Goal: Transaction & Acquisition: Purchase product/service

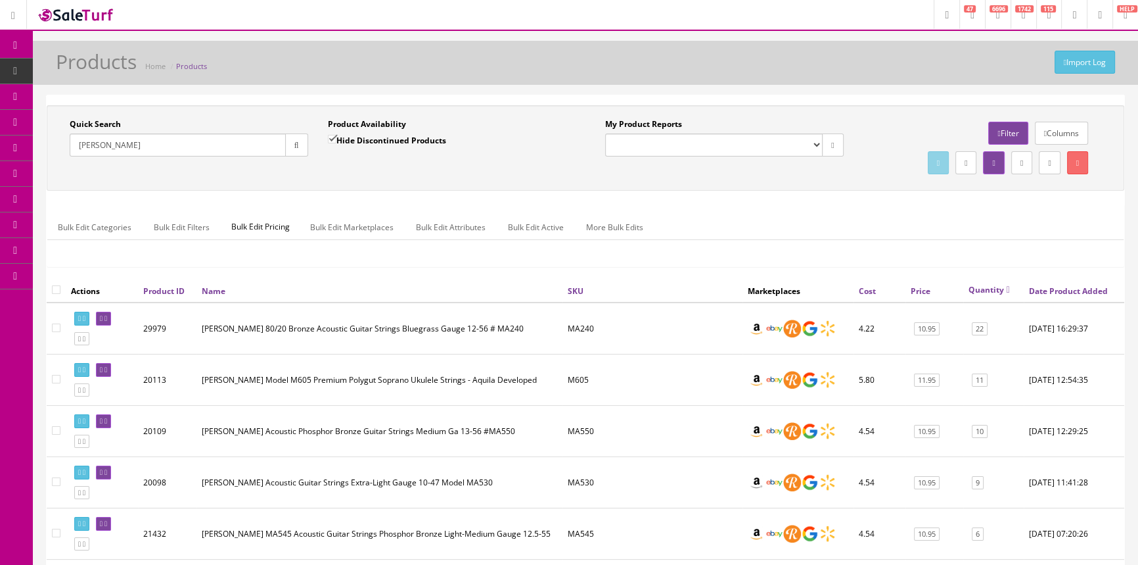
click at [114, 271] on link "Report Builder" at bounding box center [102, 277] width 138 height 26
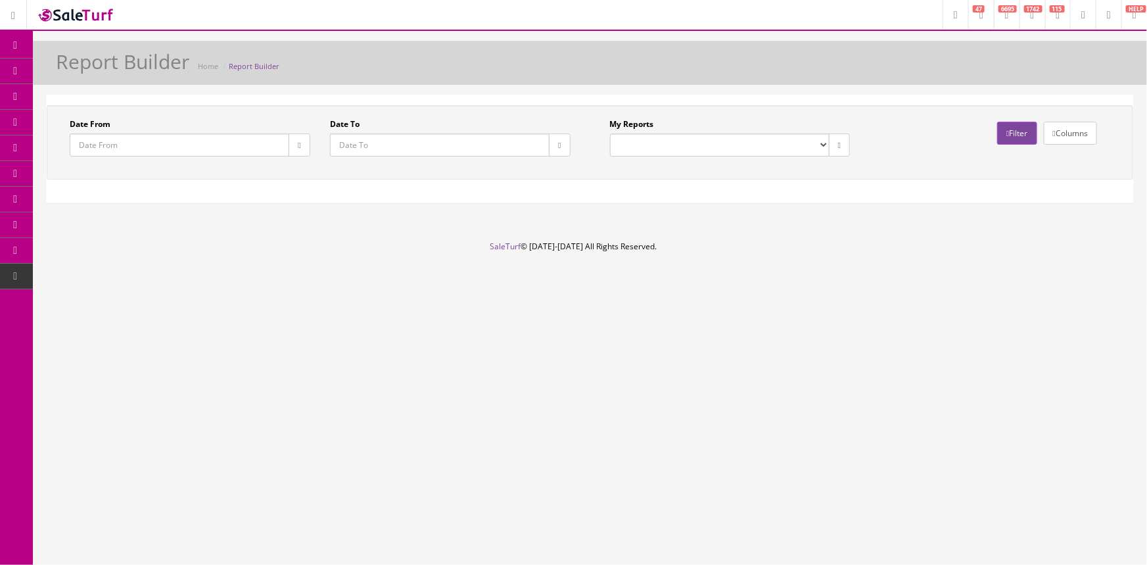
click at [797, 144] on select "Drawer Balancing Report" at bounding box center [720, 144] width 220 height 23
select select "133"
click at [610, 133] on select "Drawer Balancing Report" at bounding box center [720, 144] width 220 height 23
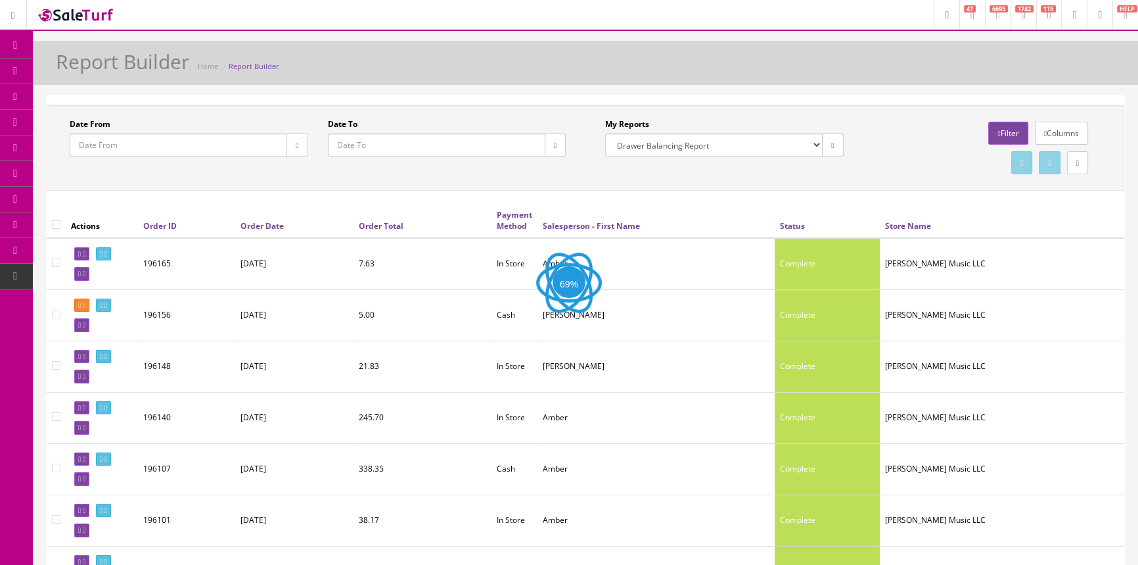
click at [559, 143] on button "button" at bounding box center [555, 144] width 21 height 23
type input "2025-08-15"
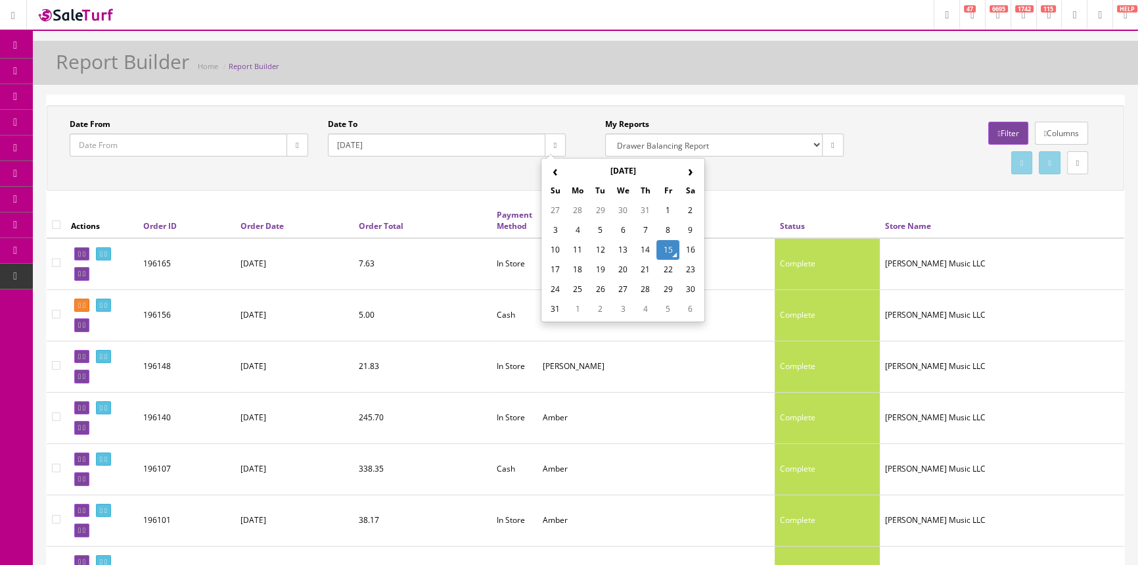
click at [666, 247] on td "15" at bounding box center [668, 250] width 22 height 20
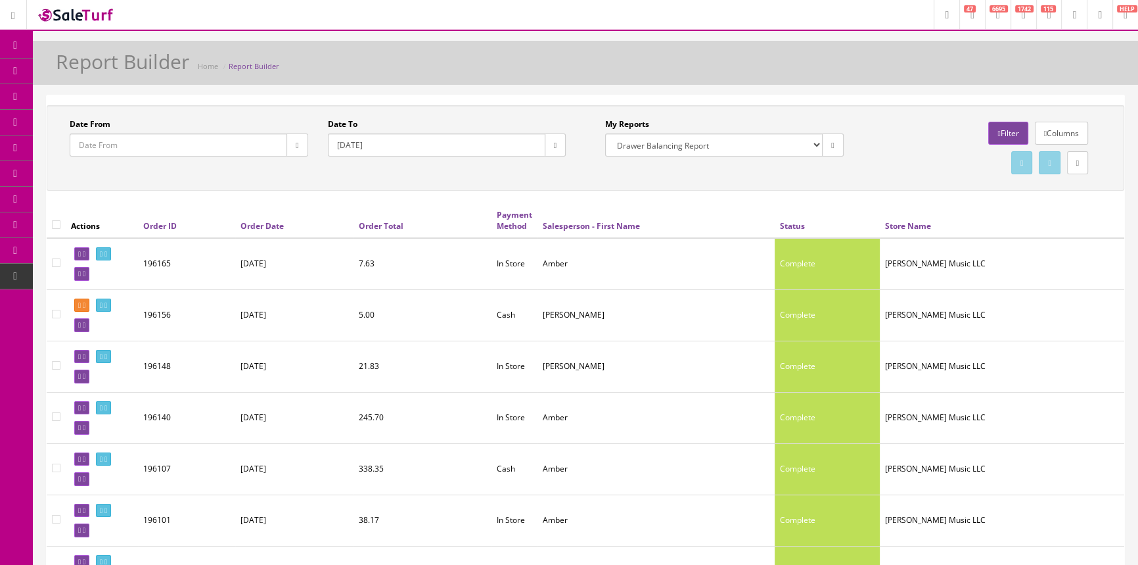
click at [296, 144] on icon "button" at bounding box center [297, 145] width 3 height 8
type input "2025-08-15"
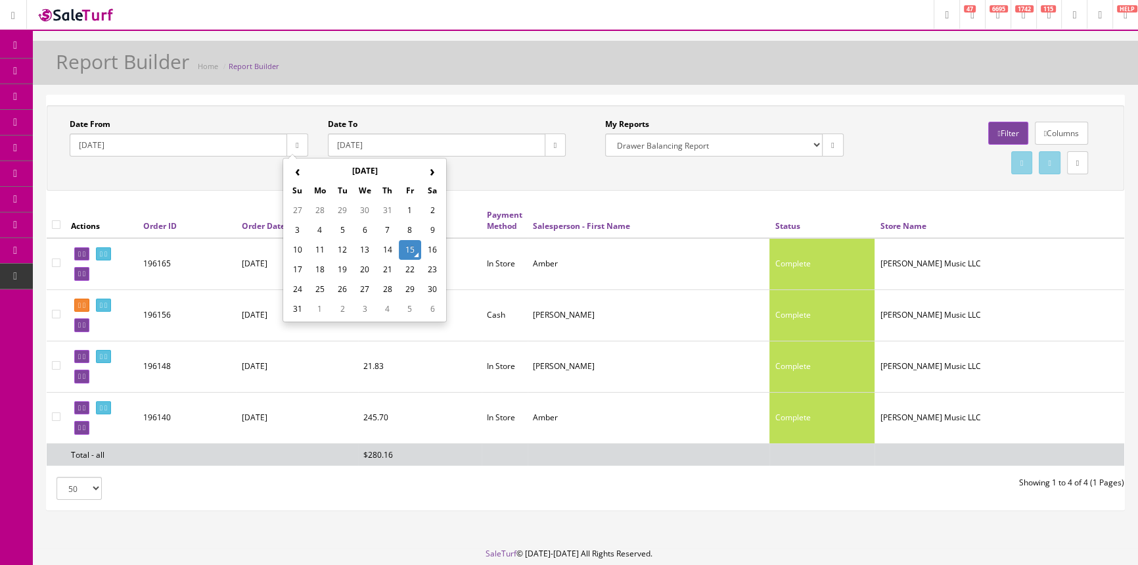
click at [413, 246] on td "15" at bounding box center [410, 250] width 22 height 20
click at [83, 61] on link "Products" at bounding box center [102, 71] width 138 height 26
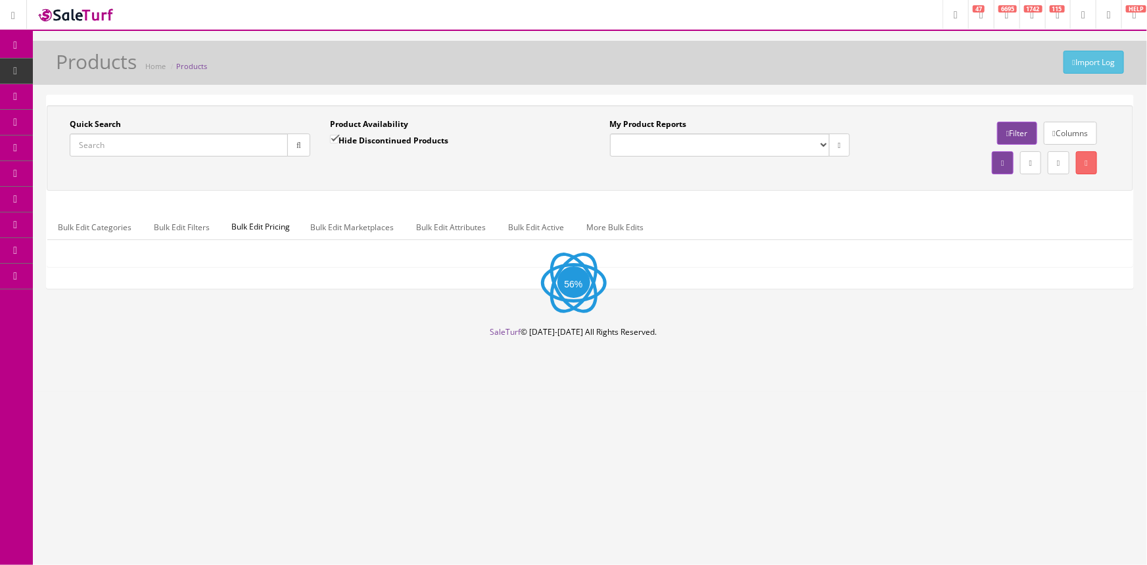
click at [164, 139] on input "Quick Search" at bounding box center [179, 144] width 218 height 23
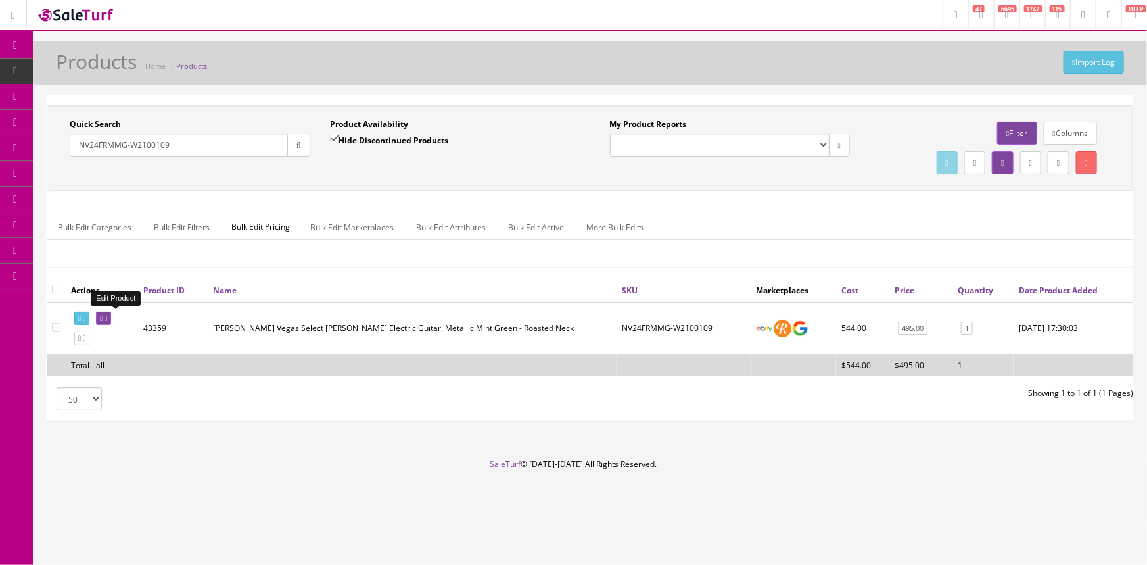
type input "NV24FRMMG-W2100109"
click at [107, 320] on icon at bounding box center [105, 318] width 3 height 7
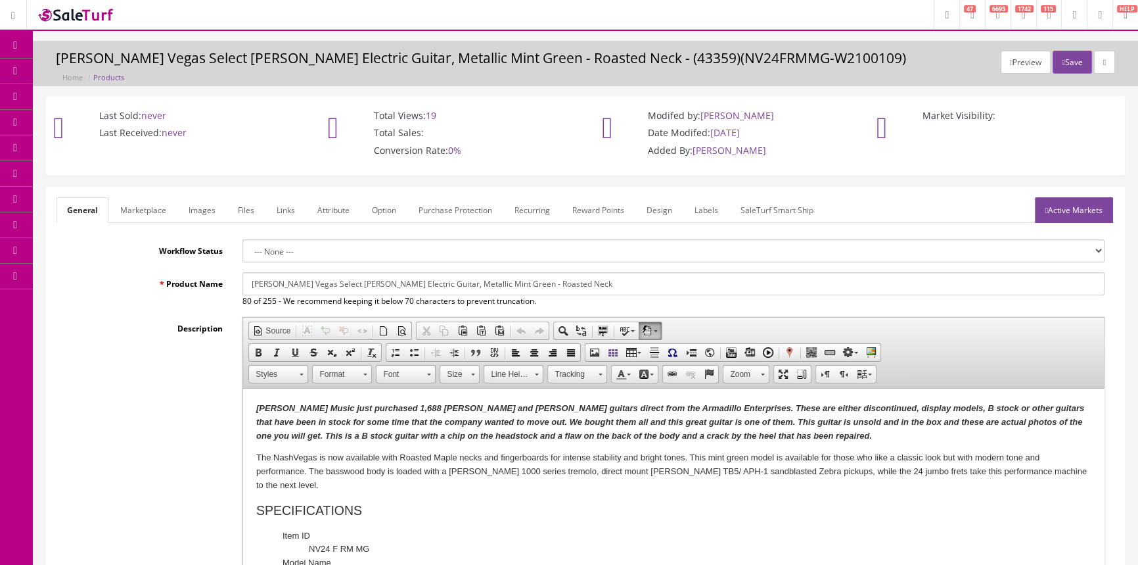
click at [191, 218] on link "Images" at bounding box center [202, 210] width 48 height 26
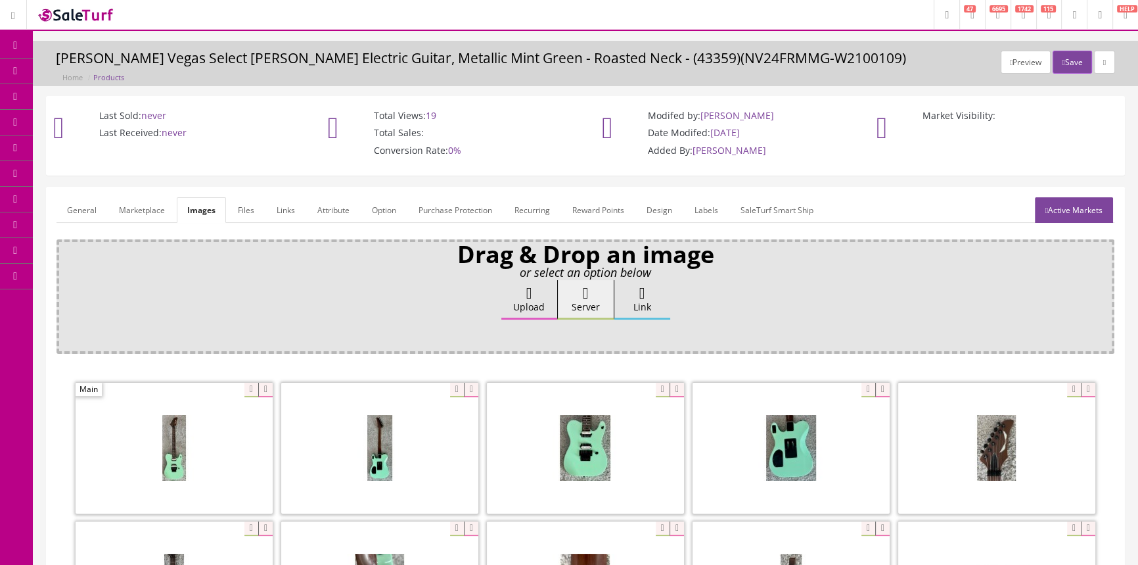
click at [287, 216] on link "Links" at bounding box center [285, 210] width 39 height 26
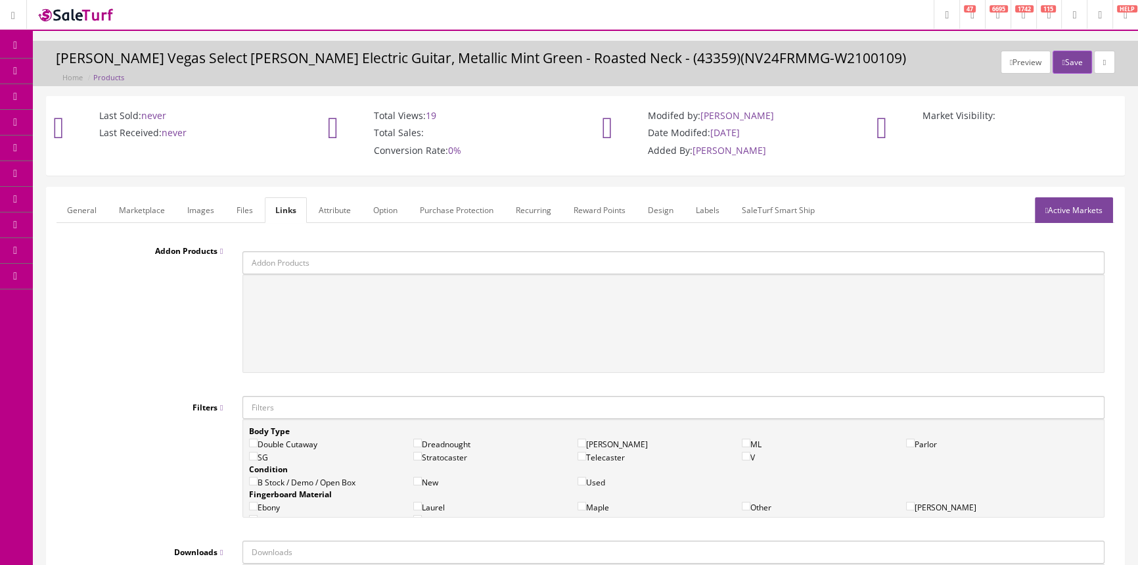
click at [722, 197] on link "Labels" at bounding box center [707, 210] width 45 height 26
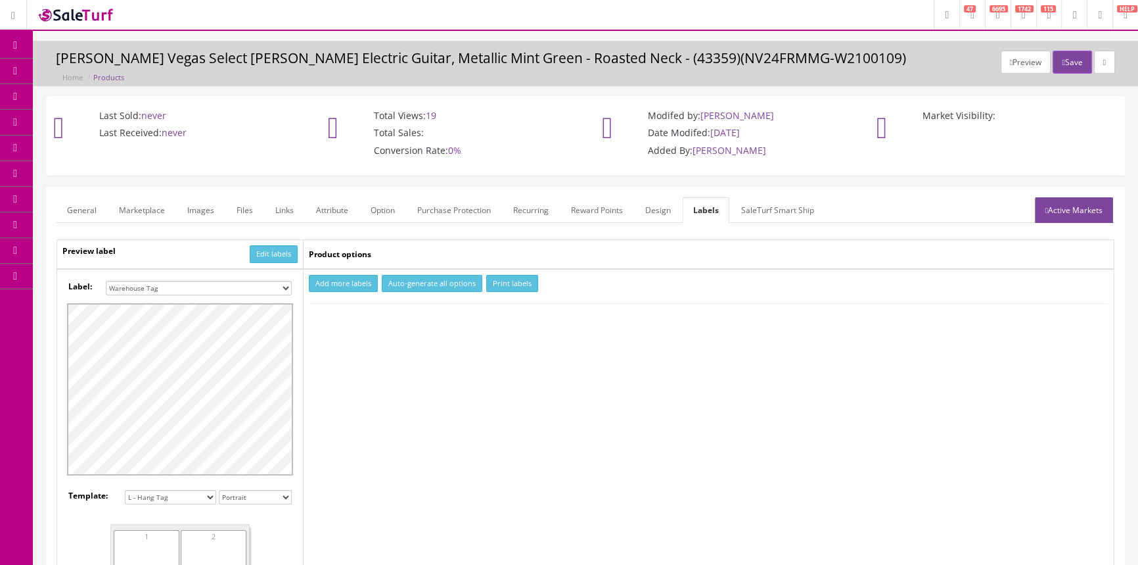
click at [161, 292] on select "Small Label 2 x 1 Label Shoe label 100 barcodes Dymo Label 2 X 1 Sticker Labels…" at bounding box center [199, 288] width 186 height 14
select select "16"
click at [106, 281] on select "Small Label 2 x 1 Label Shoe label 100 barcodes Dymo Label 2 X 1 Sticker Labels…" at bounding box center [199, 288] width 186 height 14
click at [327, 276] on button "Add more labels" at bounding box center [343, 284] width 69 height 18
type input "1"
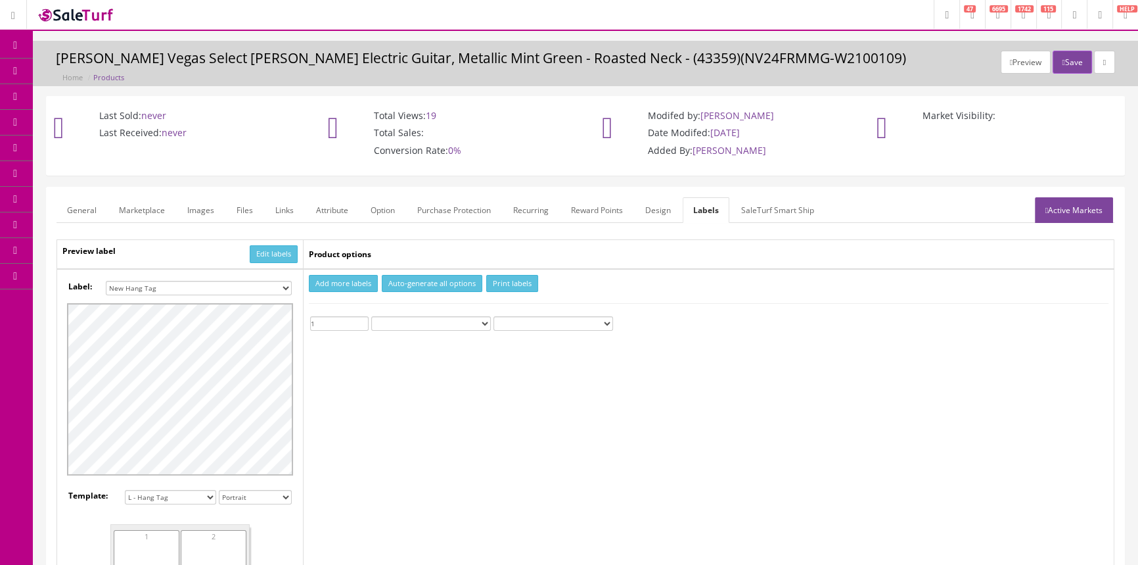
click at [361, 321] on input "1" at bounding box center [339, 323] width 58 height 14
click at [530, 287] on button "Print labels" at bounding box center [512, 284] width 52 height 18
click at [74, 66] on icon at bounding box center [69, 70] width 14 height 11
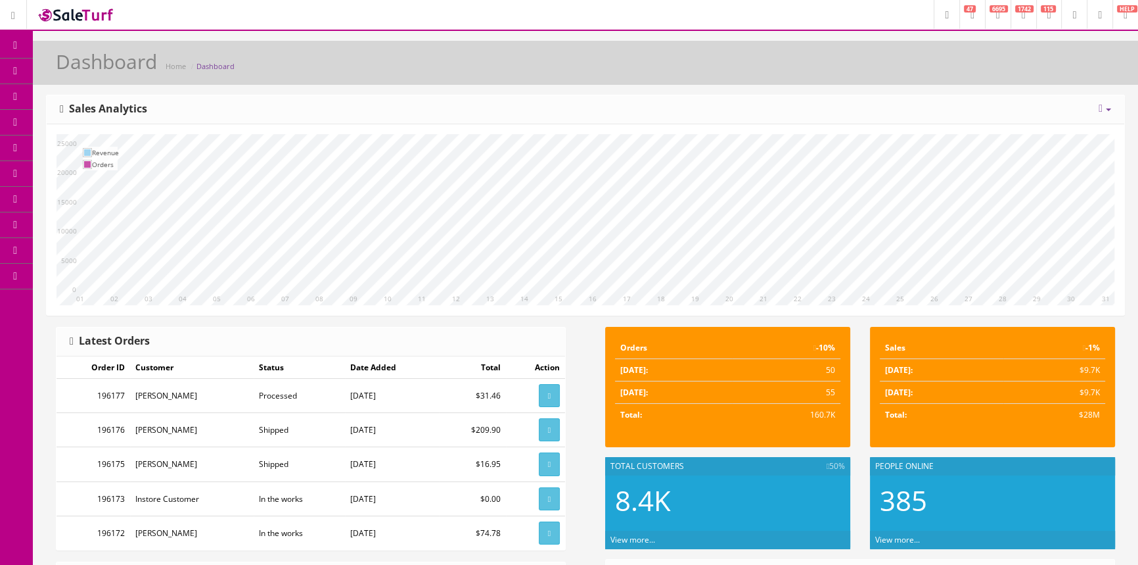
click at [72, 74] on icon at bounding box center [69, 70] width 14 height 11
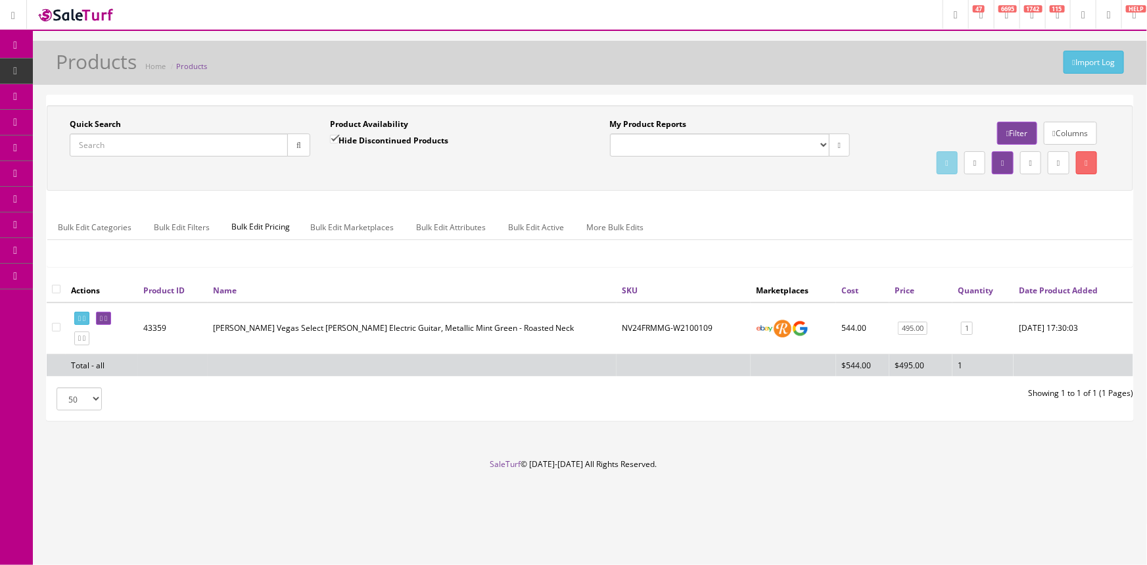
click at [138, 141] on input "Quick Search" at bounding box center [179, 144] width 218 height 23
type input "GSXTCH-J17071584"
click at [111, 313] on link at bounding box center [103, 319] width 15 height 14
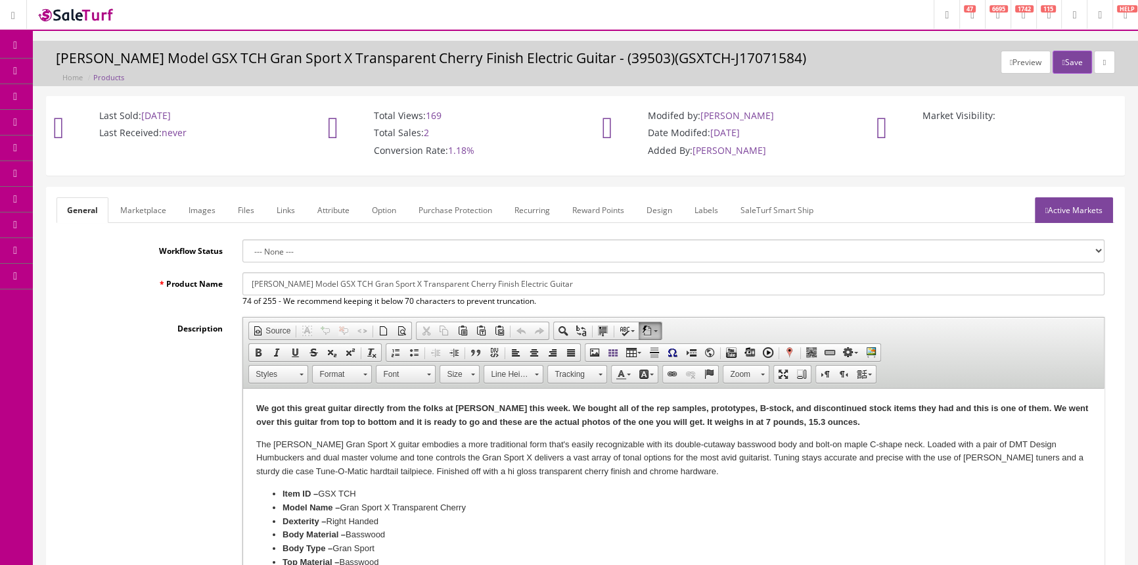
click at [699, 202] on link "Labels" at bounding box center [706, 210] width 45 height 26
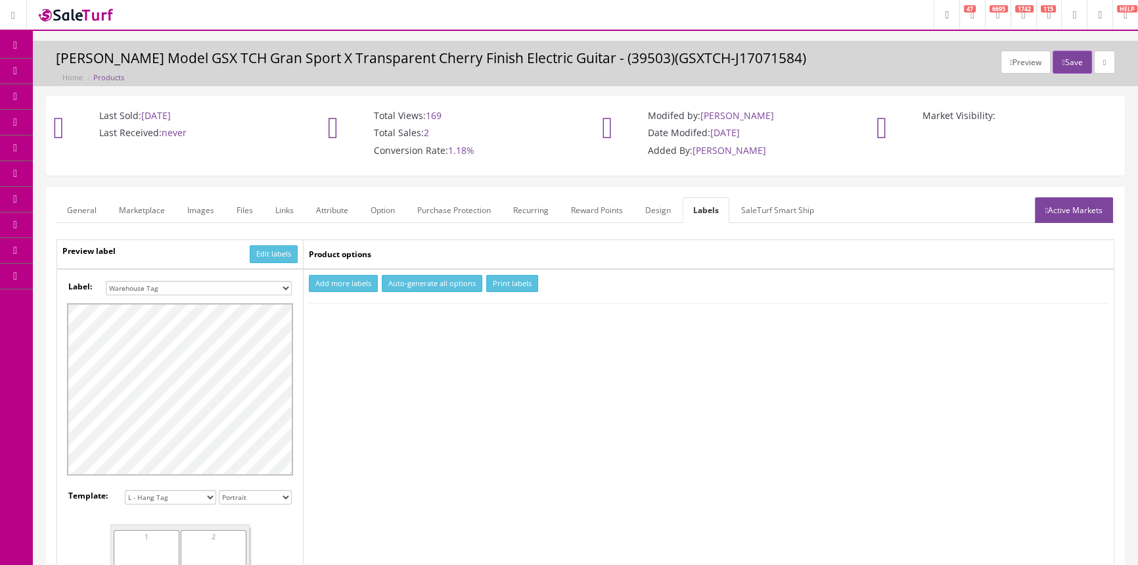
click at [156, 283] on select "Small Label 2 x 1 Label Shoe label 100 barcodes Dymo Label 2 X 1 Sticker Labels…" at bounding box center [199, 288] width 186 height 14
select select "16"
click at [106, 281] on select "Small Label 2 x 1 Label Shoe label 100 barcodes Dymo Label 2 X 1 Sticker Labels…" at bounding box center [199, 288] width 186 height 14
click at [328, 291] on td "Add more labels Auto-generate all options Print labels" at bounding box center [709, 500] width 811 height 462
click at [328, 289] on button "Add more labels" at bounding box center [343, 284] width 69 height 18
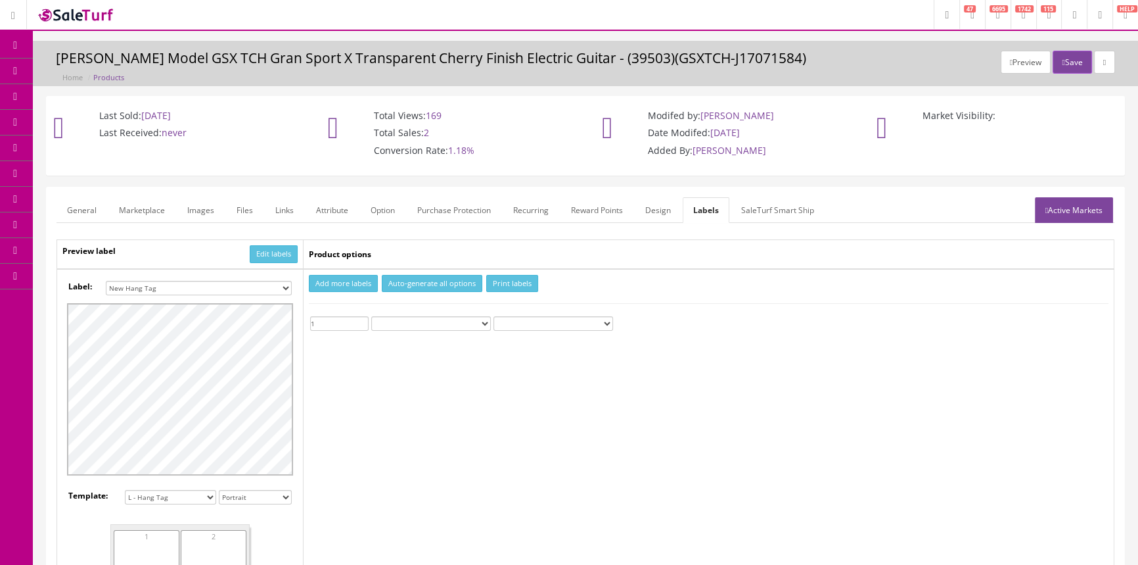
type input "1"
click at [361, 317] on input "1" at bounding box center [339, 323] width 58 height 14
click at [511, 275] on button "Print labels" at bounding box center [512, 284] width 52 height 18
click at [97, 66] on span "Products" at bounding box center [94, 70] width 32 height 11
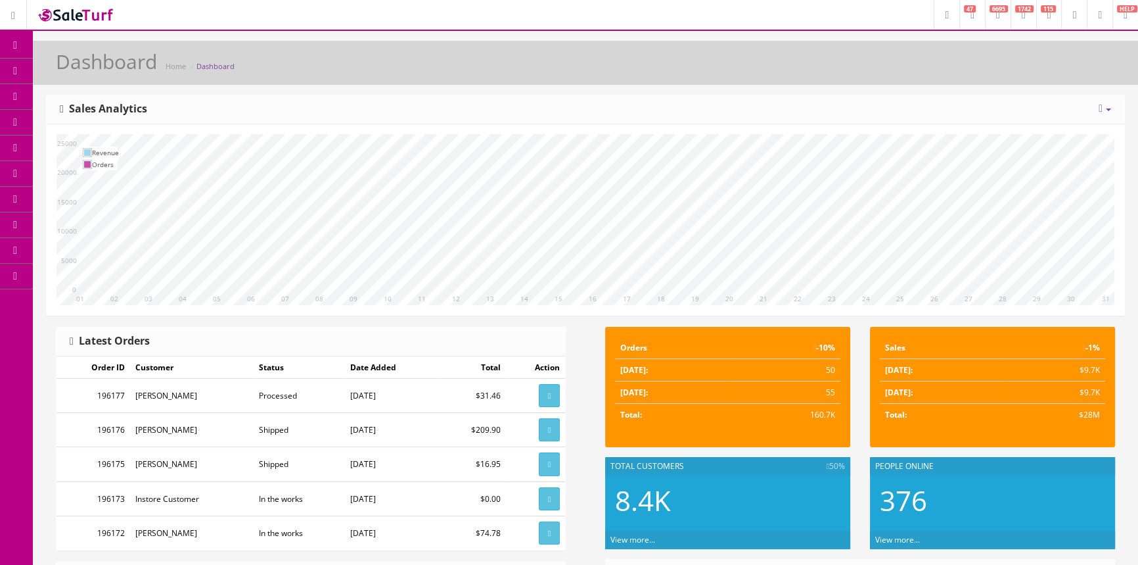
click at [99, 68] on span "Products" at bounding box center [94, 70] width 32 height 11
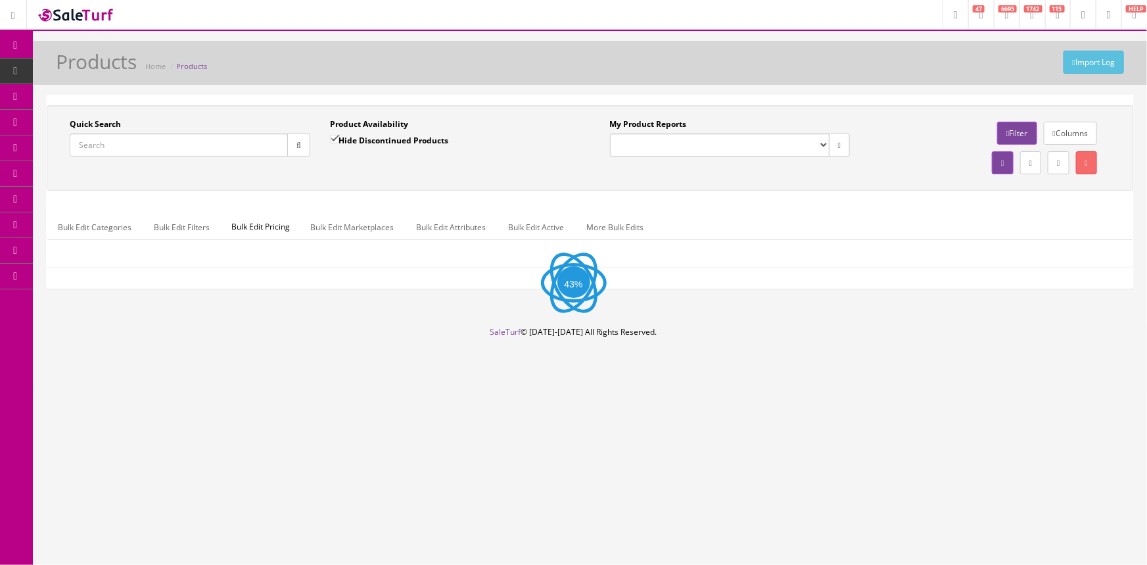
click at [106, 143] on input "Quick Search" at bounding box center [179, 144] width 218 height 23
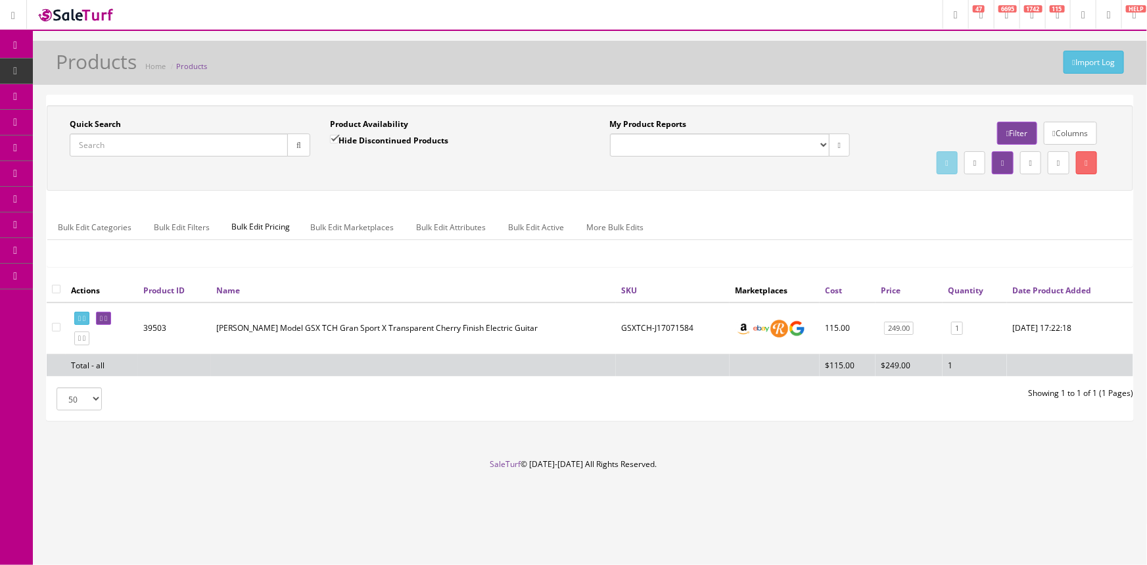
paste input "HTKOAGCEL-210515773"
type input "HTKOAGCEL-210515773"
click at [296, 143] on icon "button" at bounding box center [298, 145] width 5 height 8
click at [81, 317] on icon at bounding box center [79, 318] width 3 height 7
click at [51, 126] on link "POS Console" at bounding box center [102, 123] width 138 height 26
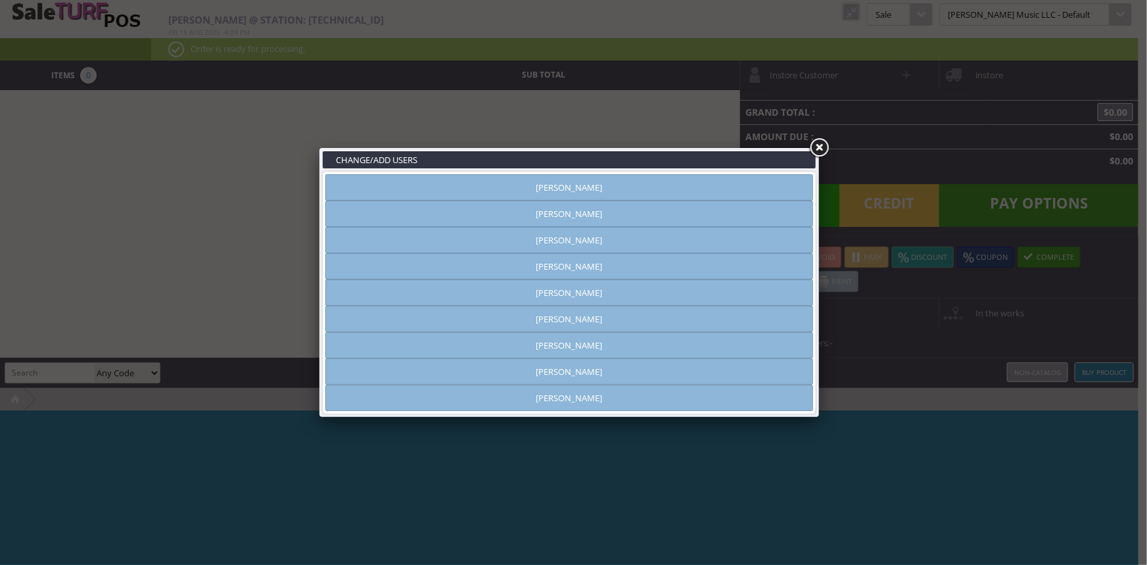
type input "amber helgren"
click at [547, 363] on link "Vincent VanBebber" at bounding box center [569, 371] width 488 height 26
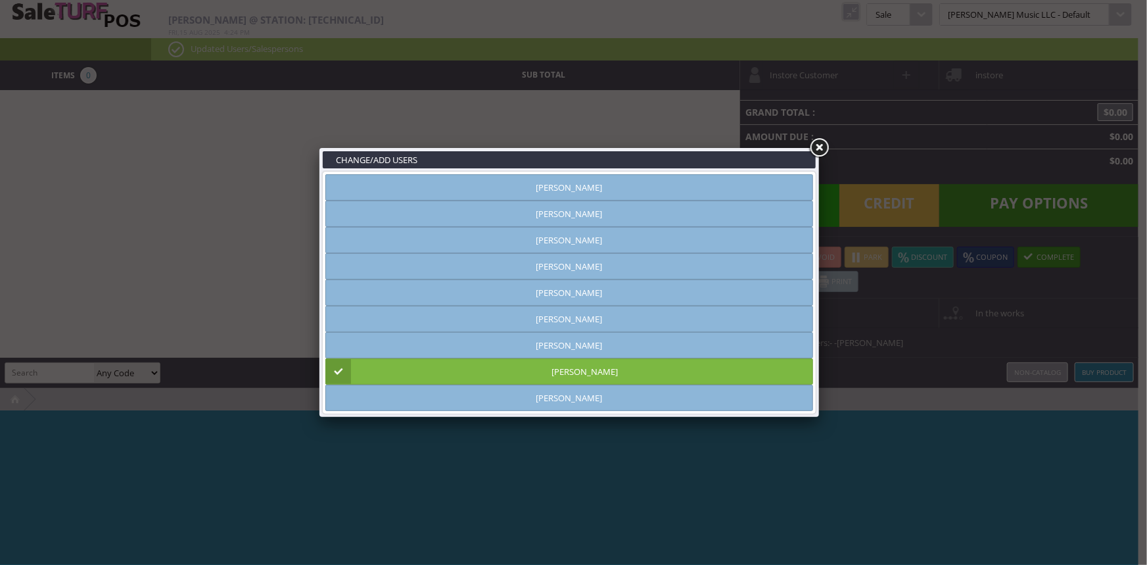
click at [830, 150] on link at bounding box center [819, 148] width 24 height 24
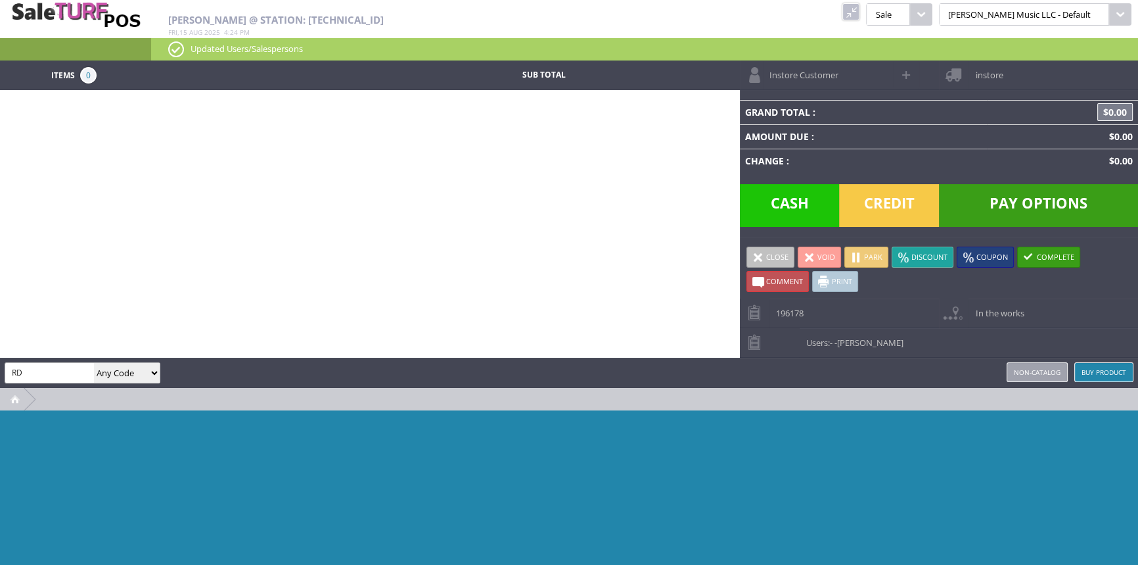
type input "R"
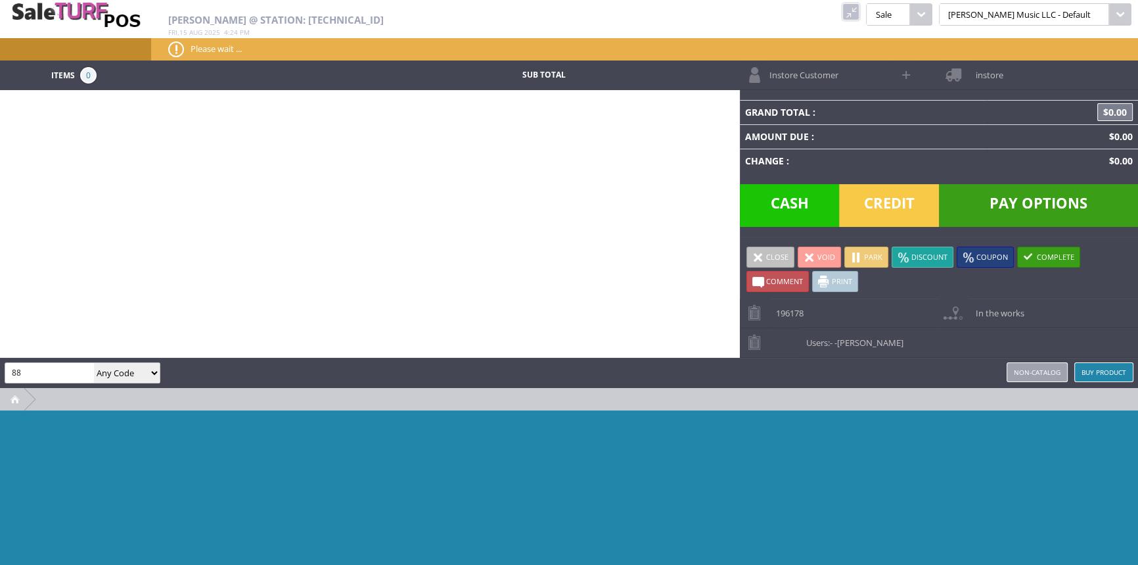
type input "8"
type input "RD"
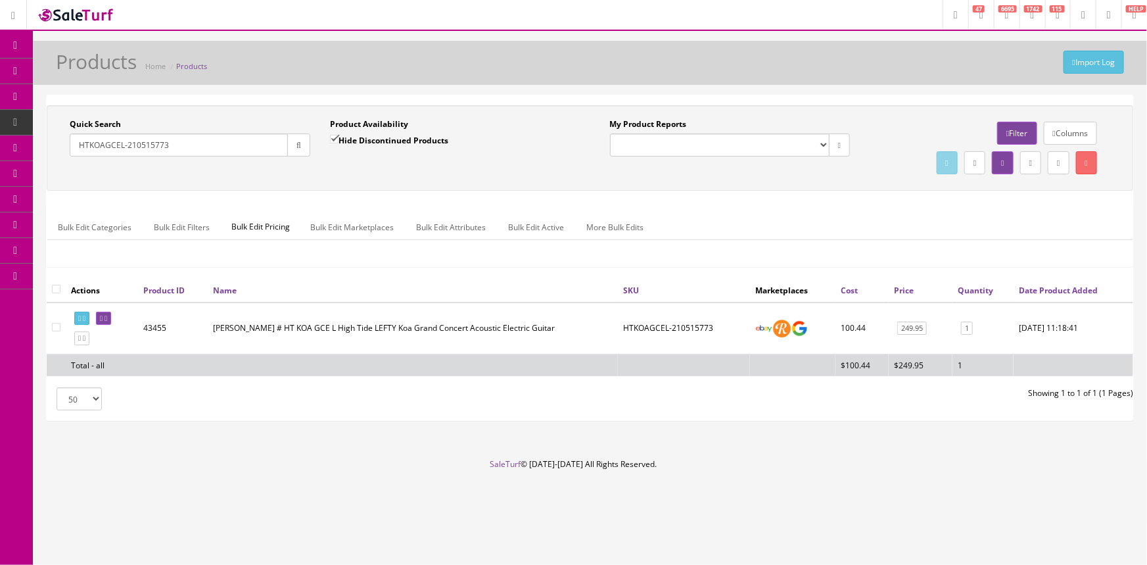
click at [72, 61] on link "Products" at bounding box center [102, 71] width 138 height 26
click at [154, 148] on input "Quick Search" at bounding box center [179, 144] width 218 height 23
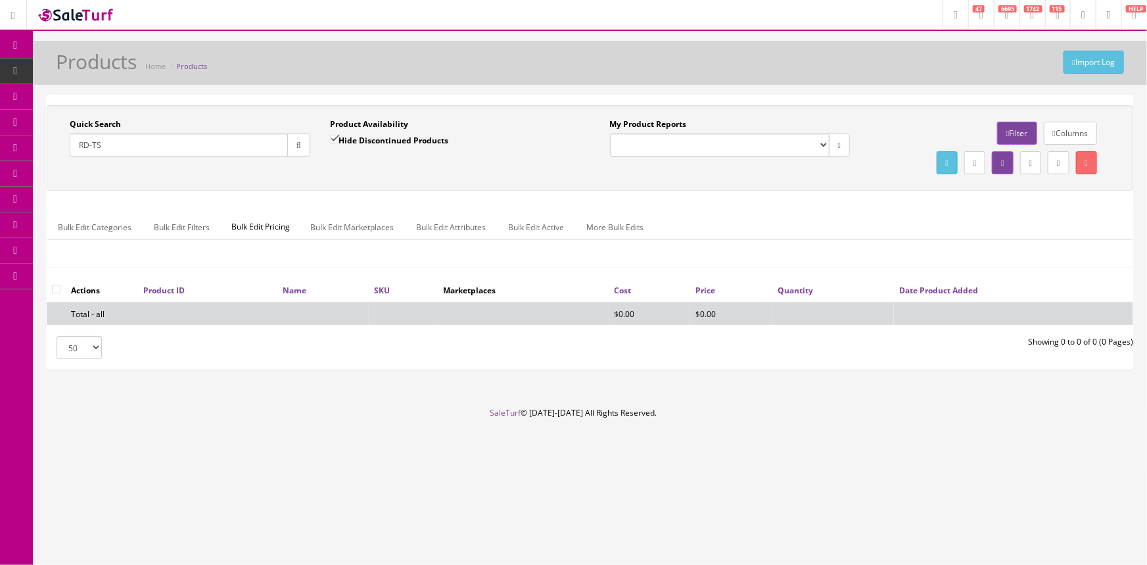
type input "RD-TS"
click at [338, 135] on input "Hide Discontinued Products" at bounding box center [334, 139] width 9 height 9
checkbox input "false"
click at [291, 150] on button "button" at bounding box center [298, 144] width 23 height 23
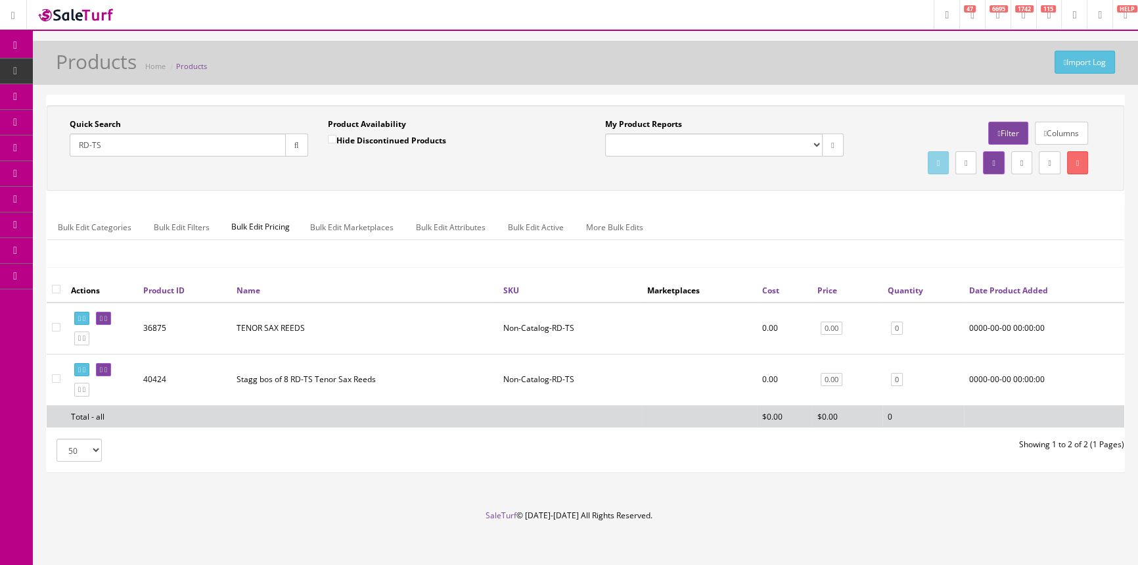
click at [275, 330] on td "TENOR SAX REEDS" at bounding box center [364, 328] width 267 height 52
click at [898, 377] on link "0" at bounding box center [897, 380] width 12 height 14
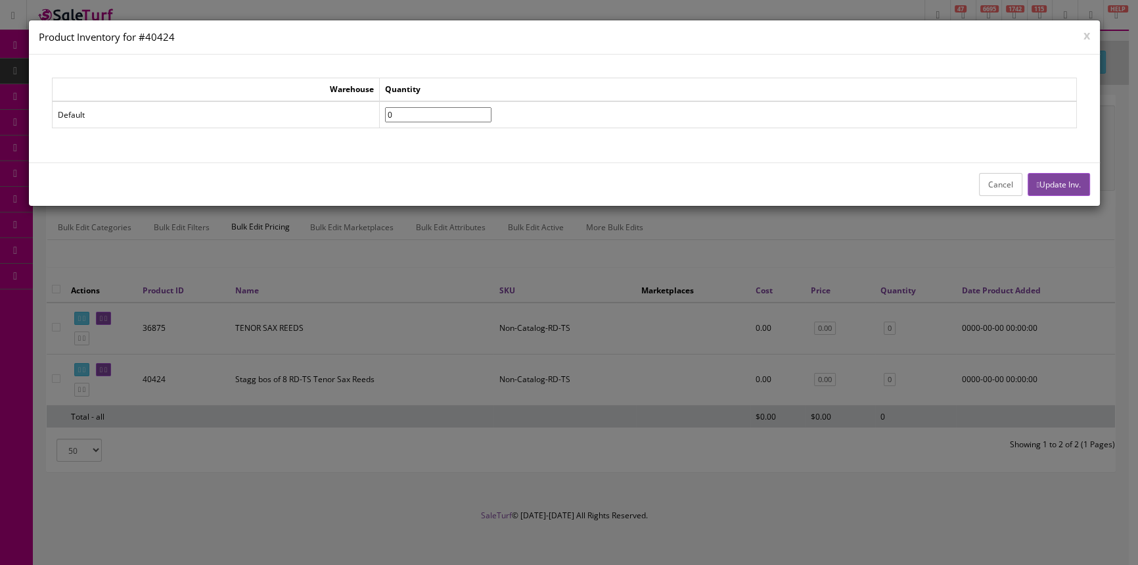
click at [429, 103] on td "0" at bounding box center [727, 114] width 697 height 27
type input"] "1"
click at [492, 111] on input"] "1" at bounding box center [438, 114] width 106 height 15
click at [1057, 177] on button "Update Inv." at bounding box center [1059, 184] width 62 height 23
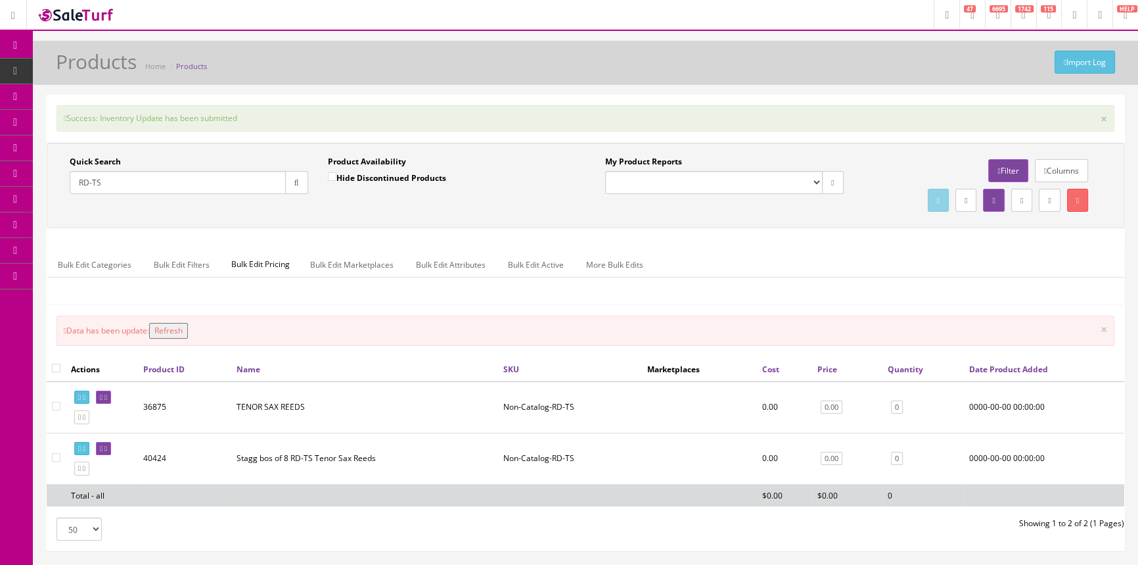
click at [73, 118] on icon at bounding box center [69, 121] width 14 height 11
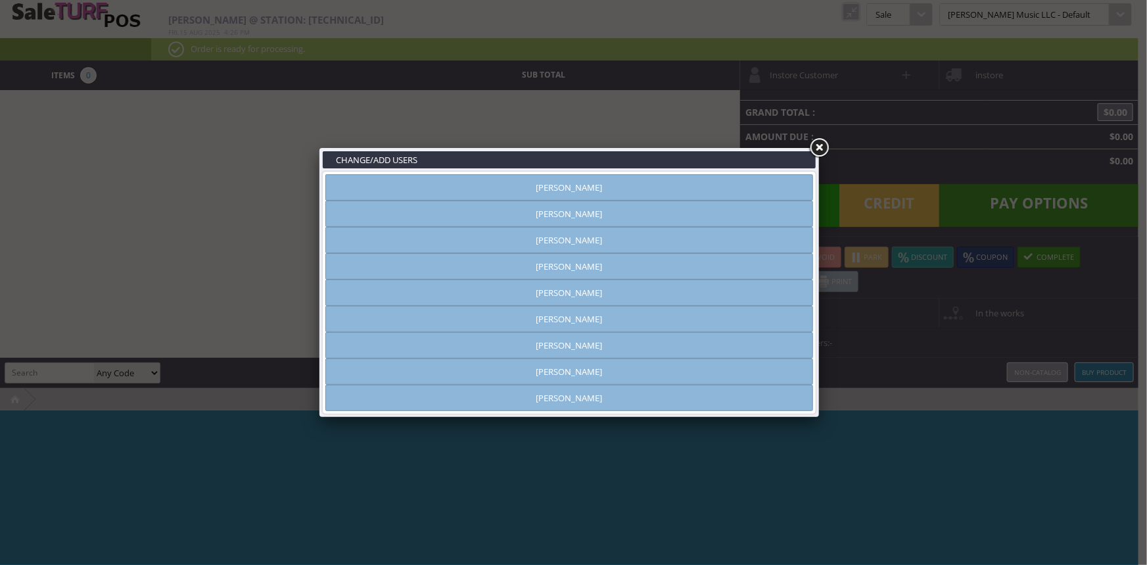
type input "[PERSON_NAME]"
click at [578, 374] on link "[PERSON_NAME]" at bounding box center [569, 371] width 488 height 26
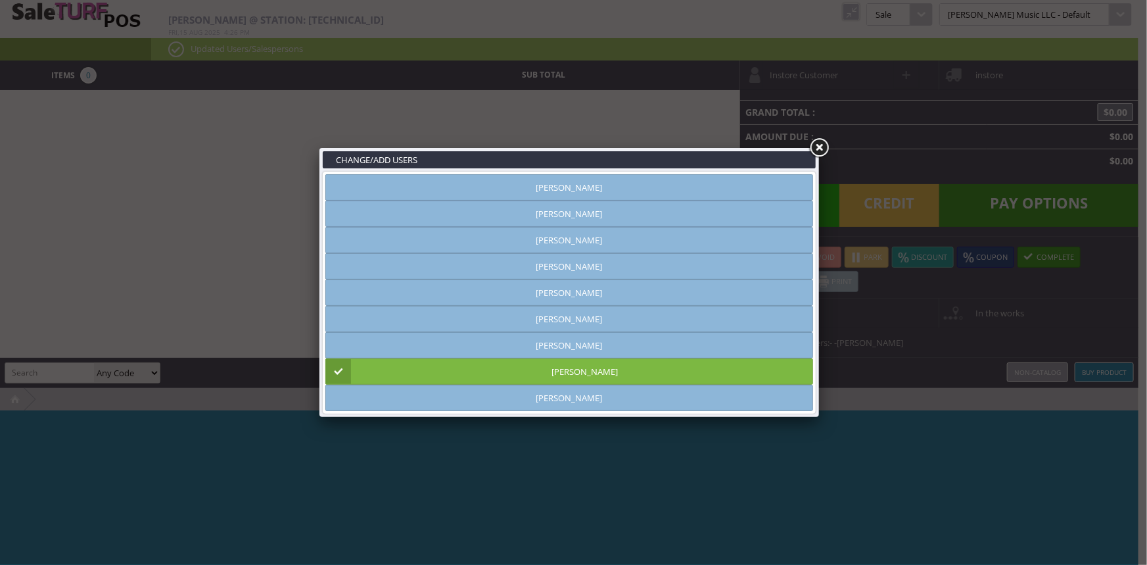
click at [821, 146] on link at bounding box center [819, 148] width 24 height 24
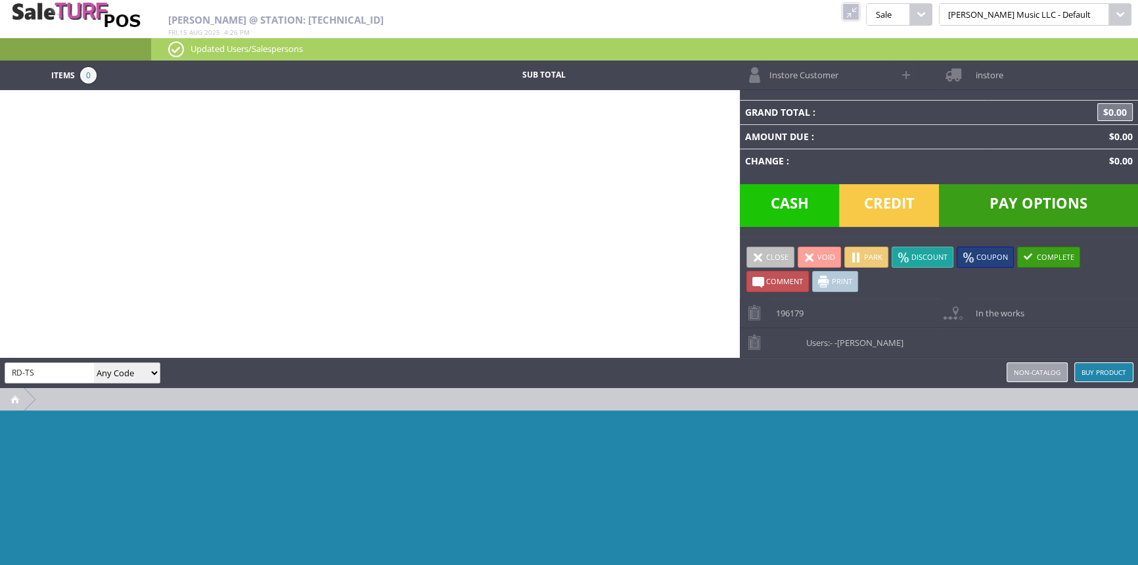
type input "RD-TS"
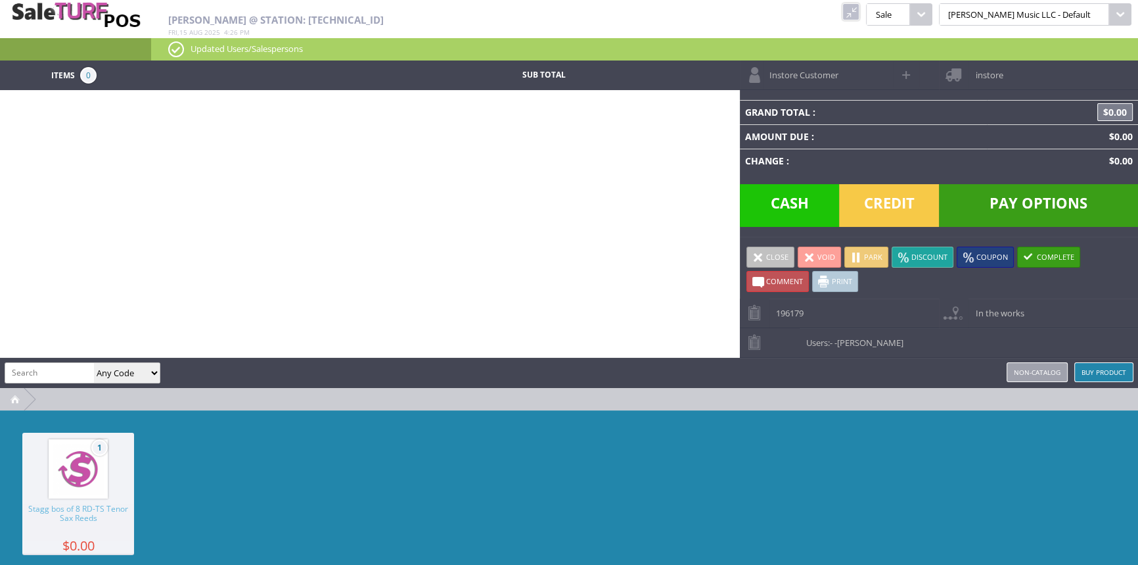
click at [97, 494] on img at bounding box center [78, 469] width 50 height 50
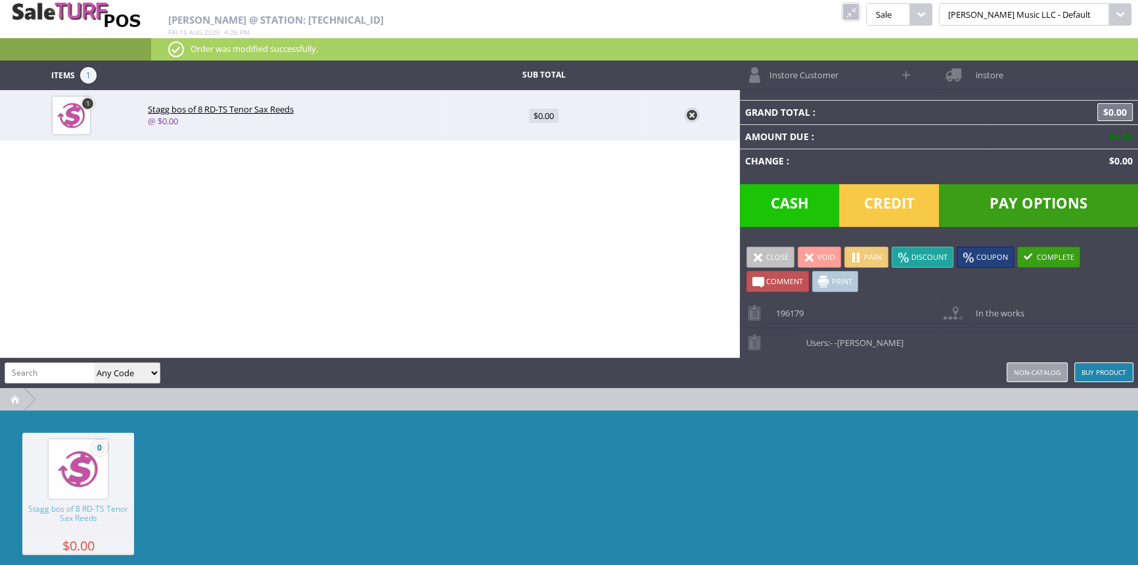
click at [200, 105] on span "Stagg bos of 8 RD-TS Tenor Sax Reeds" at bounding box center [221, 109] width 146 height 12
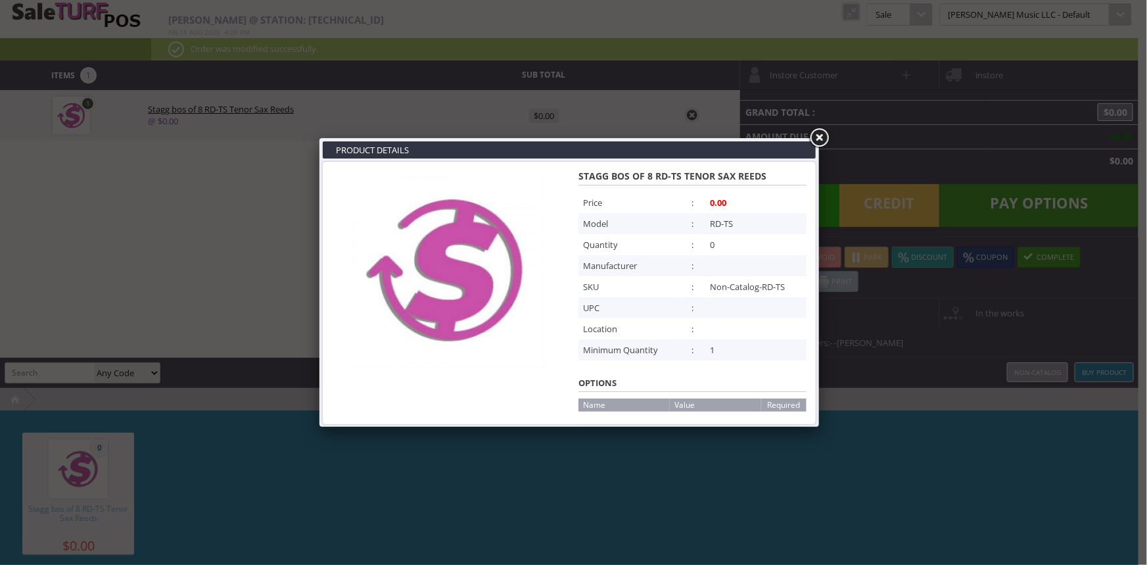
click at [714, 202] on span "0.00" at bounding box center [718, 203] width 16 height 12
click at [724, 202] on span "0.00" at bounding box center [718, 203] width 16 height 12
click at [701, 326] on td ":" at bounding box center [692, 328] width 25 height 21
drag, startPoint x: 717, startPoint y: 216, endPoint x: 724, endPoint y: 229, distance: 14.4
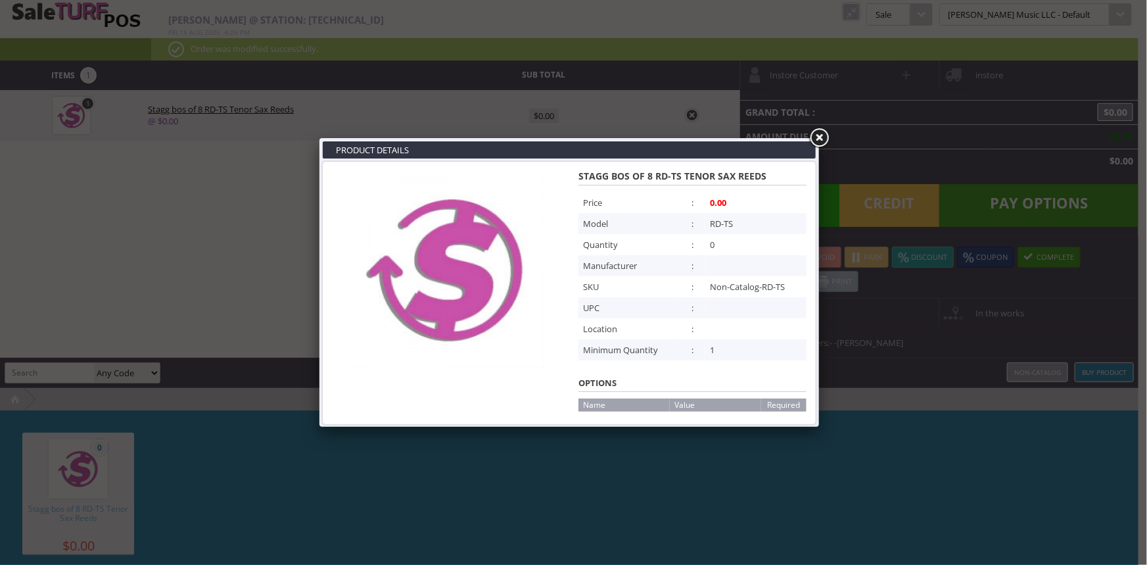
click at [718, 217] on td "RD-TS" at bounding box center [755, 223] width 101 height 21
click at [710, 243] on td "0" at bounding box center [755, 244] width 101 height 21
click at [821, 141] on link at bounding box center [819, 138] width 24 height 24
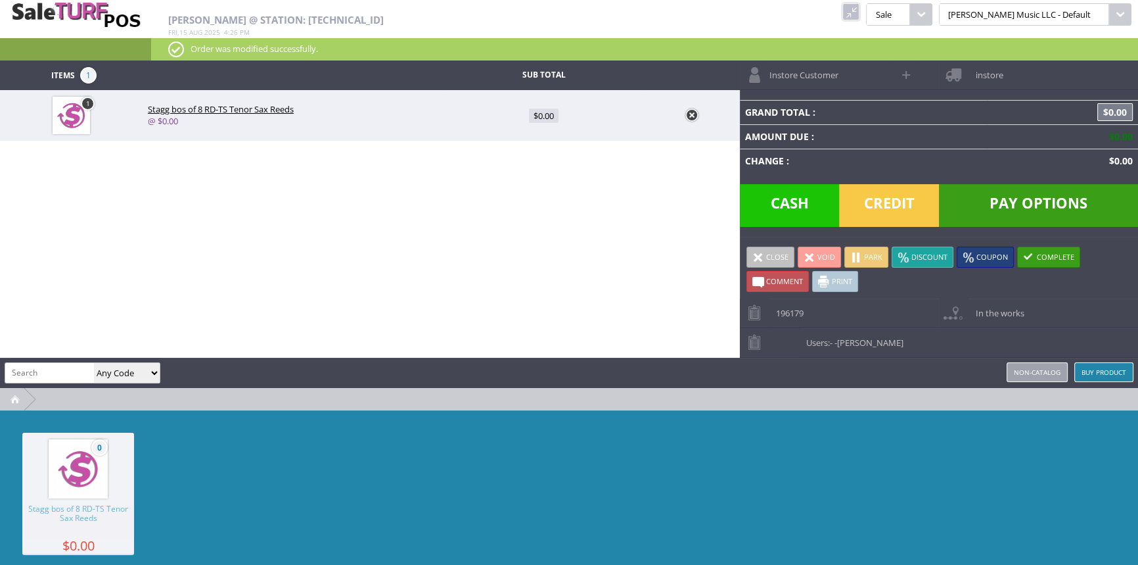
click at [689, 112] on link at bounding box center [691, 114] width 13 height 13
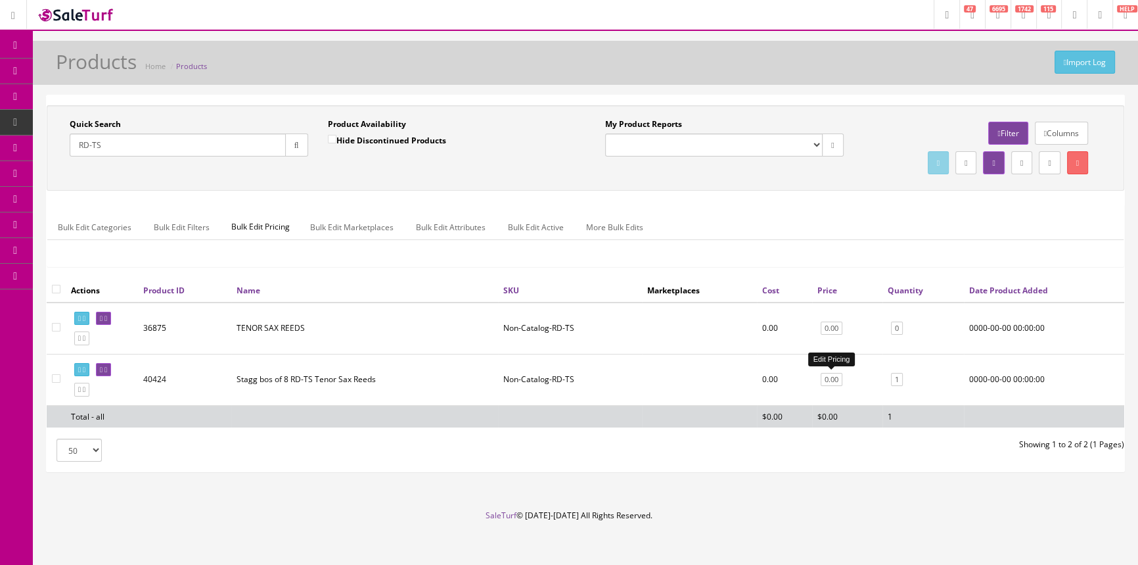
click at [839, 375] on link "0.00" at bounding box center [832, 380] width 22 height 14
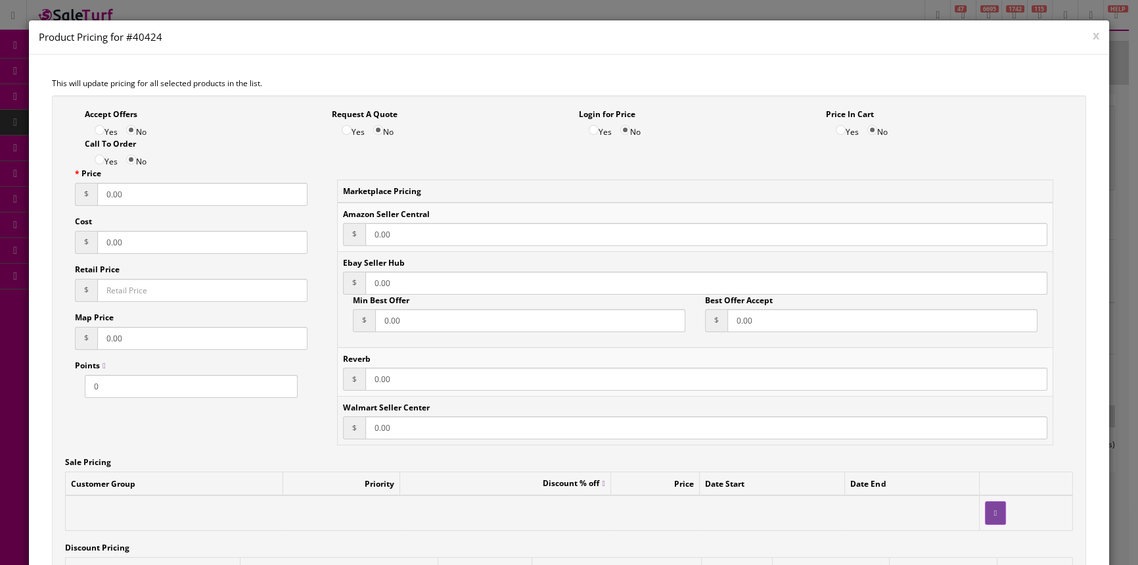
click at [131, 193] on input "0.00" at bounding box center [202, 194] width 210 height 23
type input "0.001495"
drag, startPoint x: 177, startPoint y: 173, endPoint x: 180, endPoint y: 184, distance: 10.8
click at [179, 180] on div "Price $ 0.001495" at bounding box center [191, 187] width 232 height 38
drag, startPoint x: 180, startPoint y: 186, endPoint x: 0, endPoint y: 231, distance: 185.7
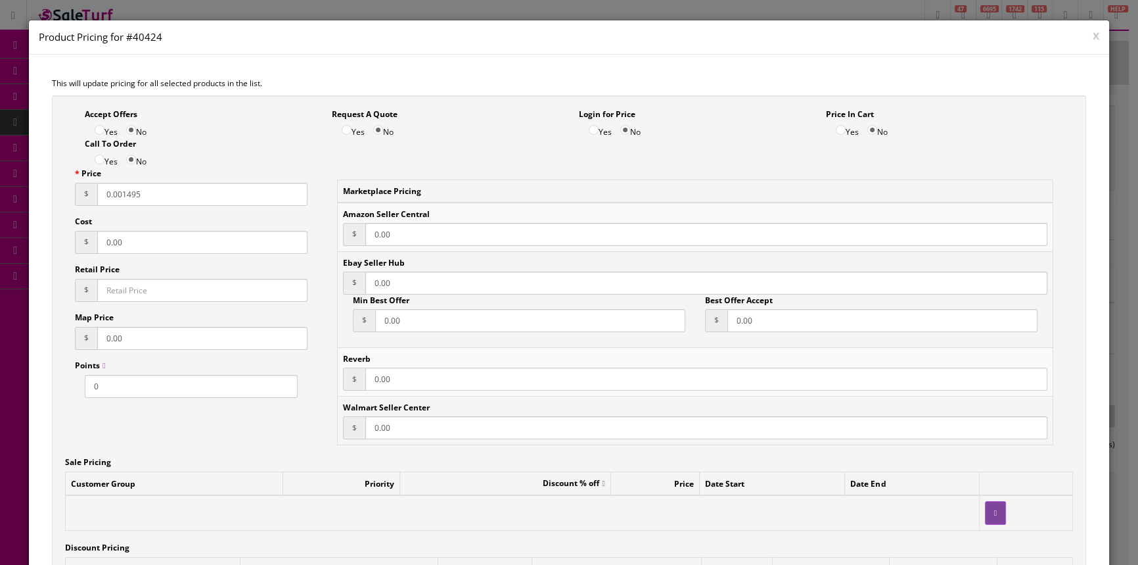
click at [0, 231] on div "x Product Pricing for #40424 This will update pricing for all selected products…" at bounding box center [569, 282] width 1138 height 565
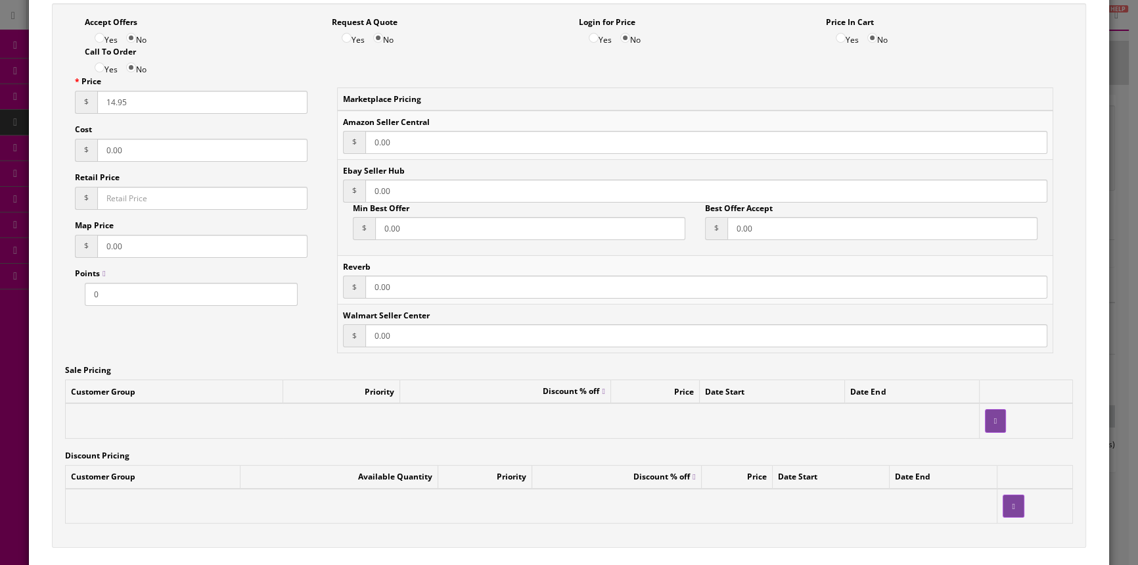
scroll to position [183, 0]
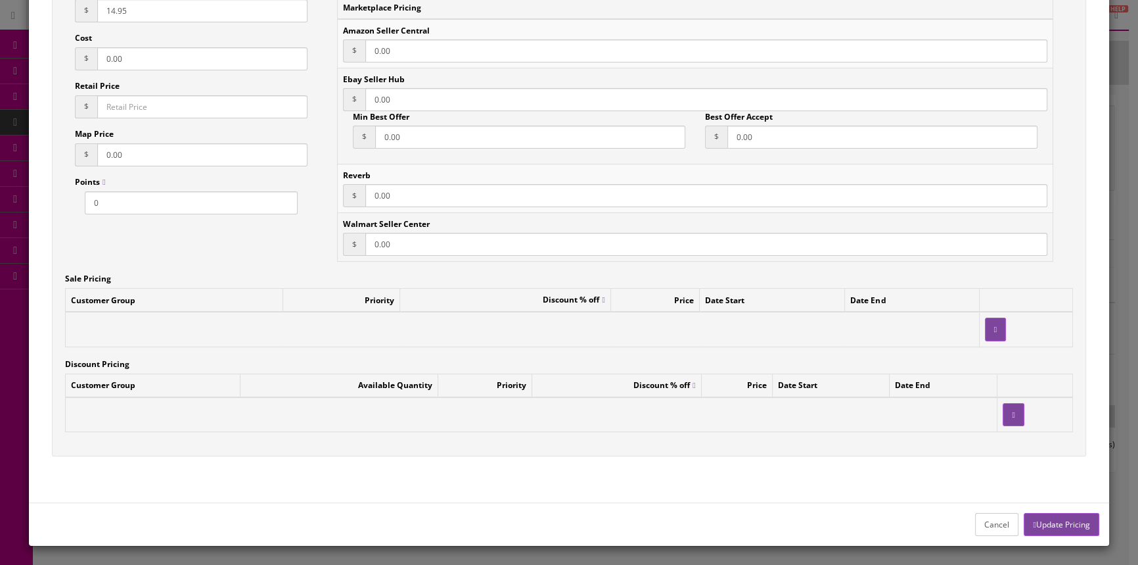
type input "14.95"
click at [1060, 520] on button "Update Pricing" at bounding box center [1061, 524] width 75 height 23
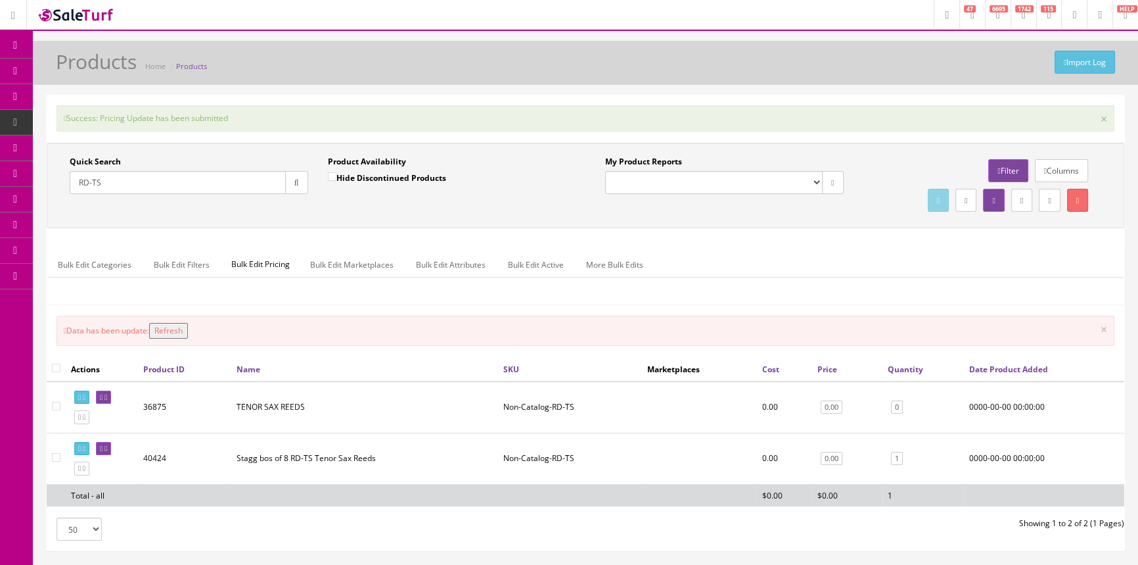
click at [66, 77] on link "Products" at bounding box center [102, 71] width 138 height 26
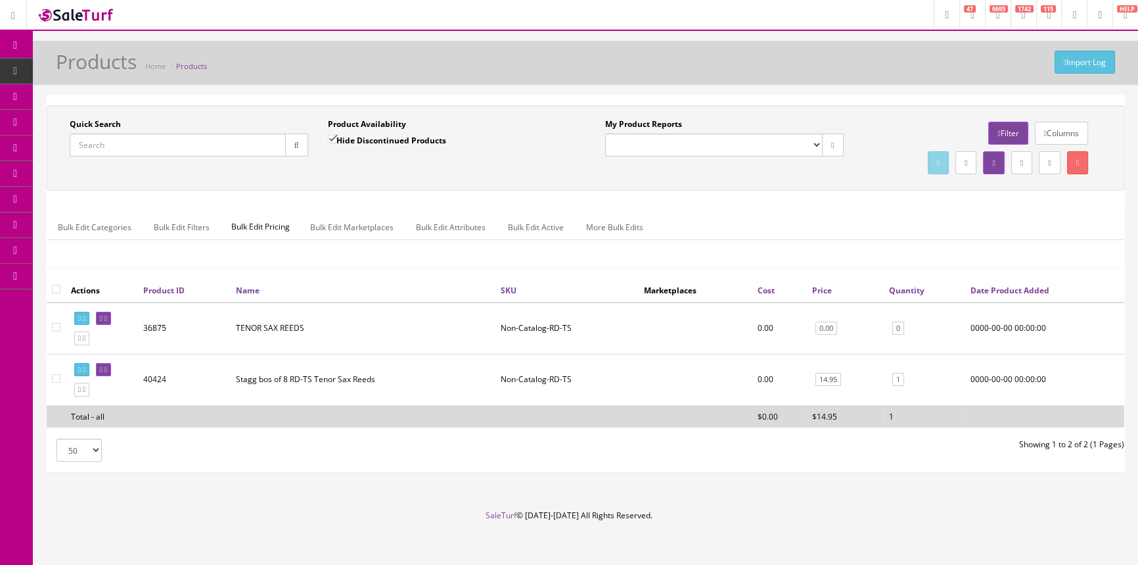
click at [93, 122] on span "POS Console" at bounding box center [101, 121] width 47 height 11
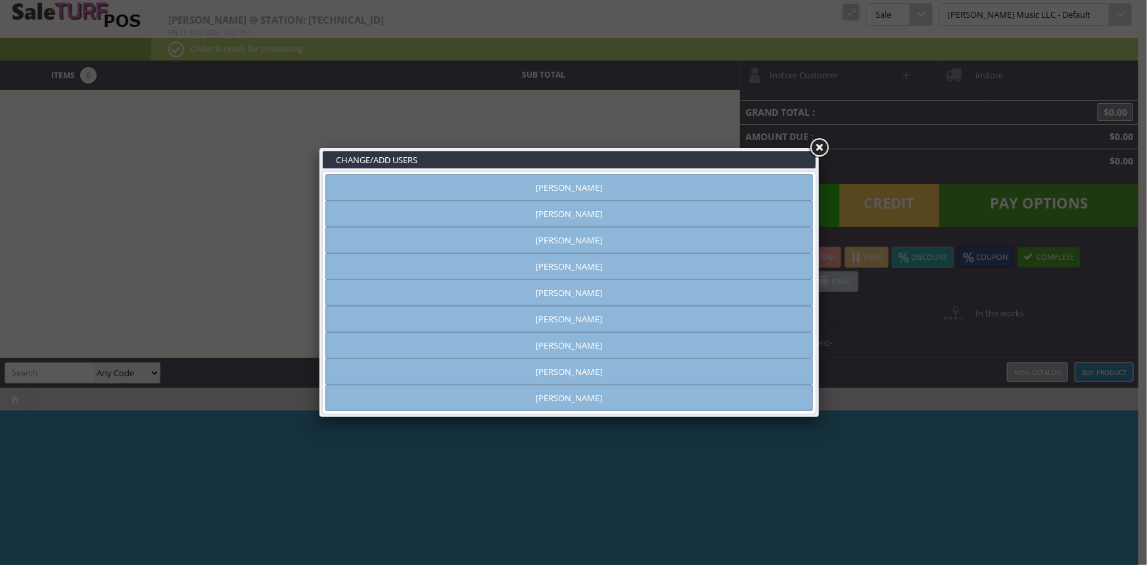
type input "[PERSON_NAME]"
click at [579, 365] on link "[PERSON_NAME]" at bounding box center [569, 371] width 488 height 26
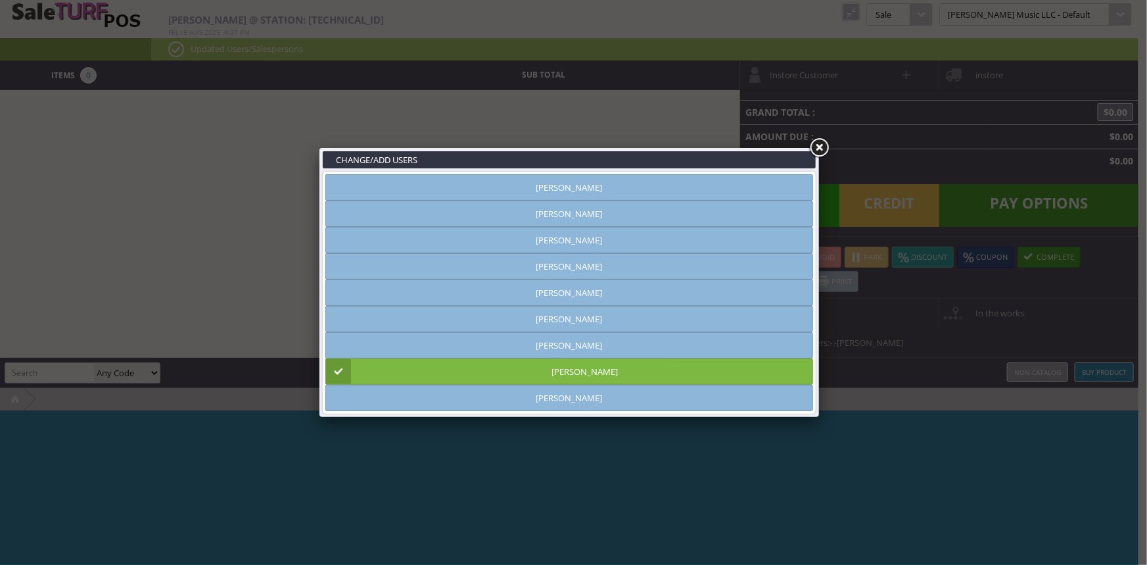
click at [818, 152] on link at bounding box center [819, 148] width 24 height 24
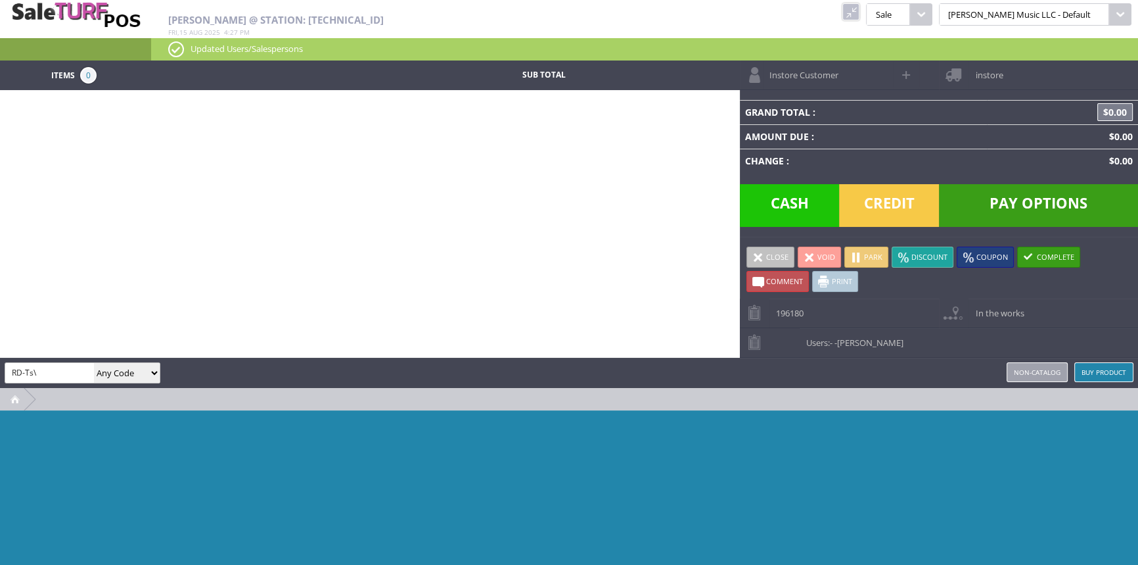
type input "RD-Ts"
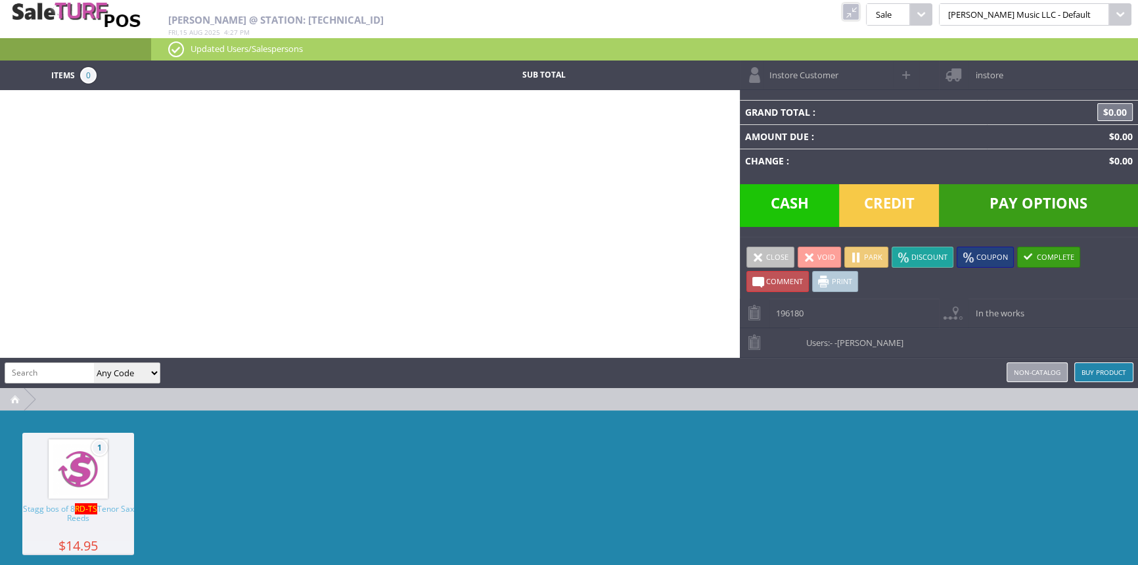
click at [49, 486] on span "1" at bounding box center [78, 468] width 59 height 59
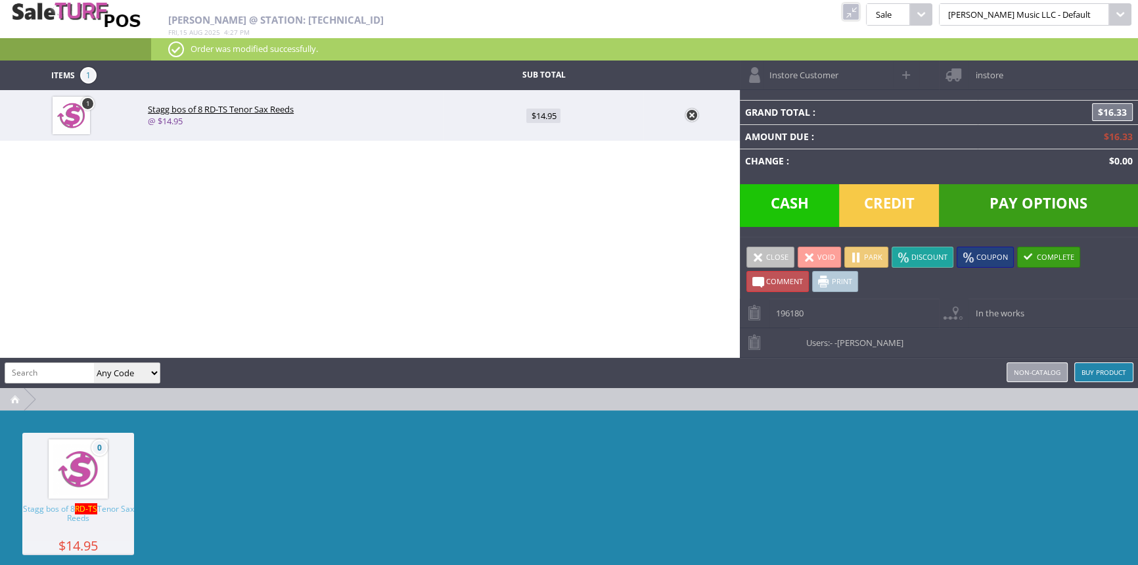
click at [867, 202] on span "Credit" at bounding box center [889, 205] width 100 height 43
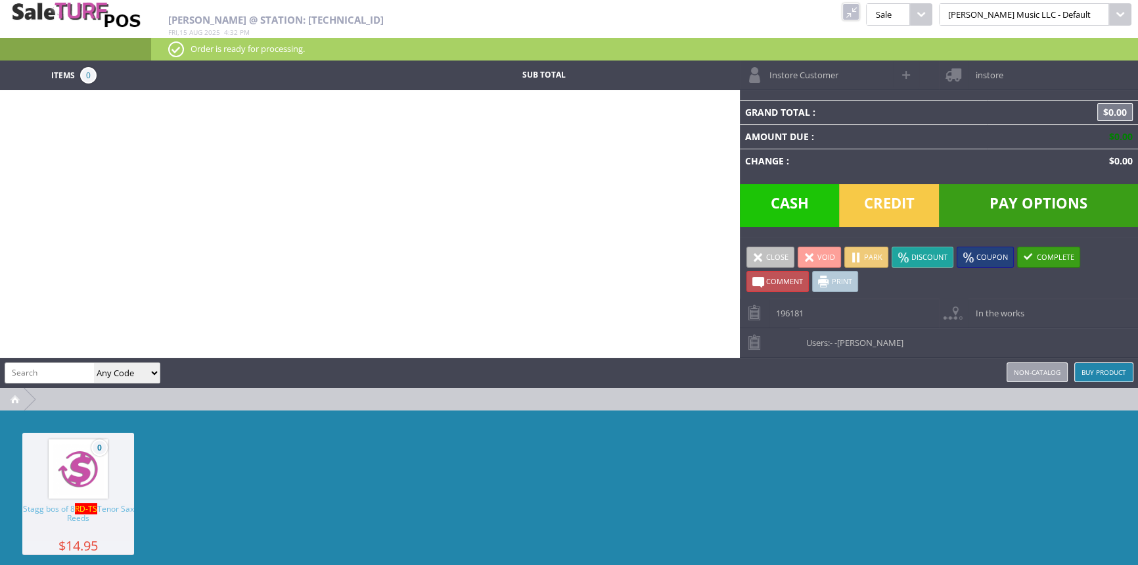
click at [860, 12] on link at bounding box center [851, 11] width 17 height 17
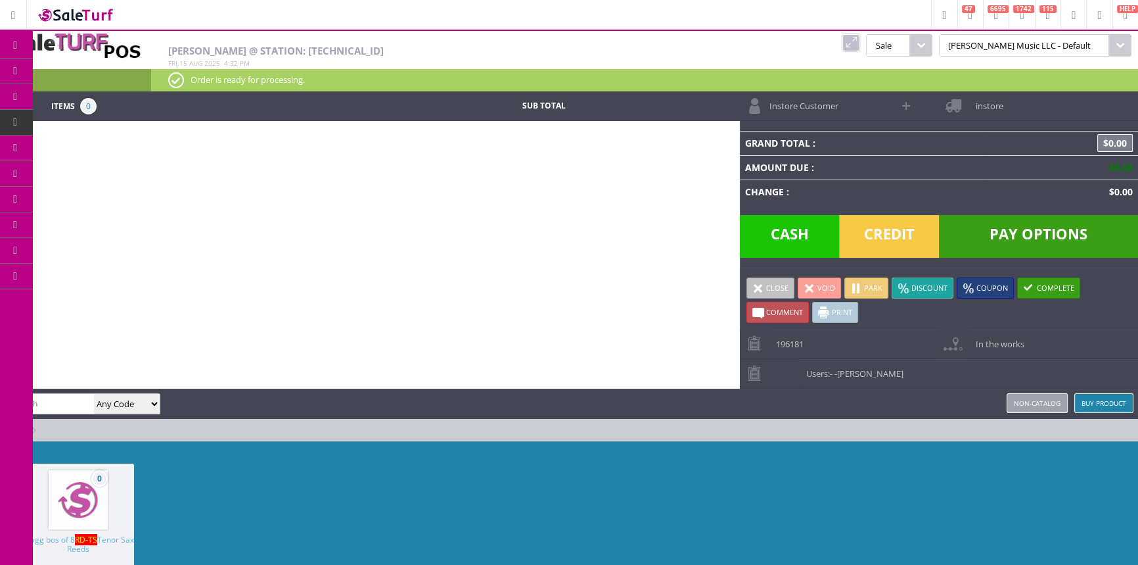
click at [89, 68] on span "Products" at bounding box center [95, 71] width 35 height 12
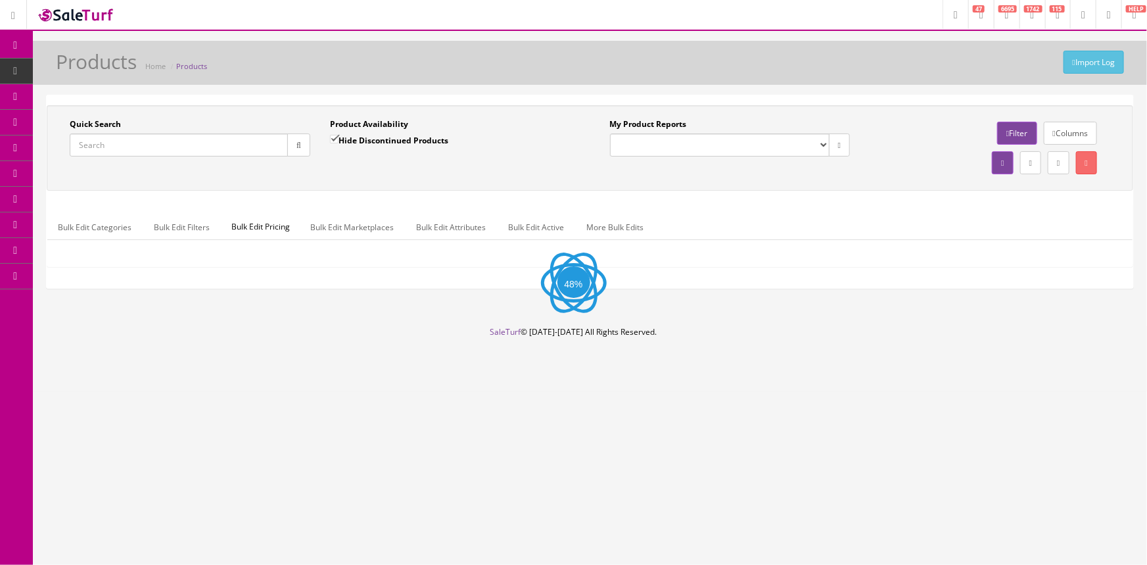
click at [91, 149] on input "Quick Search" at bounding box center [179, 144] width 218 height 23
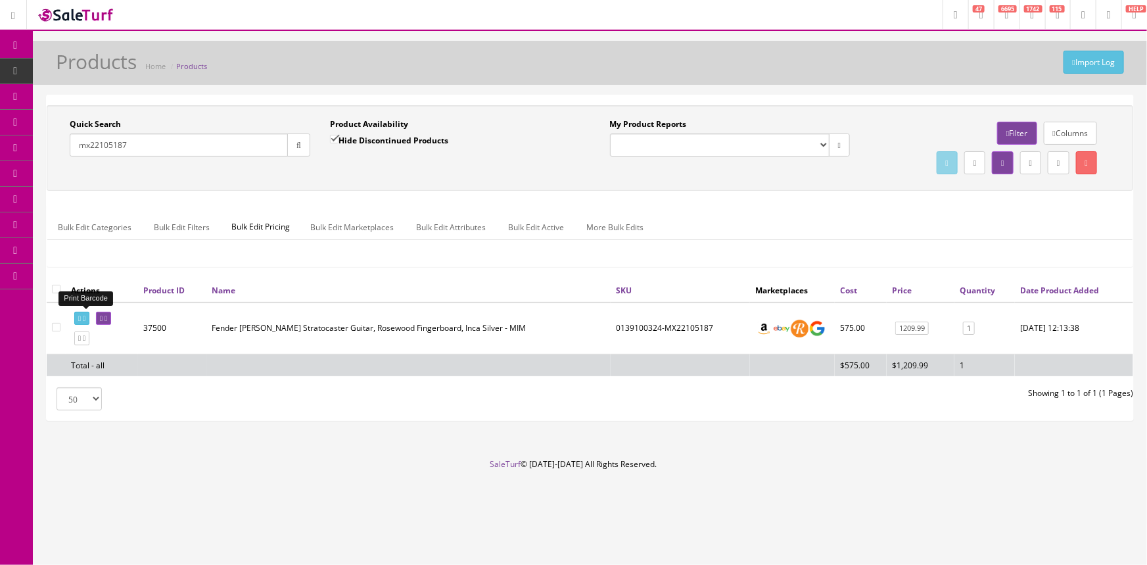
click at [79, 317] on icon at bounding box center [79, 318] width 3 height 7
drag, startPoint x: 153, startPoint y: 150, endPoint x: 64, endPoint y: 164, distance: 90.3
click at [64, 164] on div "Quick Search mx22105187 Date From" at bounding box center [190, 142] width 260 height 48
type input "210515773"
click at [110, 119] on span "POS Console" at bounding box center [101, 121] width 47 height 11
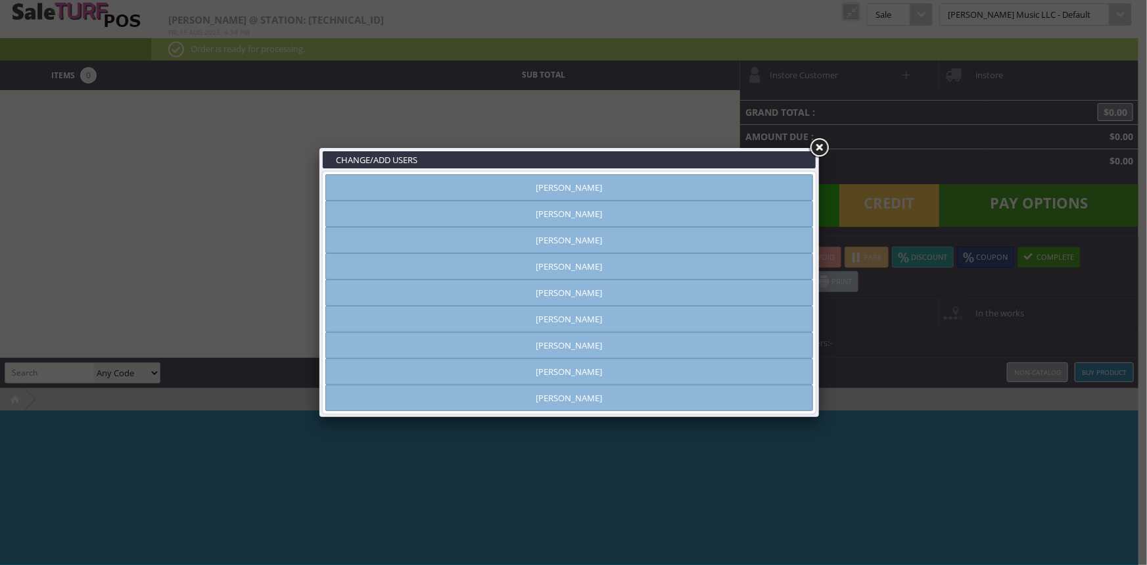
type input "amber helgren"
click at [630, 183] on link "[PERSON_NAME]" at bounding box center [569, 187] width 488 height 26
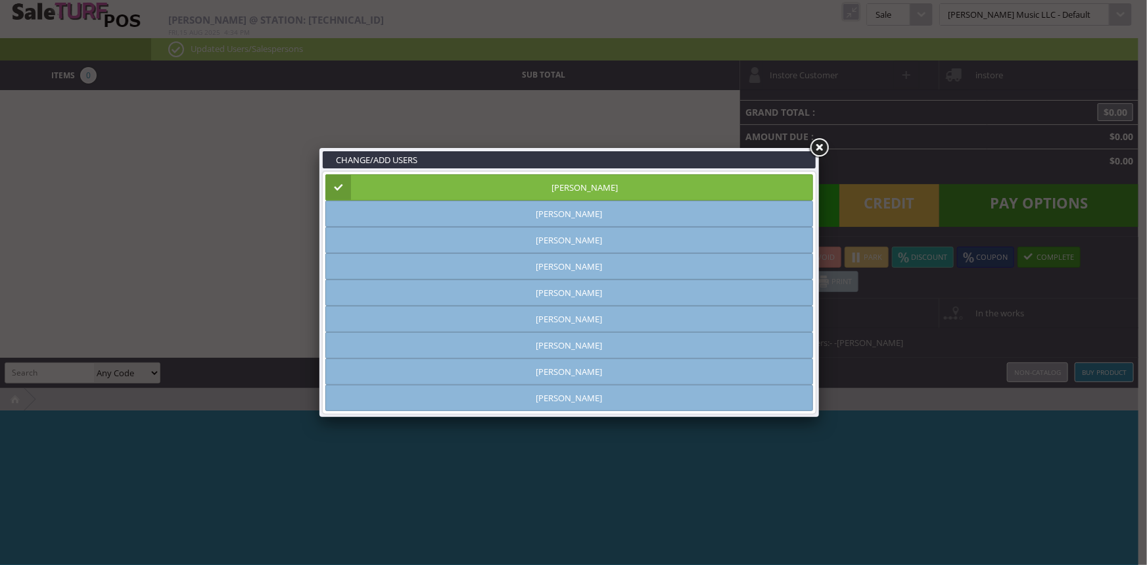
click at [815, 149] on link at bounding box center [819, 148] width 24 height 24
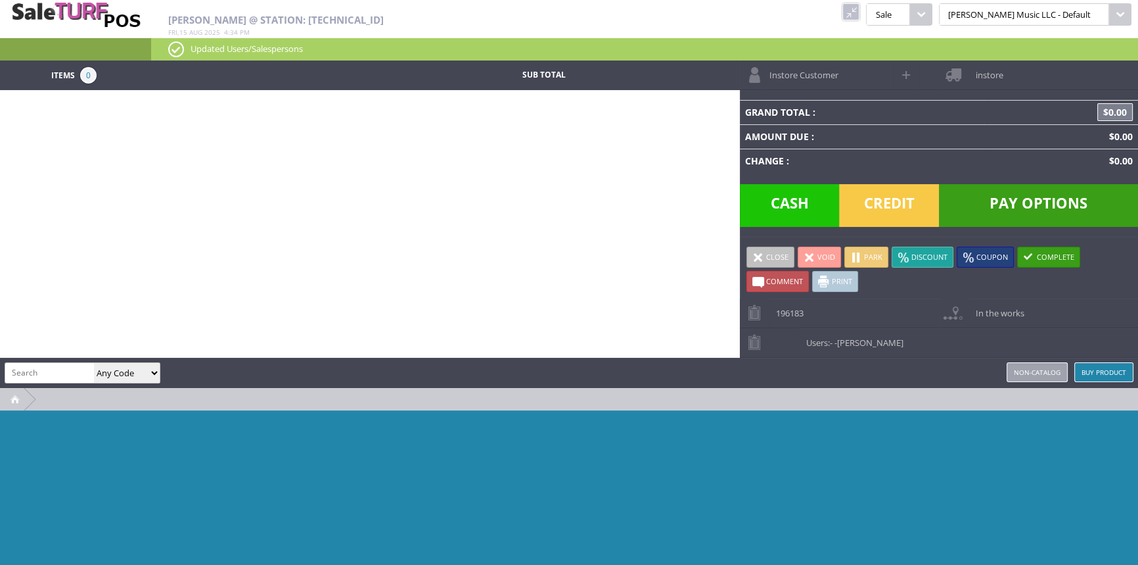
paste input "HTKOAGCEL-210515773"
type input "HTKOAGCEL-210515773"
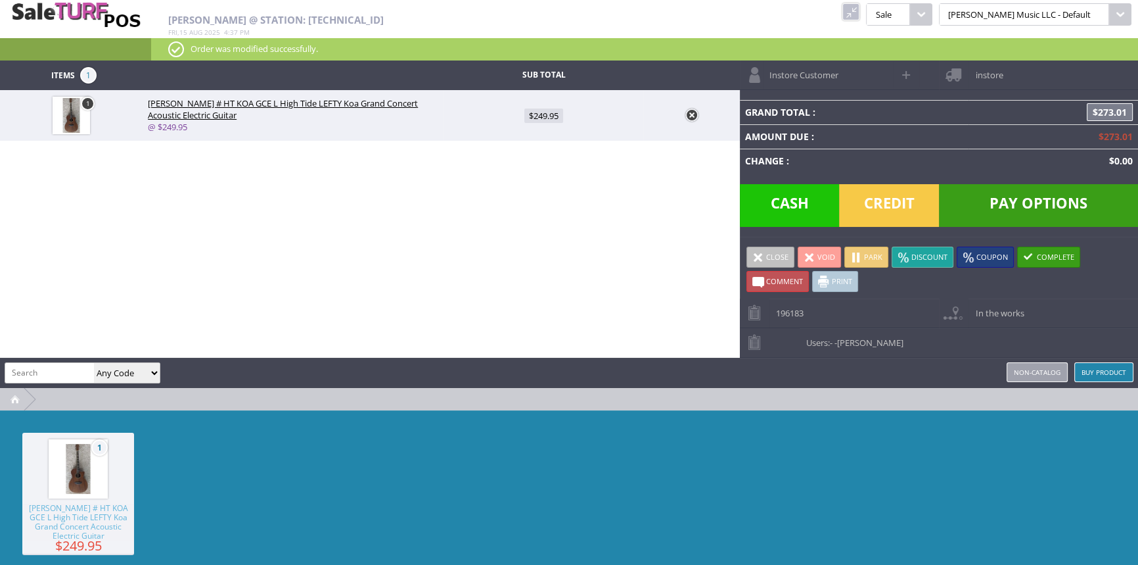
click at [37, 369] on input "search" at bounding box center [49, 372] width 89 height 19
paste input "CG-016-C"
type input "CG-016-C"
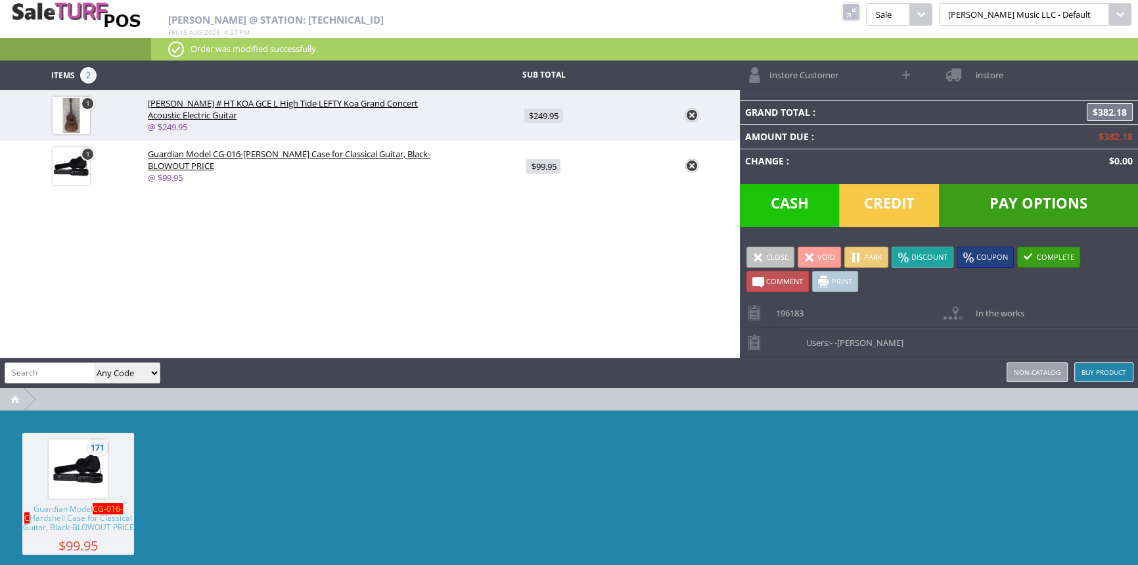
click at [540, 166] on span "$99.95" at bounding box center [543, 166] width 34 height 14
type input "99.95"
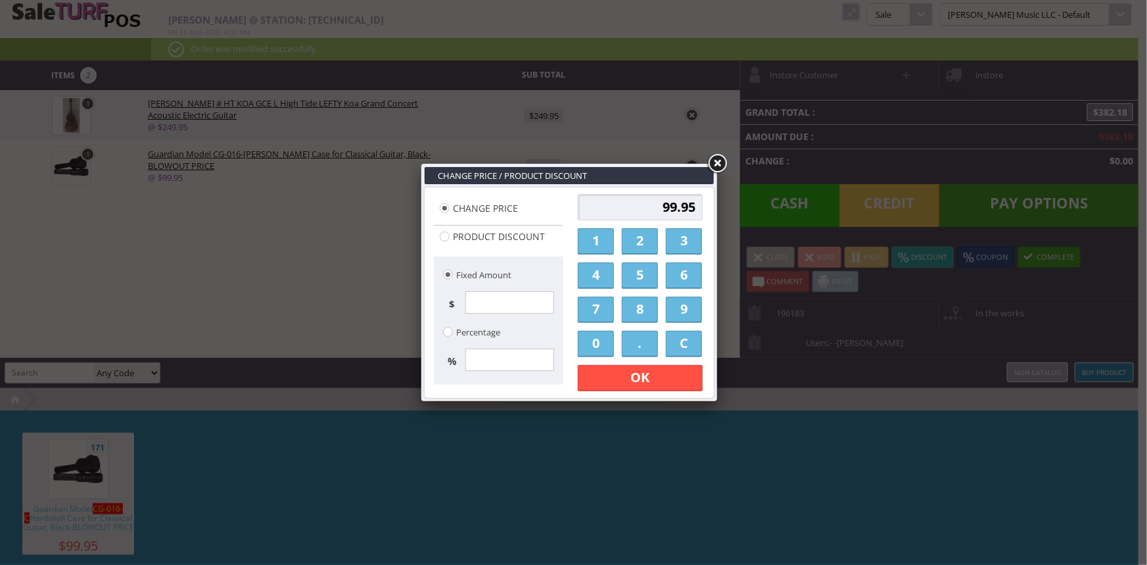
click at [654, 206] on input "99.95" at bounding box center [640, 207] width 125 height 26
type input "5"
type input "50.00"
click at [663, 375] on link "OK" at bounding box center [640, 378] width 125 height 26
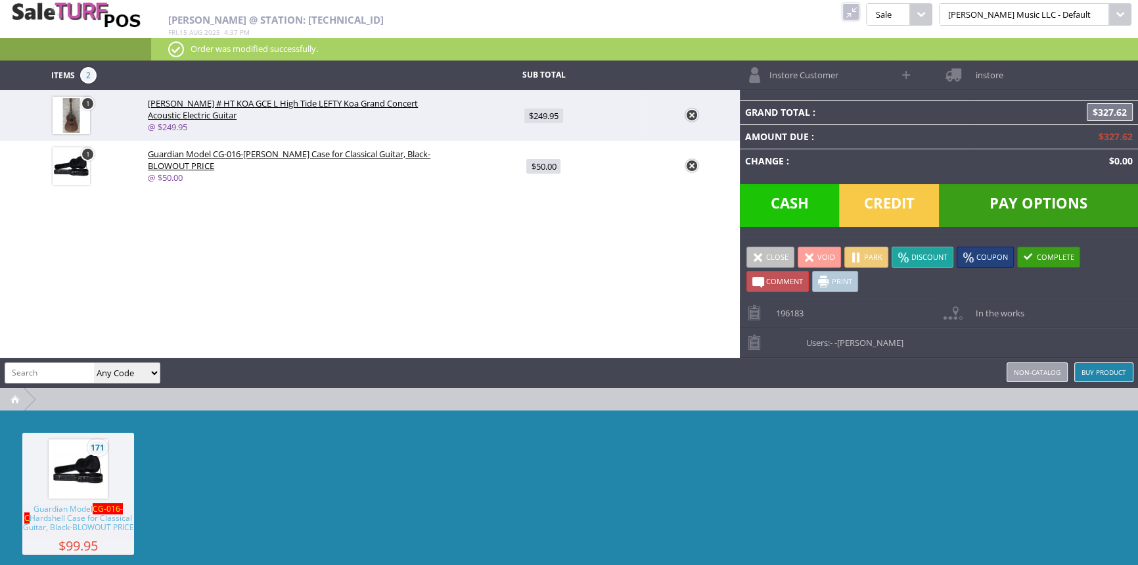
click at [543, 117] on span "$249.95" at bounding box center [543, 115] width 39 height 14
type input "249.95"
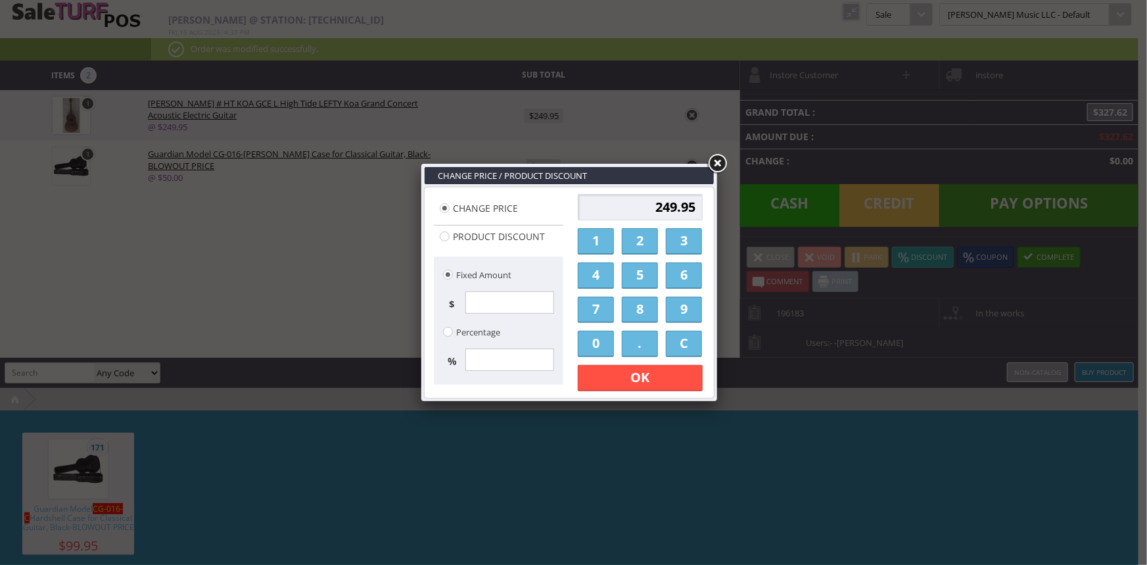
click at [697, 206] on input "249.95" at bounding box center [640, 207] width 125 height 26
type input "230.00"
click at [657, 375] on link "OK" at bounding box center [640, 378] width 125 height 26
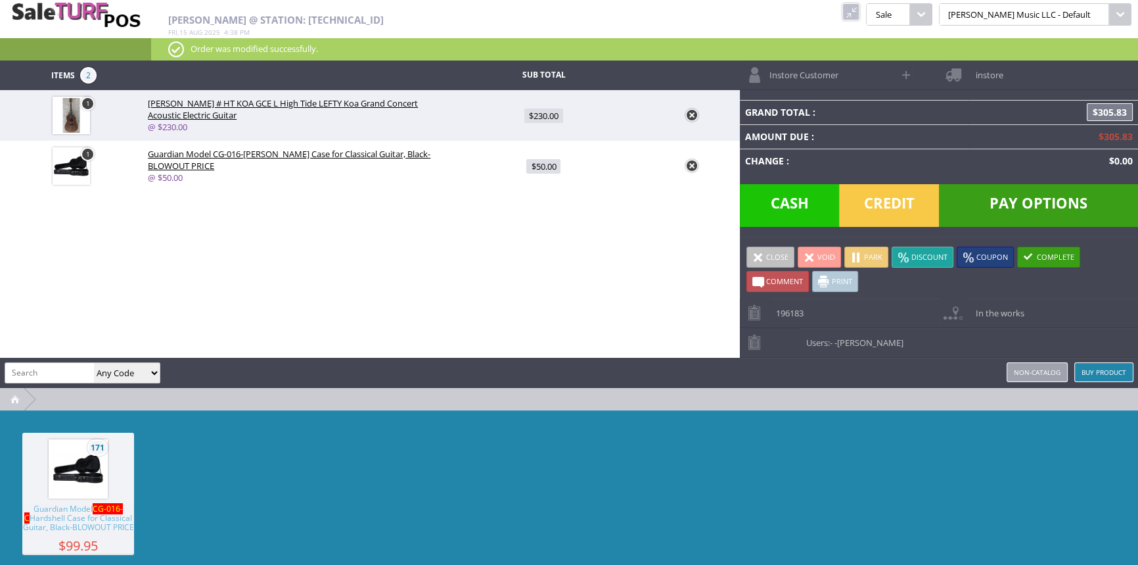
click at [543, 173] on link "$50.00" at bounding box center [544, 166] width 200 height 24
type input "50"
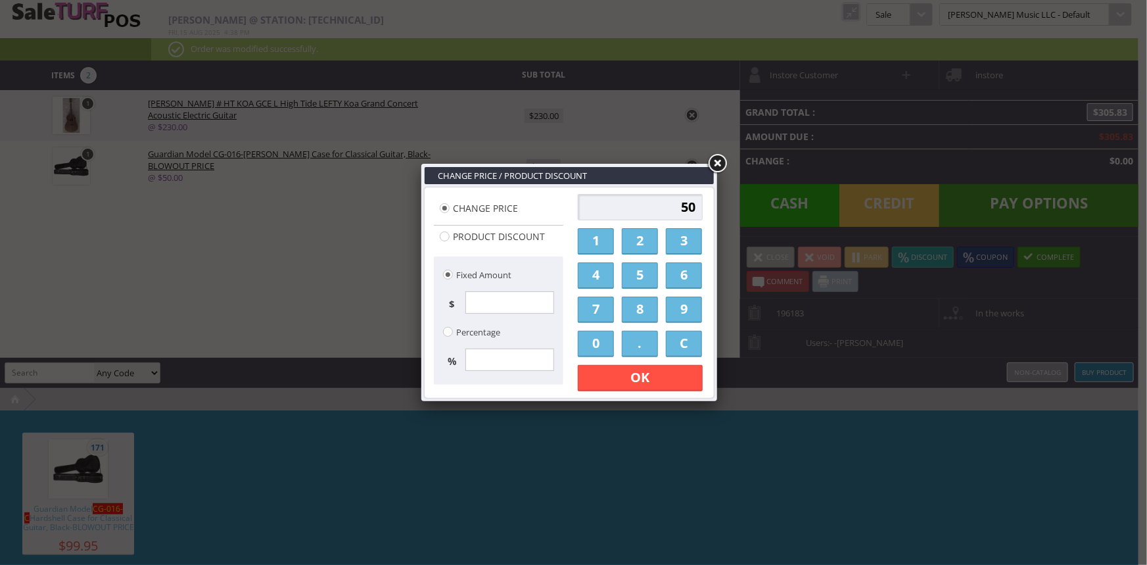
click at [685, 204] on input "50" at bounding box center [640, 207] width 125 height 26
type input "80"
click at [662, 380] on link "OK" at bounding box center [640, 378] width 125 height 26
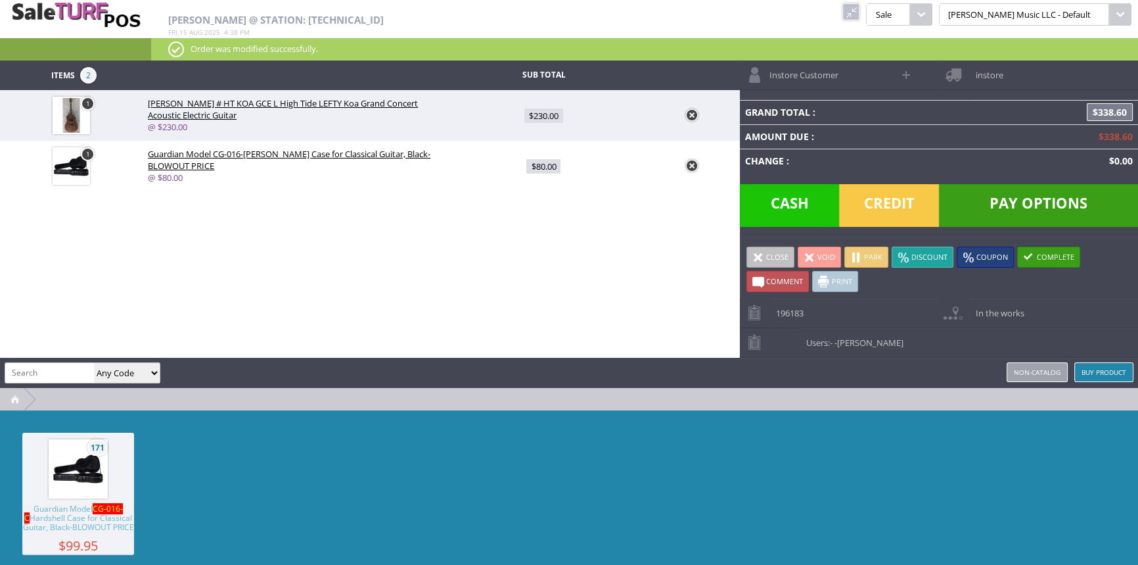
click at [545, 170] on span "$80.00" at bounding box center [543, 166] width 34 height 14
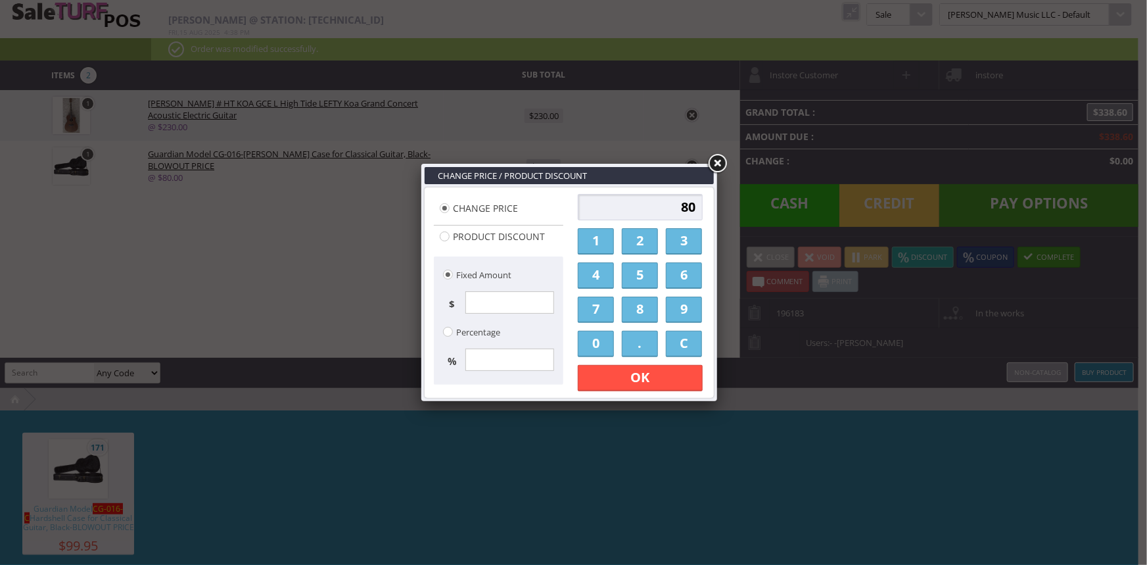
click at [676, 210] on input "80" at bounding box center [640, 207] width 125 height 26
type input "70"
click at [651, 381] on link "OK" at bounding box center [640, 378] width 125 height 26
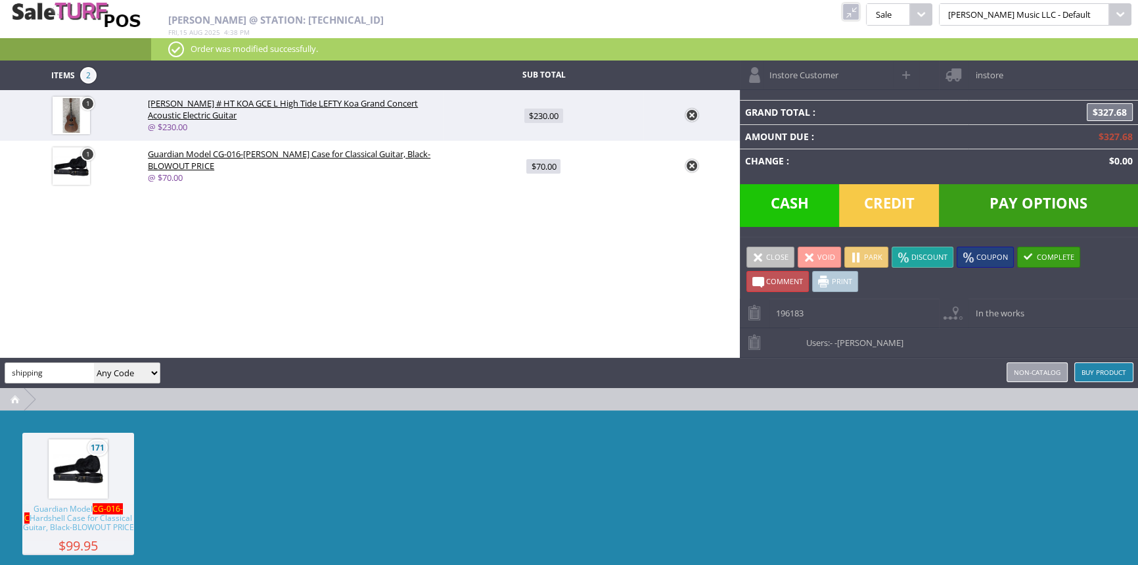
type input "shipping"
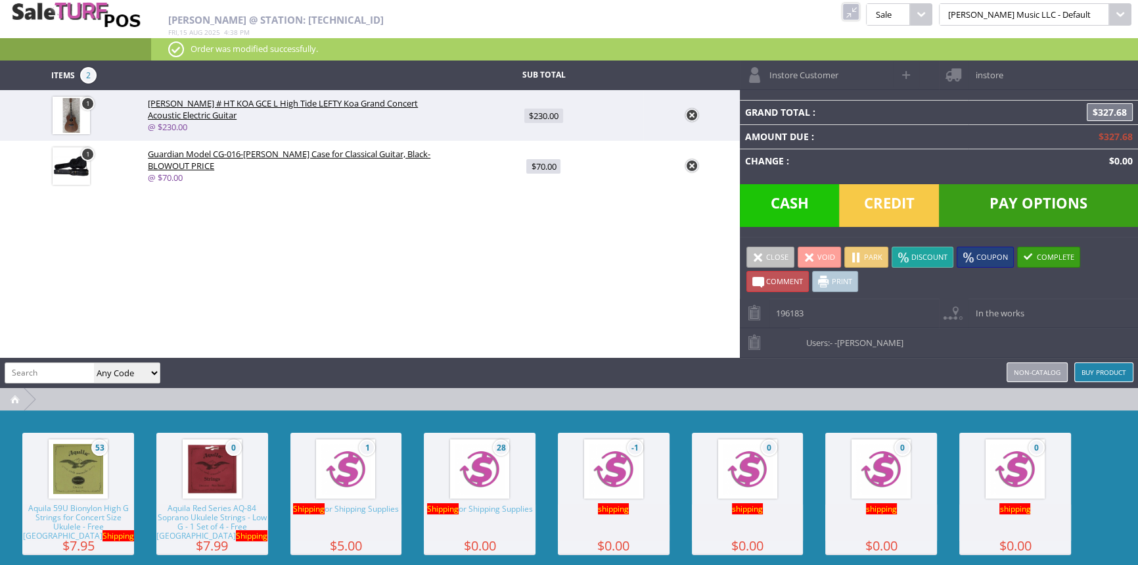
click at [526, 476] on span "28" at bounding box center [480, 468] width 112 height 72
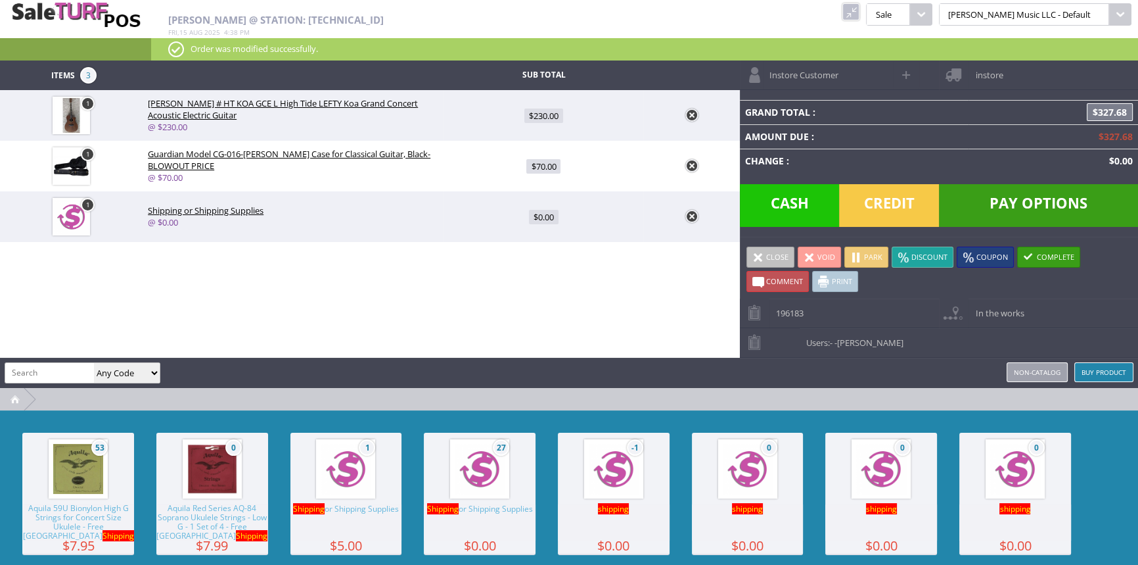
click at [538, 214] on span "$0.00" at bounding box center [544, 217] width 30 height 14
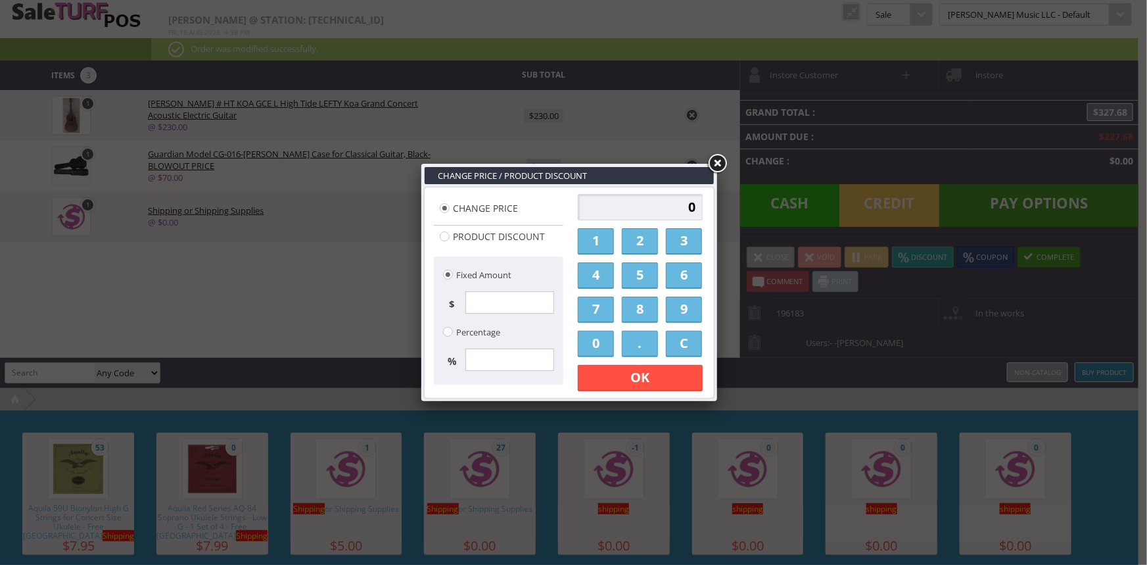
click at [677, 210] on input "0" at bounding box center [640, 207] width 125 height 26
type input "30.00"
click at [651, 375] on link "OK" at bounding box center [640, 378] width 125 height 26
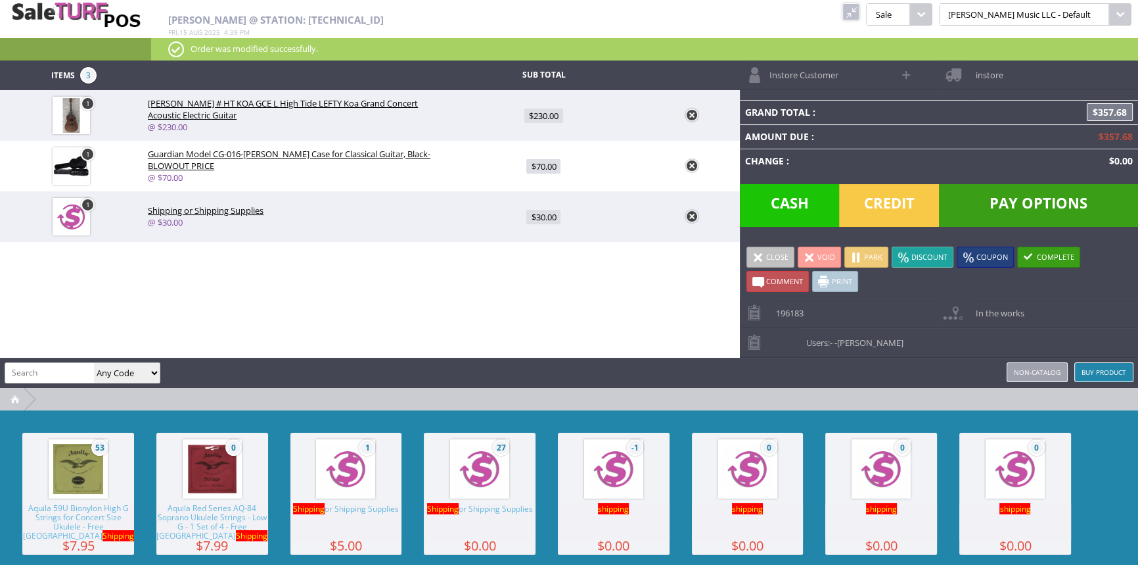
click at [907, 74] on span at bounding box center [907, 74] width 15 height 15
select select "6"
select select "1"
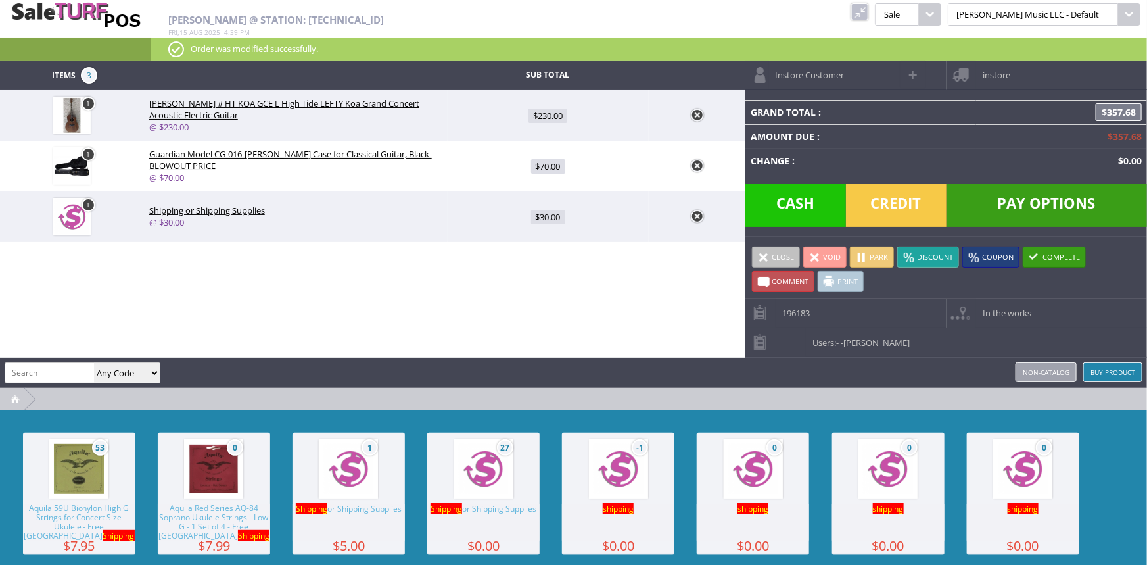
select select "6"
select select "1"
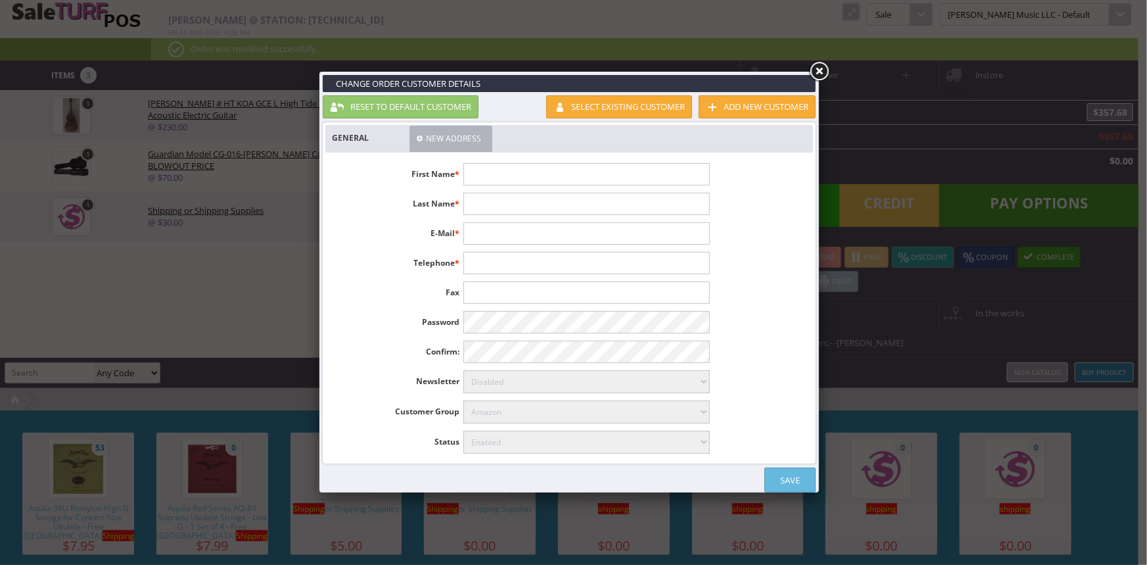
click at [667, 170] on input "text" at bounding box center [586, 174] width 246 height 22
type input "Todd"
type input "Mozer"
type input "rezom@hotmail.com"
type input "408-898-7672"
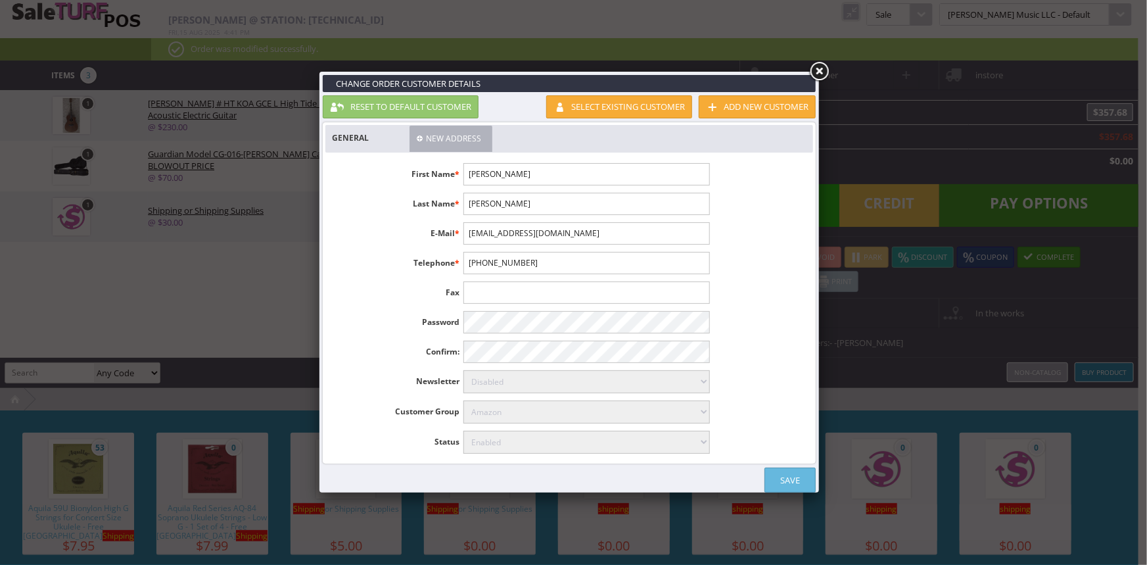
click at [778, 473] on link "Save" at bounding box center [789, 479] width 51 height 25
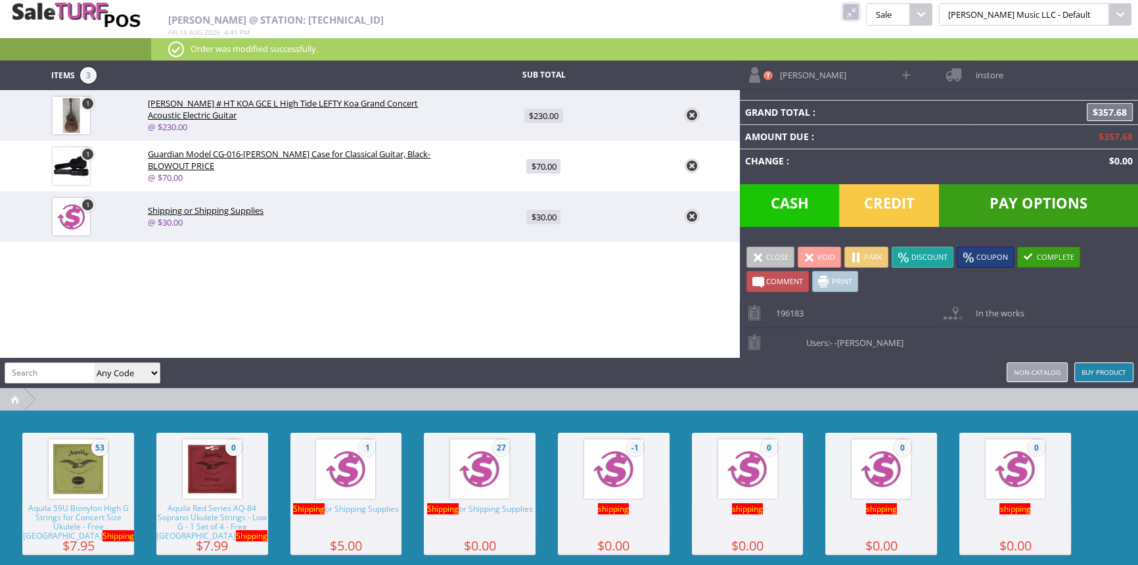
click at [992, 75] on span "instore" at bounding box center [986, 70] width 34 height 20
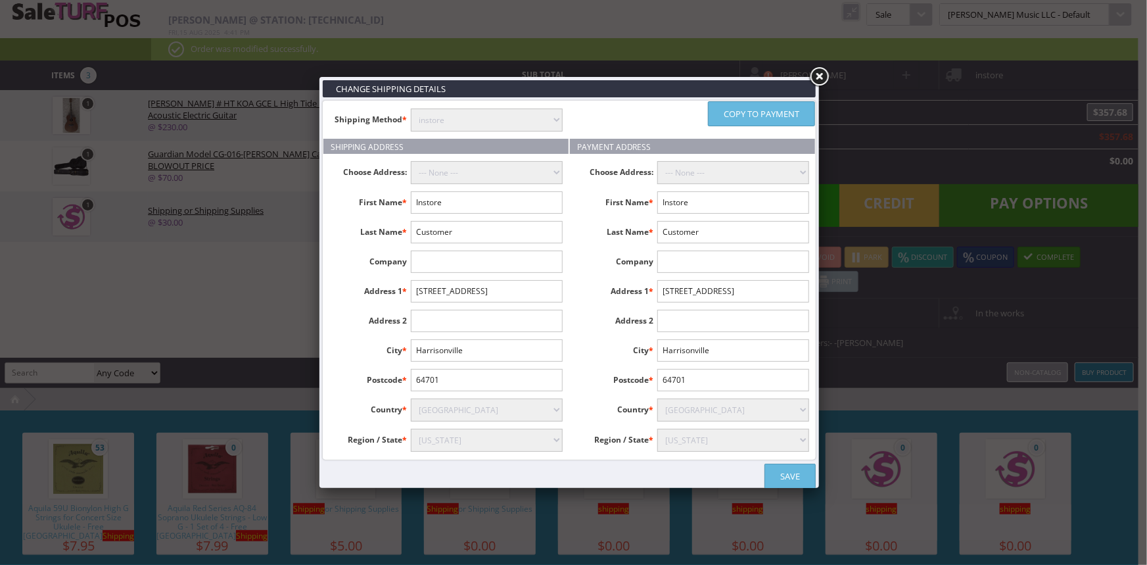
click at [538, 120] on select "instore Free Shipping (2-7days) ($0) Per Item Shipping ($2) text_description ($…" at bounding box center [487, 119] width 152 height 23
select select "free.free"
click at [411, 108] on select "instore Free Shipping (2-7days) ($0) Per Item Shipping ($2) text_description ($…" at bounding box center [487, 119] width 152 height 23
click at [485, 206] on input "Instore" at bounding box center [487, 202] width 152 height 22
type input "I"
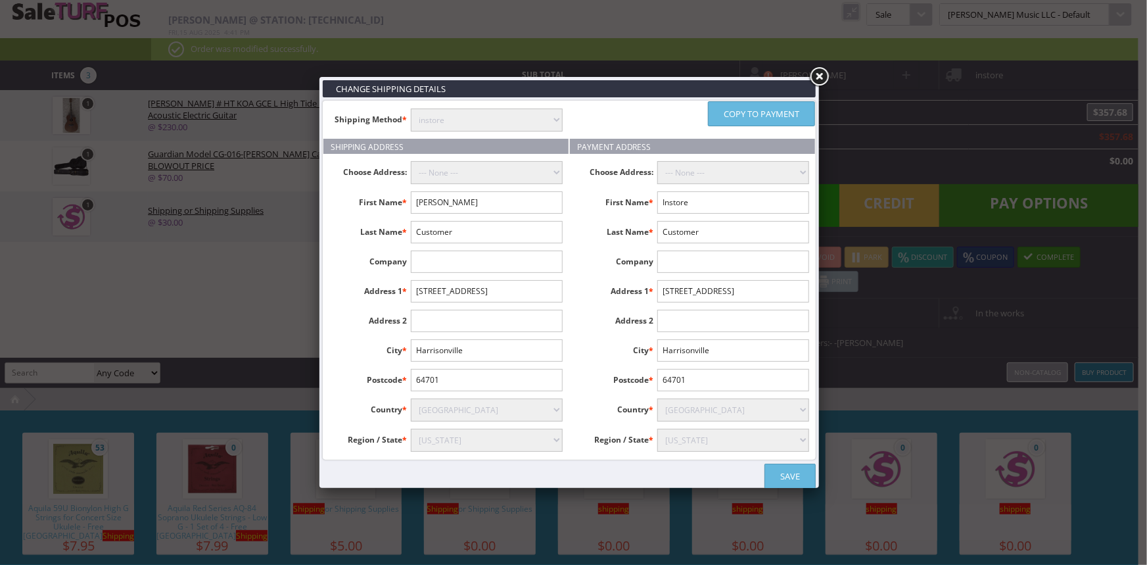
type input "Sam"
type input "Mozer"
type input "3101Longhorn Blvd"
click at [468, 323] on input "text" at bounding box center [487, 321] width 152 height 22
click at [428, 315] on input "Suit 106" at bounding box center [487, 321] width 152 height 22
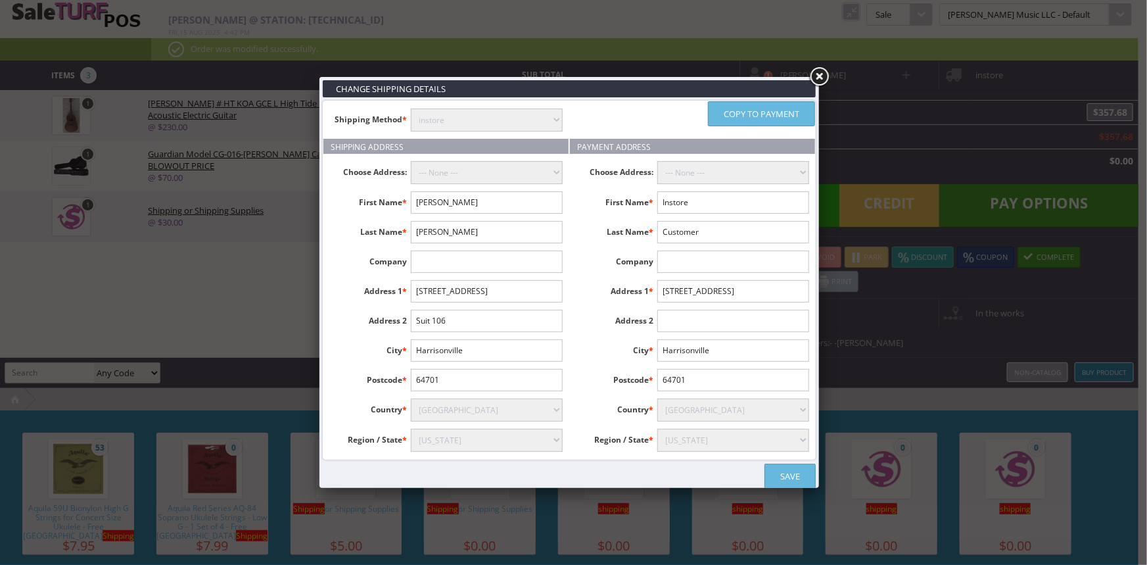
click at [431, 318] on input "Suit 106" at bounding box center [487, 321] width 152 height 22
type input "Suit e106"
click at [483, 350] on input "Harrisonville" at bounding box center [487, 350] width 152 height 22
type input "H"
type input "B"
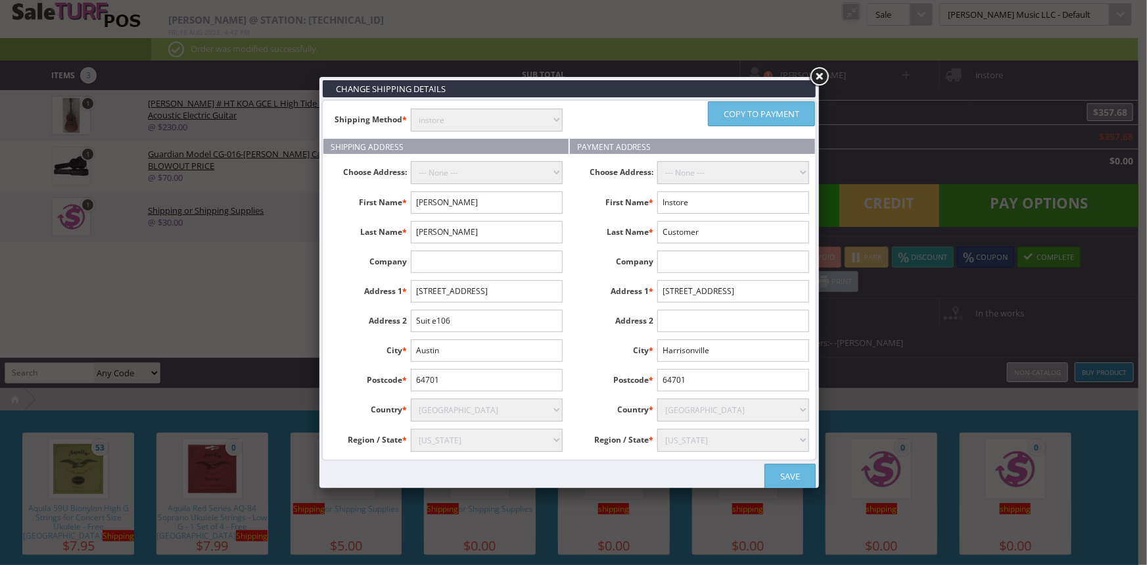
type input "Austin"
type input "78758"
select select "3668"
click at [436, 317] on input "Suit e106" at bounding box center [487, 321] width 152 height 22
type input "Suite 106"
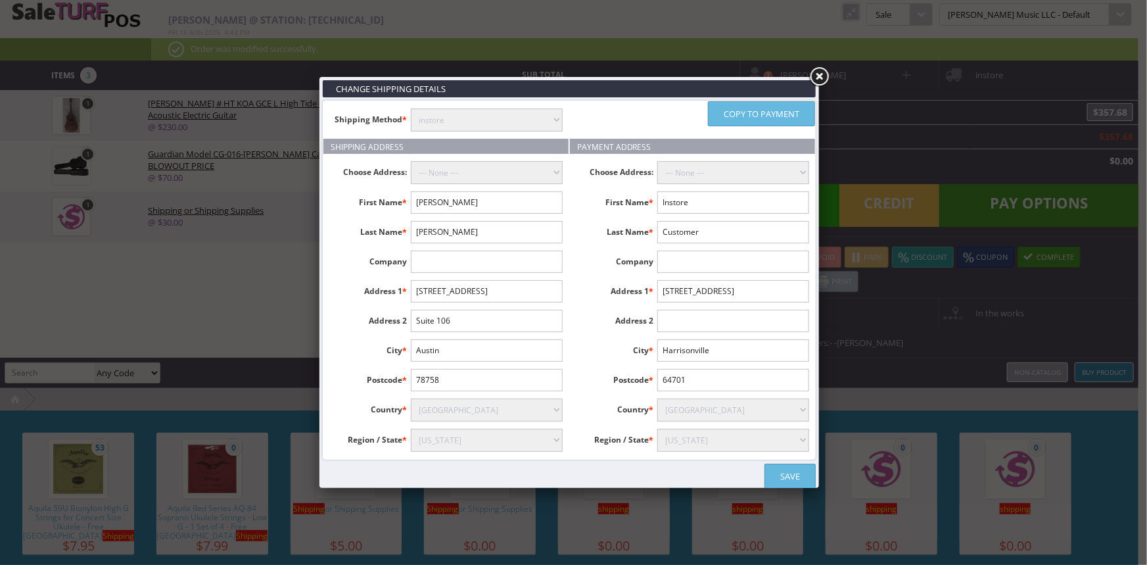
click at [507, 380] on input "78758" at bounding box center [487, 380] width 152 height 22
click at [520, 442] on select "Alabama Alaska American Samoa Arizona Arkansas Armed Forces Africa Armed Forces…" at bounding box center [487, 439] width 152 height 23
select select "3669"
click at [411, 428] on select "Alabama Alaska American Samoa Arizona Arkansas Armed Forces Africa Armed Forces…" at bounding box center [487, 439] width 152 height 23
click at [487, 383] on input "78758" at bounding box center [487, 380] width 152 height 22
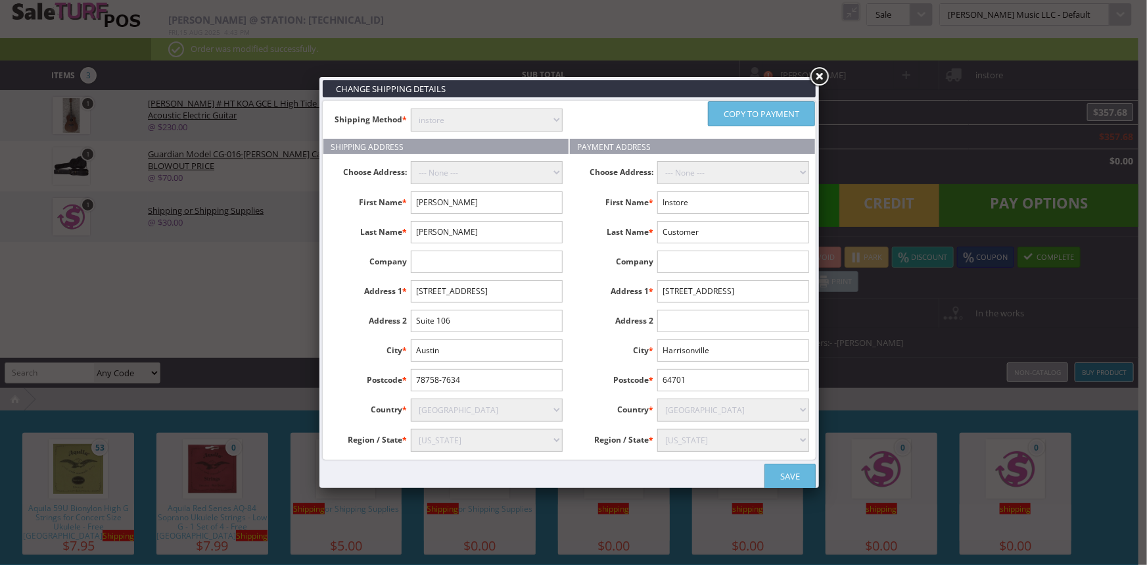
type input "78758-7634"
click at [698, 198] on input "Instore" at bounding box center [733, 202] width 152 height 22
type input "I"
type input "Todd"
type input "Mozer"
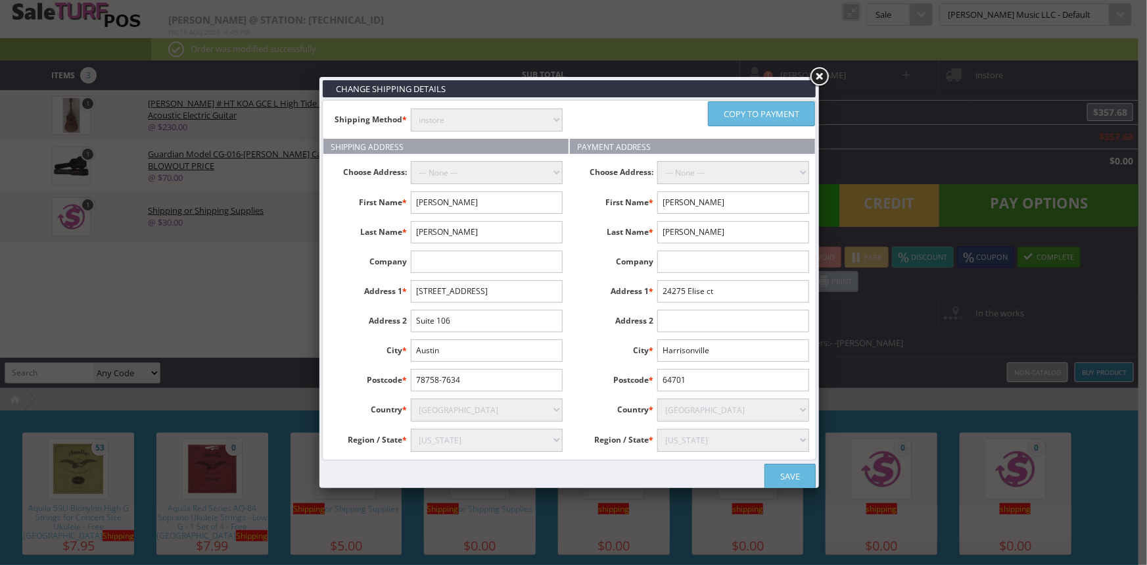
type input "24275 Elise ct"
type input "Los Laso hills"
click at [764, 344] on input "Los Laso hills" at bounding box center [733, 350] width 152 height 22
type input "94024"
select select "3624"
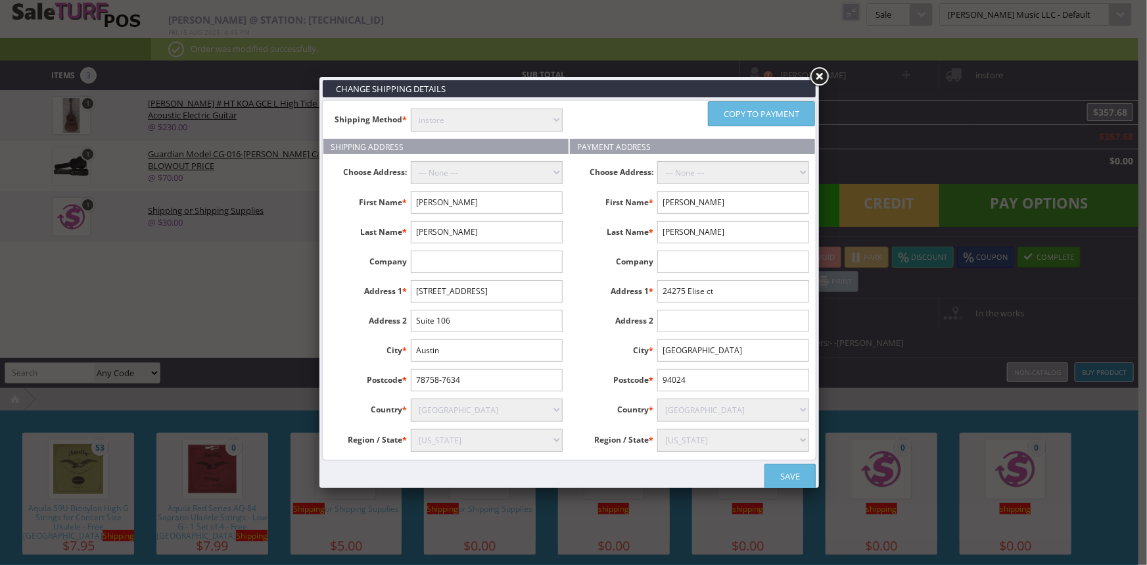
click at [785, 472] on link "Save" at bounding box center [789, 475] width 51 height 25
select select "free.free"
select select "3669"
select select "3624"
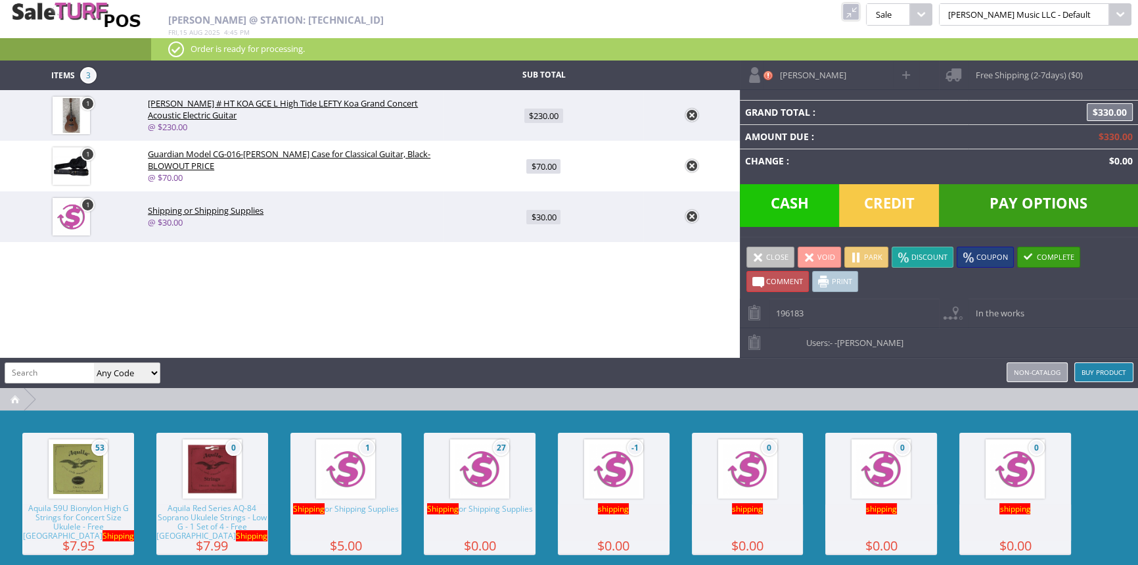
click at [1002, 73] on span "Free Shipping (2-7days) ($0)" at bounding box center [1026, 70] width 114 height 20
select select "3669"
select select "3624"
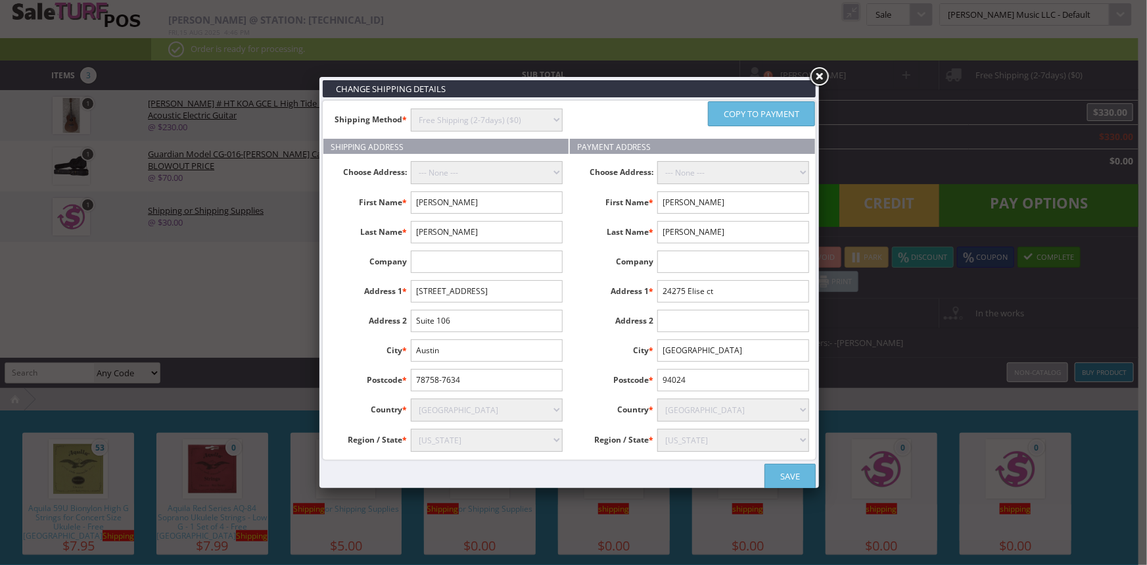
click at [694, 348] on input "Los Laso hills" at bounding box center [733, 350] width 152 height 22
type input "Los Latos hills"
click at [793, 473] on link "Save" at bounding box center [789, 475] width 51 height 25
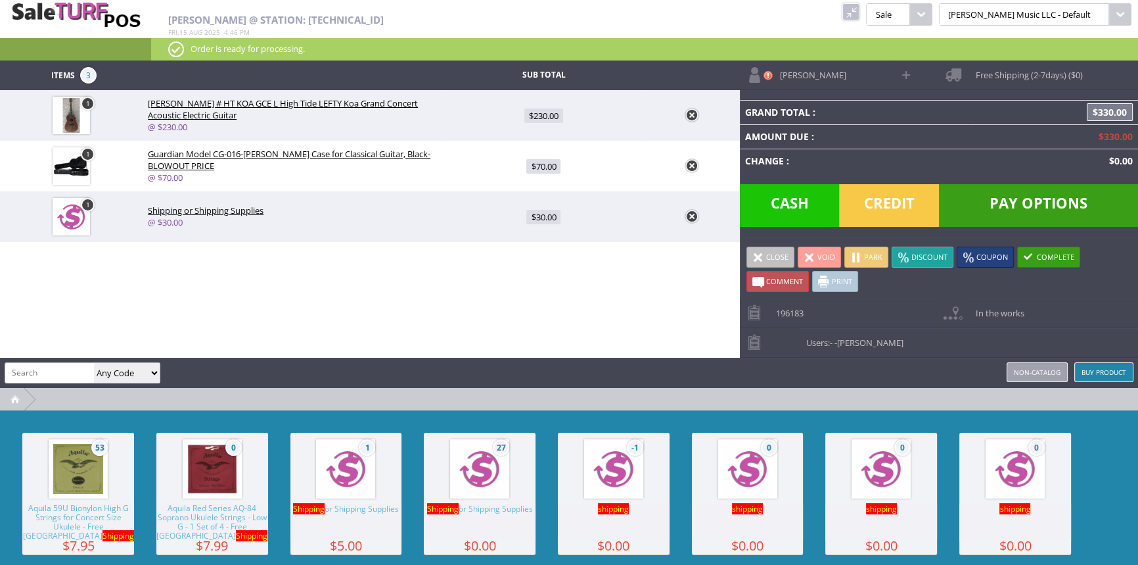
click at [1006, 202] on span "Pay Options" at bounding box center [1038, 205] width 199 height 43
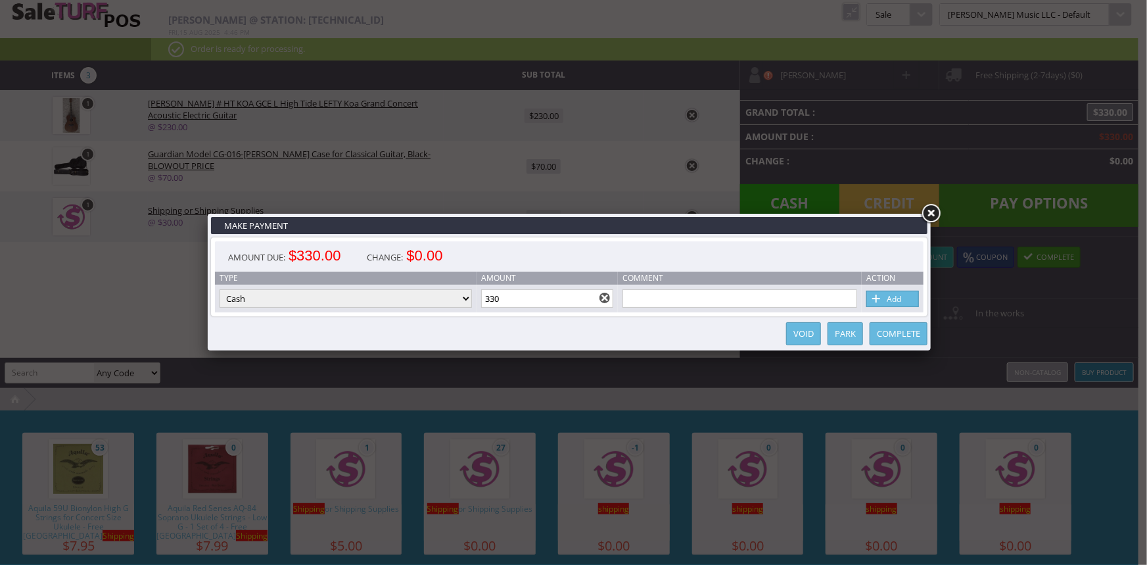
click at [438, 308] on select "Cash Credit Card Cheque or Money Order" at bounding box center [346, 298] width 252 height 18
select select "credit_card"
click at [220, 290] on select "Cash Credit Card Cheque or Money Order" at bounding box center [346, 298] width 252 height 18
click at [902, 300] on link "Add" at bounding box center [892, 298] width 53 height 16
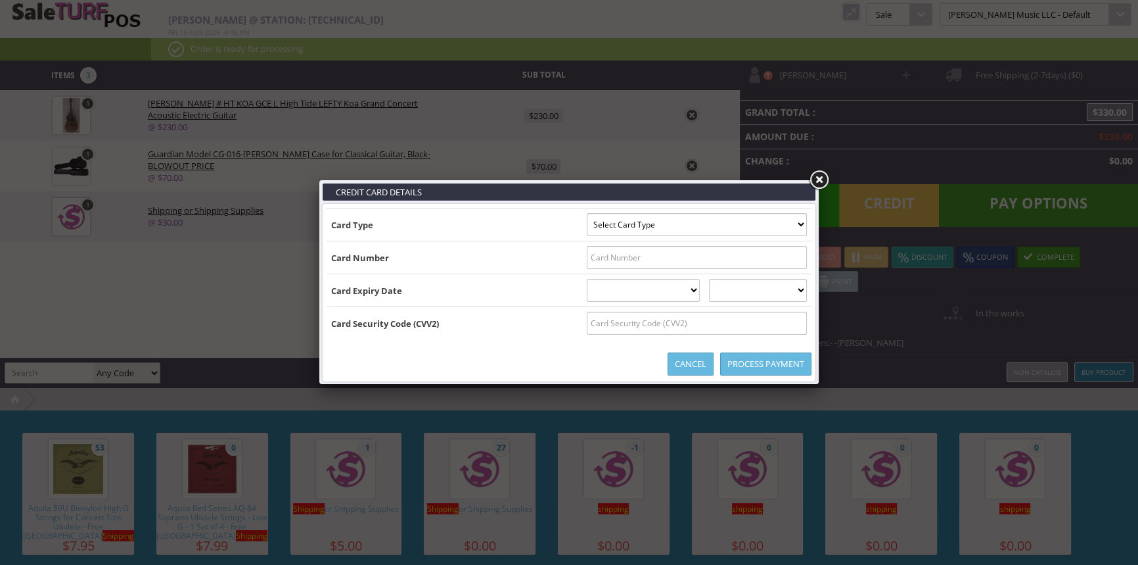
click at [802, 223] on select "Select Card Type Visa MasterCard Discover Card American Express Maestro Solo" at bounding box center [697, 224] width 220 height 23
click at [797, 222] on select "Select Card Type Visa MasterCard Discover Card American Express Maestro Solo" at bounding box center [697, 224] width 220 height 23
select select "VISA"
click at [587, 213] on select "Select Card Type Visa MasterCard Discover Card American Express Maestro Solo" at bounding box center [697, 224] width 220 height 23
click at [785, 257] on input "text" at bounding box center [697, 257] width 220 height 23
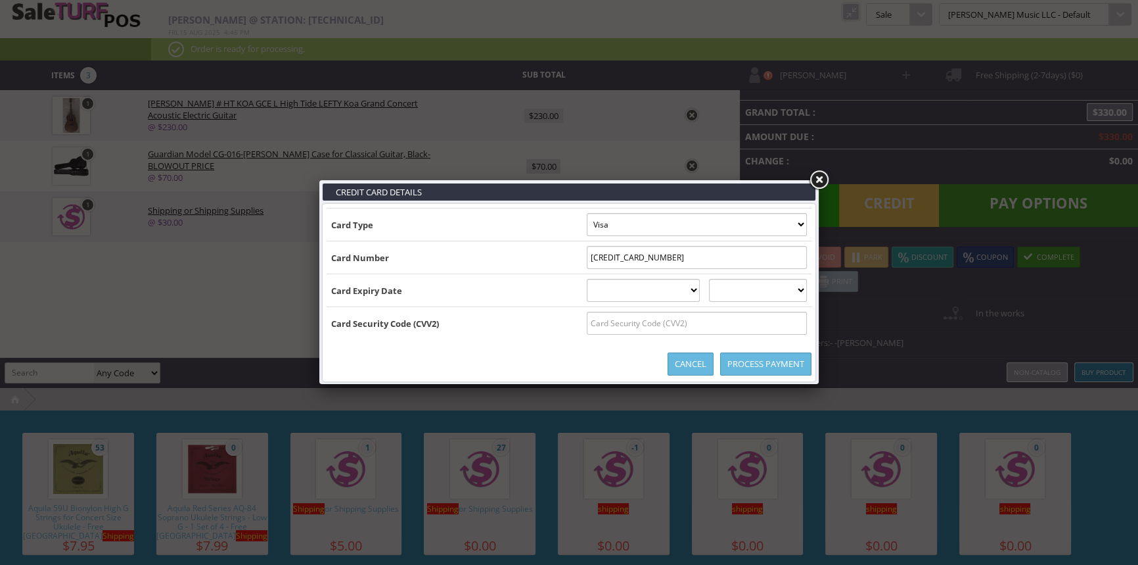
type input "4147342030292702"
click at [616, 287] on select "01 January 02 February 03 March 04 April 05 May 06 June 07 July 08 August 09 Se…" at bounding box center [644, 290] width 114 height 23
select select "06"
click at [587, 279] on select "01 January 02 February 03 March 04 April 05 May 06 June 07 July 08 August 09 Se…" at bounding box center [644, 290] width 114 height 23
click at [756, 291] on select "2025 2026 2027 2028 2029 2030 2031 2032 2033 2034 2035" at bounding box center [758, 290] width 98 height 23
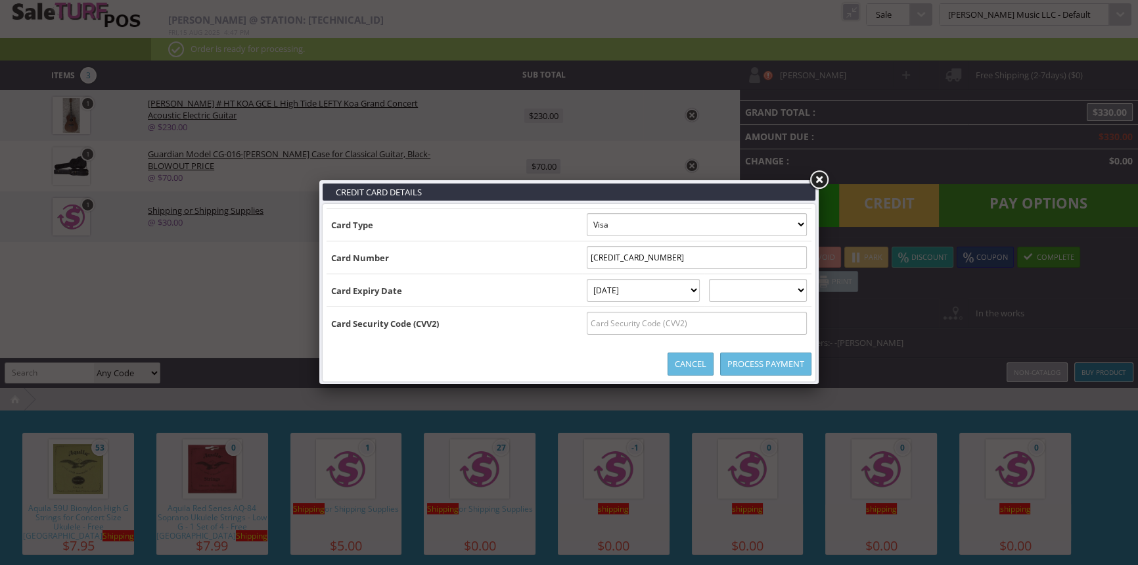
select select "2029"
click at [722, 279] on select "2025 2026 2027 2028 2029 2030 2031 2032 2033 2034 2035" at bounding box center [758, 290] width 98 height 23
click at [772, 322] on input "text" at bounding box center [697, 323] width 220 height 23
type input "327"
click at [772, 366] on link "Process Payment" at bounding box center [765, 363] width 91 height 23
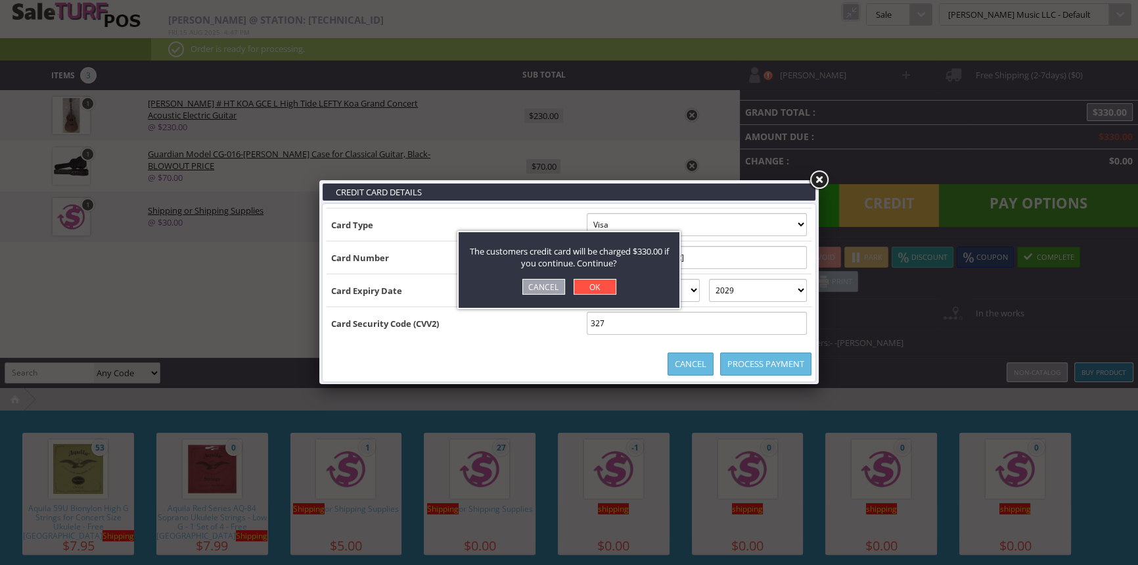
click at [603, 289] on link "OK" at bounding box center [595, 287] width 43 height 16
select select "cash"
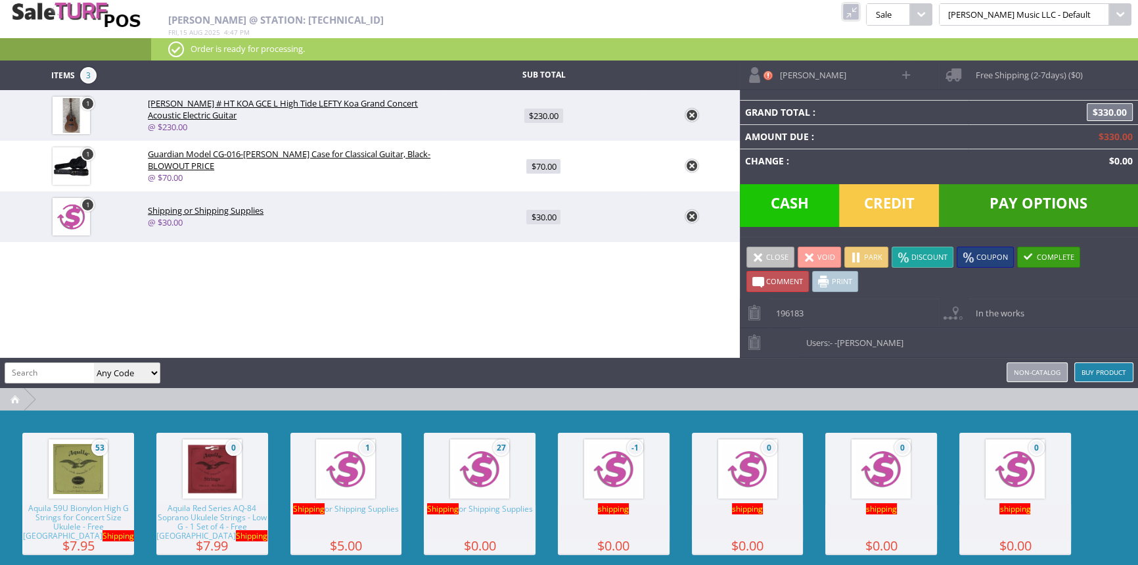
type input "0"
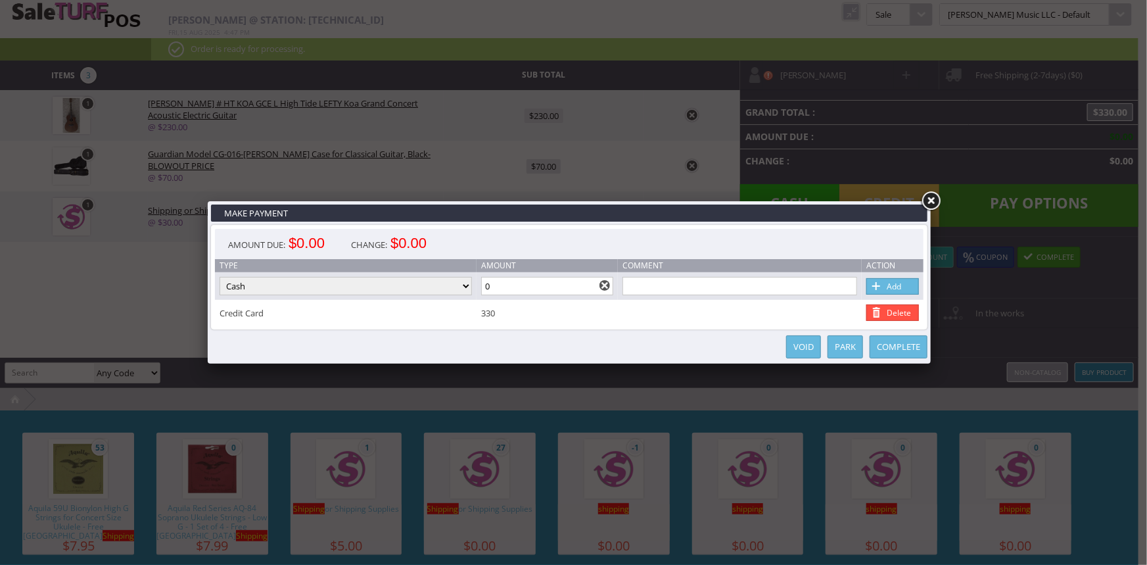
click at [900, 342] on link "Complete" at bounding box center [898, 346] width 58 height 23
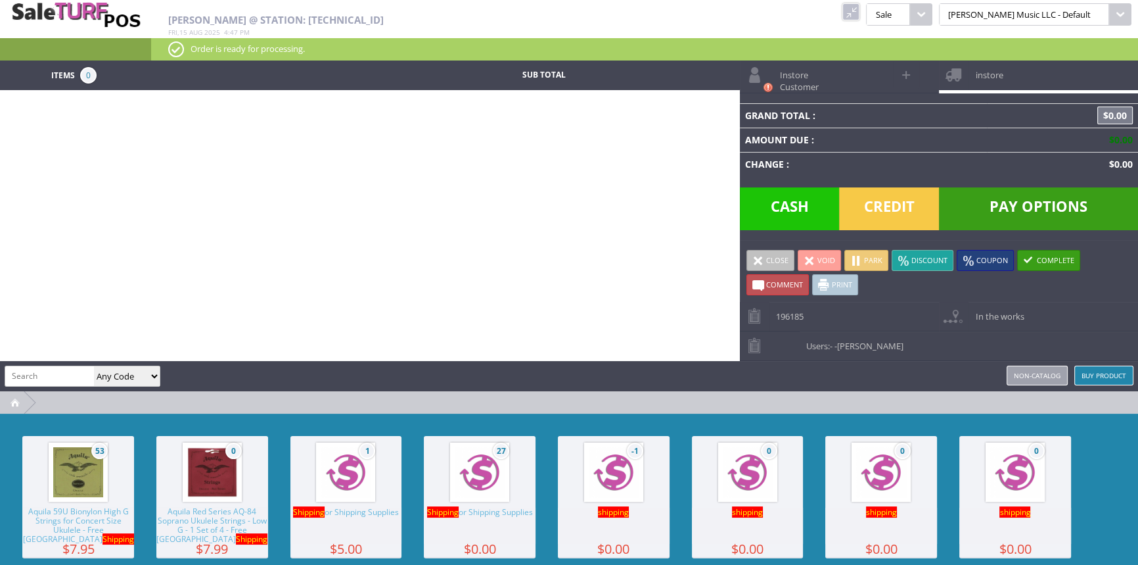
click at [860, 12] on link at bounding box center [851, 11] width 17 height 17
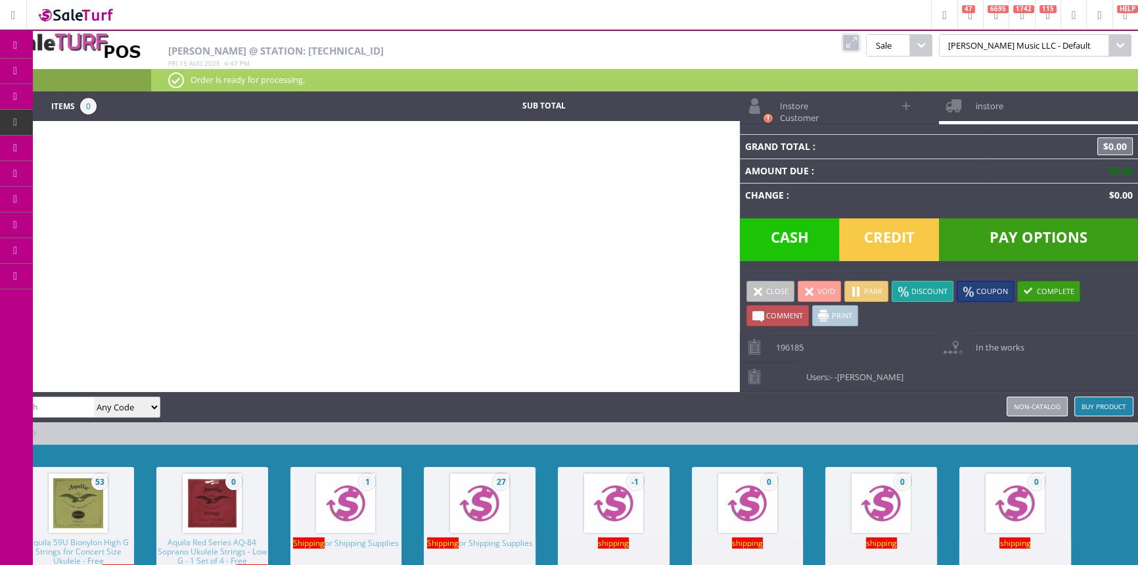
click at [104, 146] on span "Order List" at bounding box center [97, 149] width 39 height 12
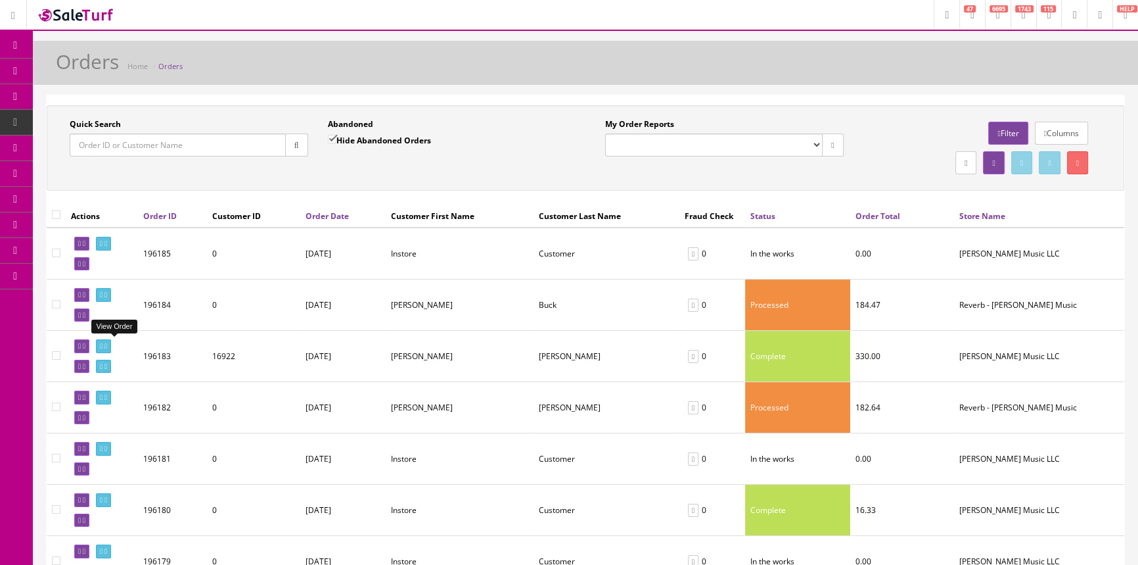
click at [103, 342] on icon at bounding box center [101, 345] width 3 height 7
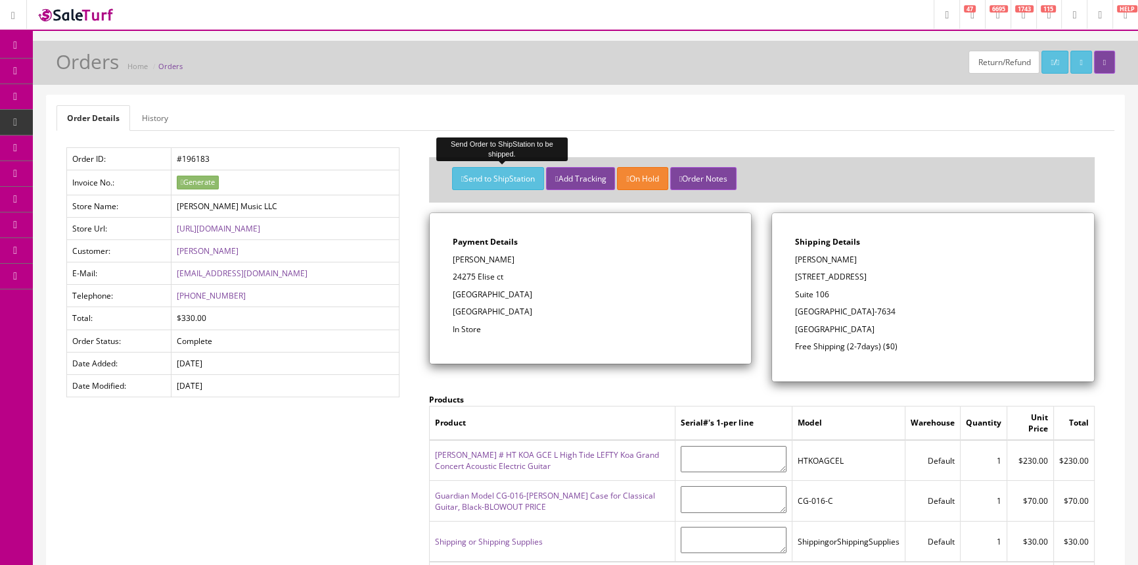
click at [491, 176] on button "Send to ShipStation" at bounding box center [498, 178] width 92 height 23
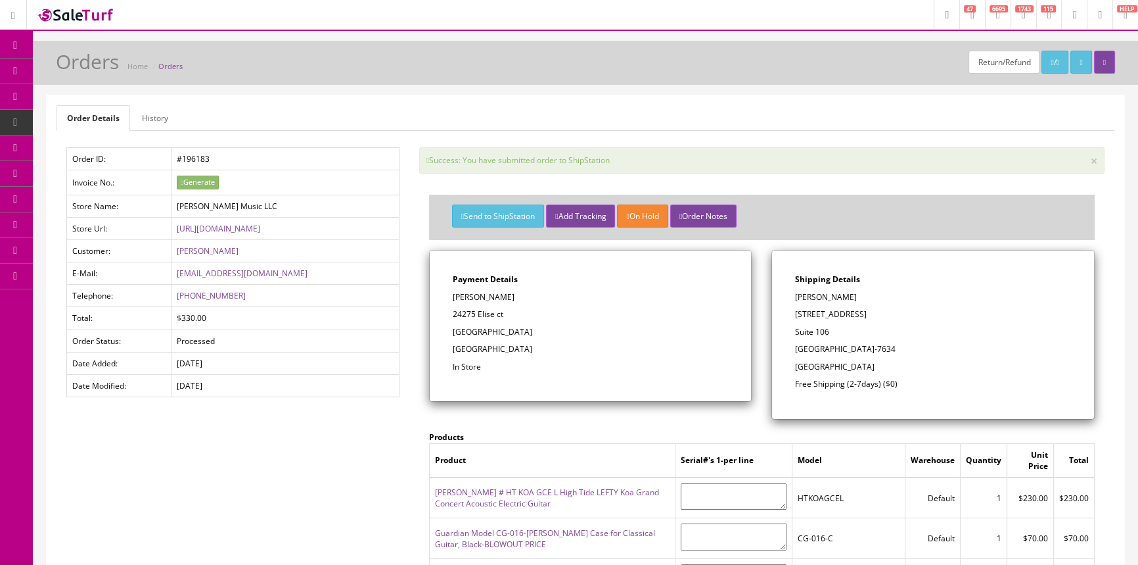
click at [43, 73] on link "Products" at bounding box center [102, 71] width 138 height 26
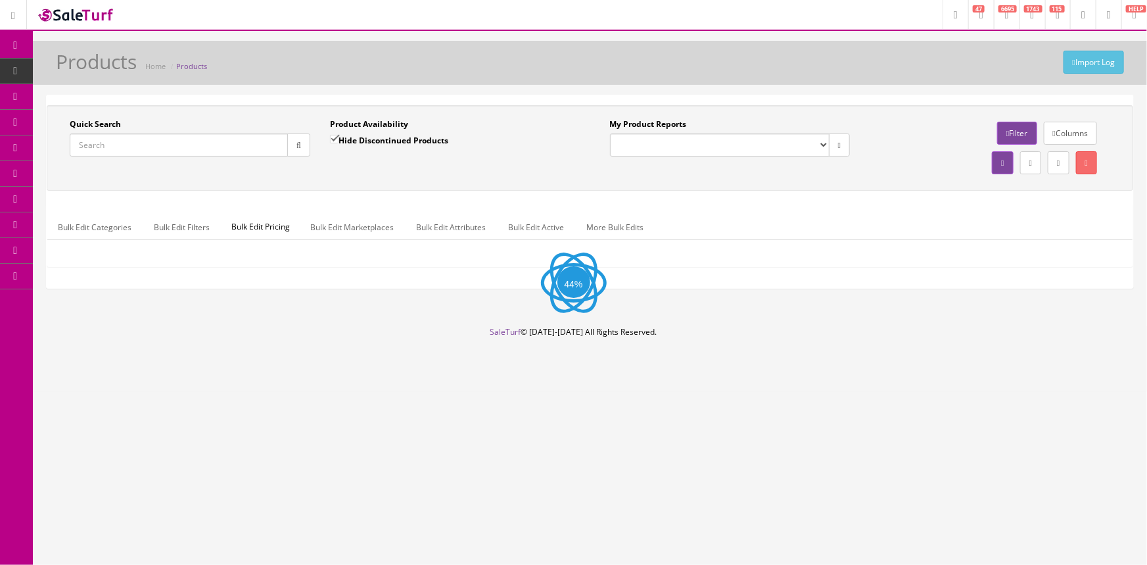
click at [220, 141] on input "Quick Search" at bounding box center [179, 144] width 218 height 23
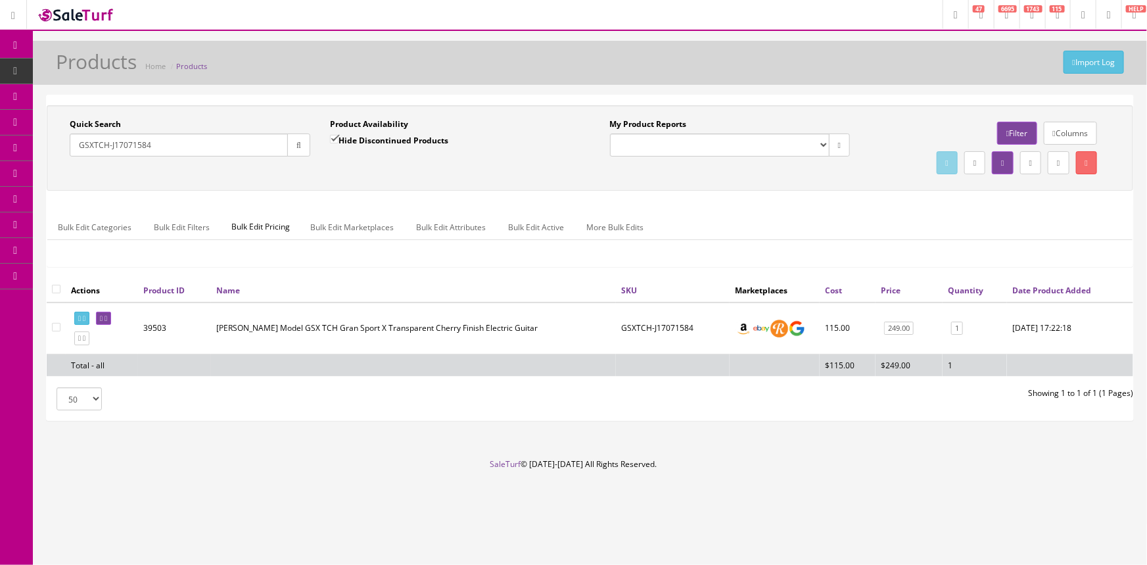
type input "GSXTCH-J17071584"
click at [111, 322] on link at bounding box center [103, 319] width 15 height 14
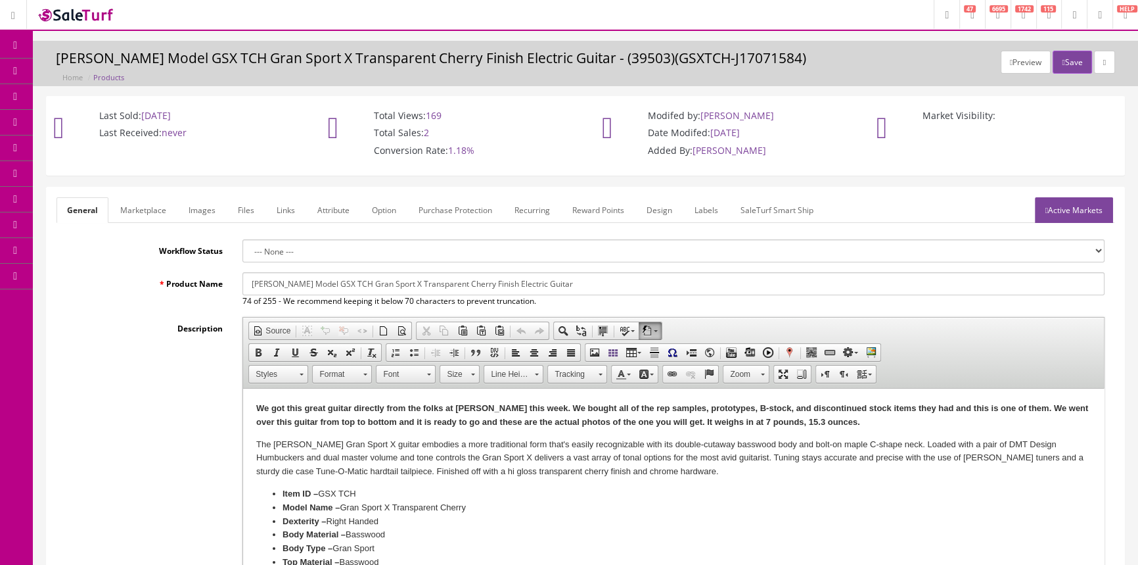
click at [701, 218] on link "Labels" at bounding box center [706, 210] width 45 height 26
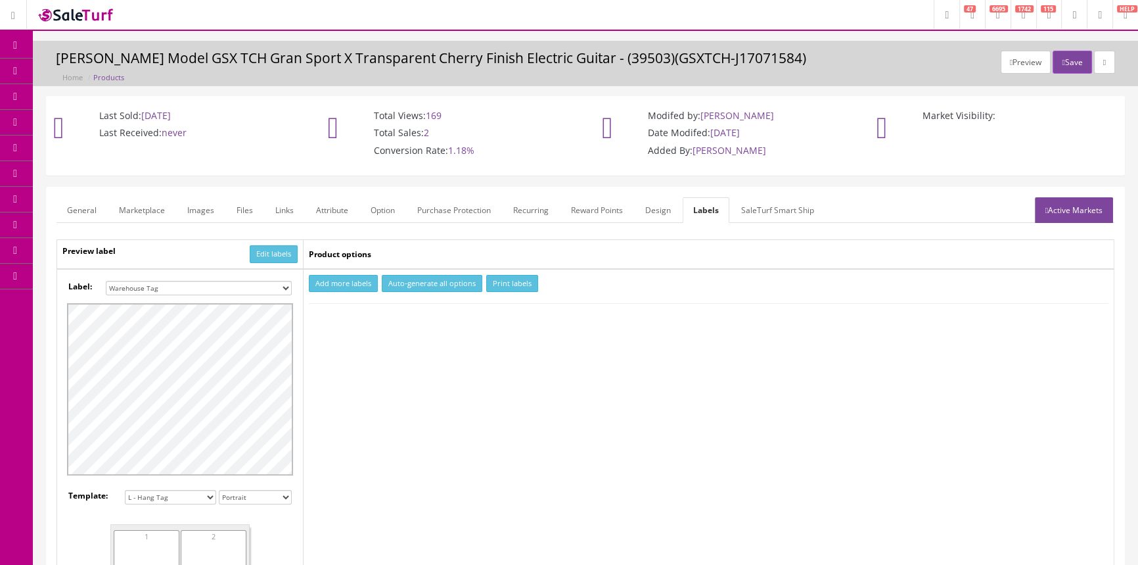
click at [236, 283] on select "Small Label 2 x 1 Label Shoe label 100 barcodes Dymo Label 2 X 1 Sticker Labels…" at bounding box center [199, 288] width 186 height 14
select select "16"
click at [106, 281] on select "Small Label 2 x 1 Label Shoe label 100 barcodes Dymo Label 2 X 1 Sticker Labels…" at bounding box center [199, 288] width 186 height 14
click at [354, 287] on button "Add more labels" at bounding box center [343, 284] width 69 height 18
type input "1"
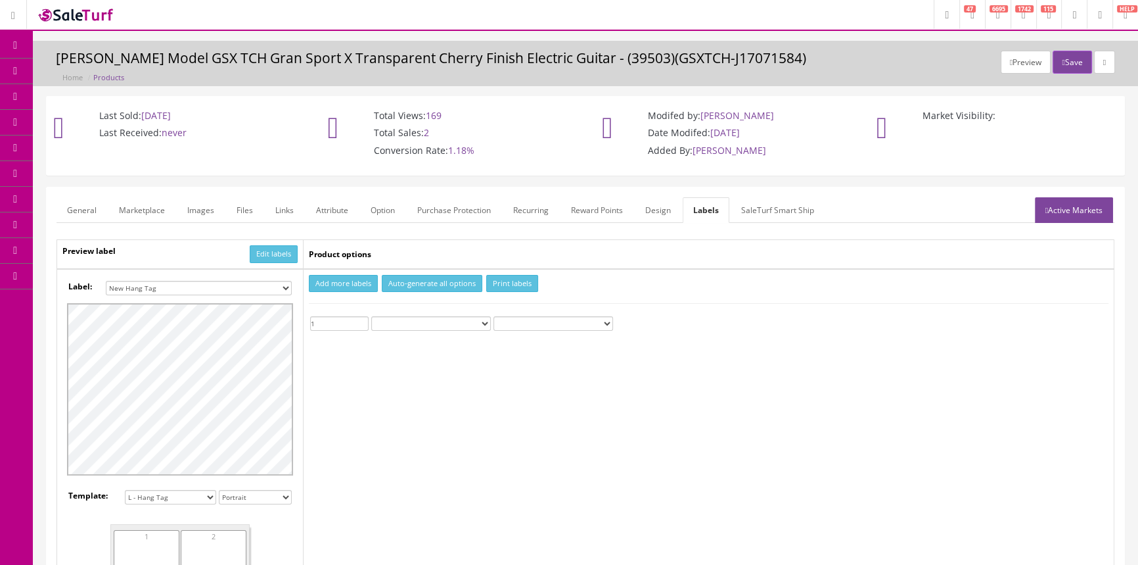
click at [361, 321] on input "1" at bounding box center [339, 323] width 58 height 14
click at [500, 285] on button "Print labels" at bounding box center [512, 284] width 52 height 18
click at [92, 76] on span "Products" at bounding box center [94, 70] width 32 height 11
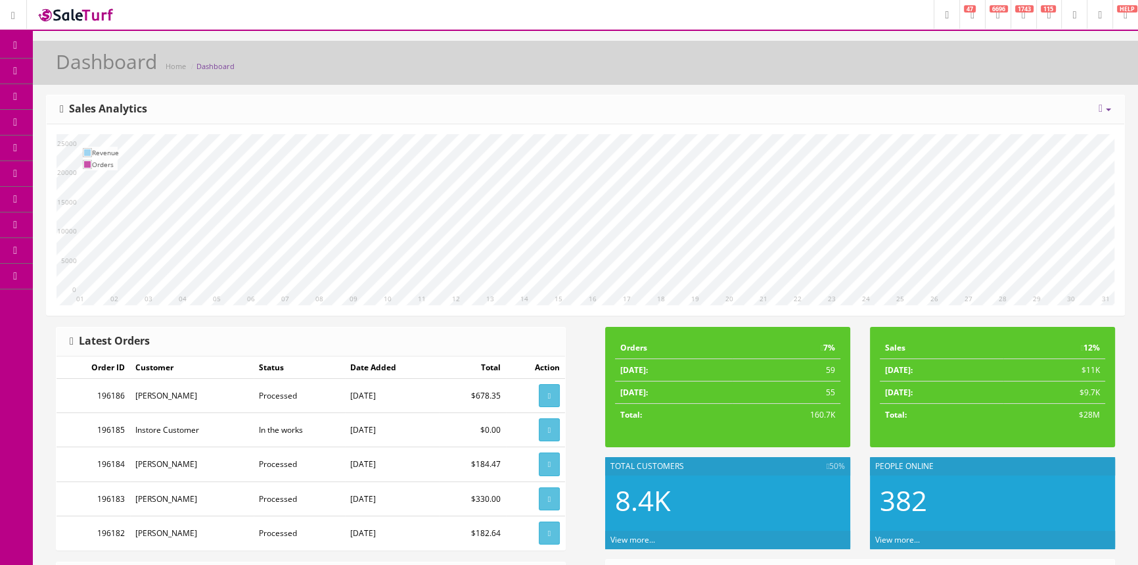
click at [72, 72] on icon at bounding box center [69, 70] width 14 height 11
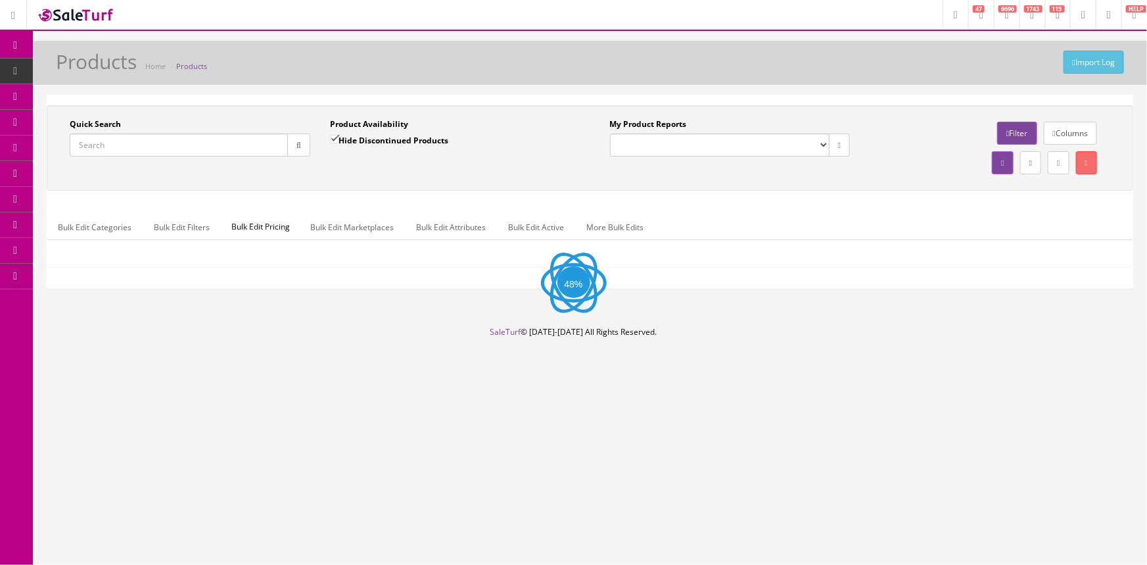
click at [248, 154] on input "Quick Search" at bounding box center [179, 144] width 218 height 23
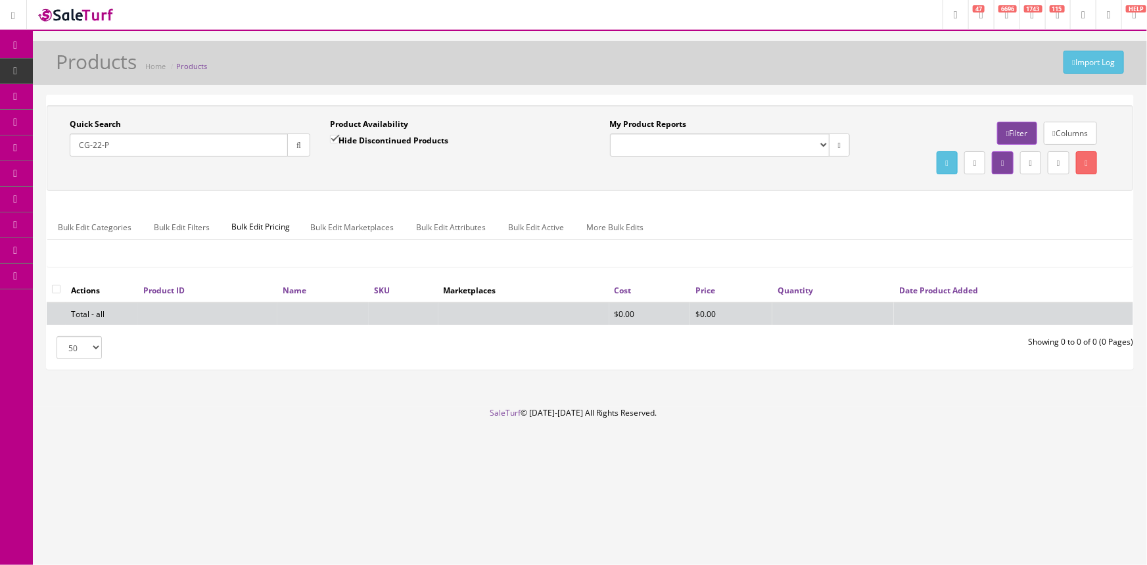
click at [112, 152] on input "CG-22-P" at bounding box center [179, 144] width 218 height 23
click at [90, 143] on input "CG-22" at bounding box center [179, 144] width 218 height 23
click at [93, 144] on input "CG-22" at bounding box center [179, 144] width 218 height 23
type input "CG22"
click at [336, 135] on input "Hide Discontinued Products" at bounding box center [334, 139] width 9 height 9
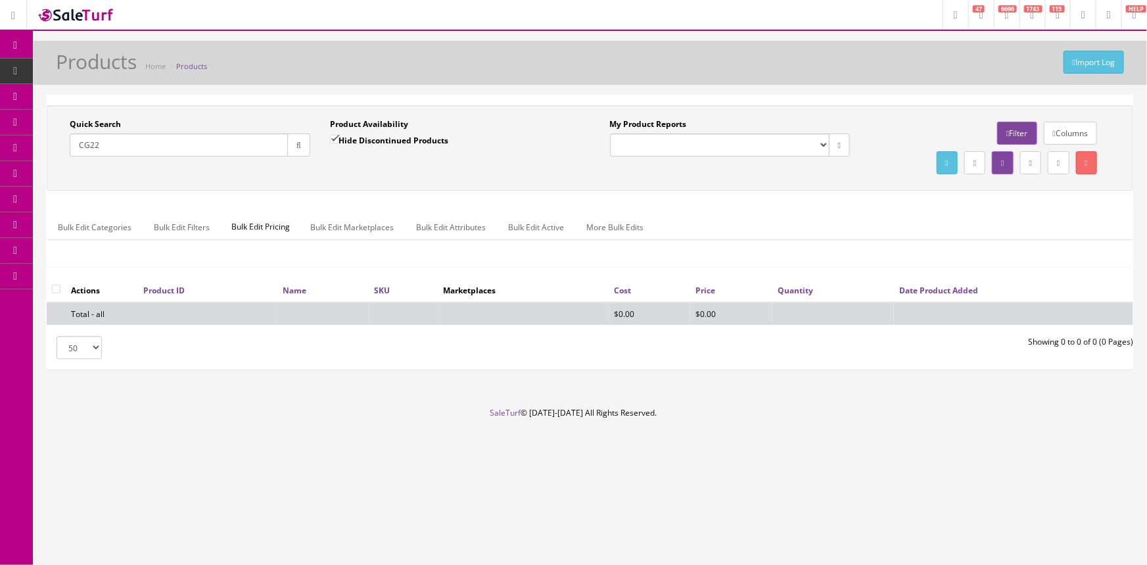
checkbox input "false"
click at [89, 141] on input "CG22" at bounding box center [179, 144] width 218 height 23
click at [146, 135] on input "CG 22" at bounding box center [179, 144] width 218 height 23
type input "C"
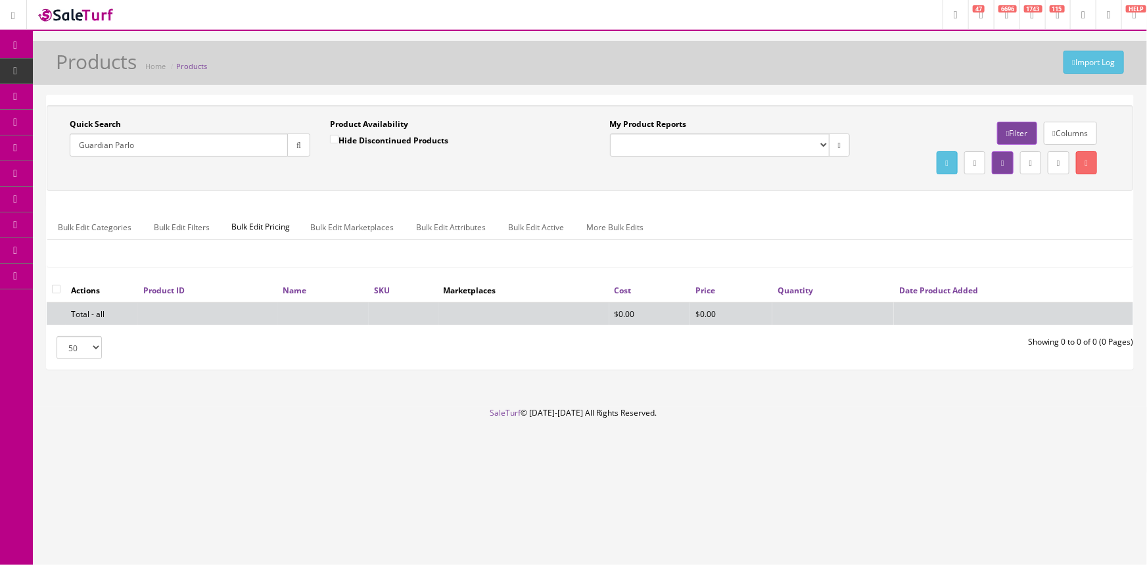
type input "Guardian Parlor"
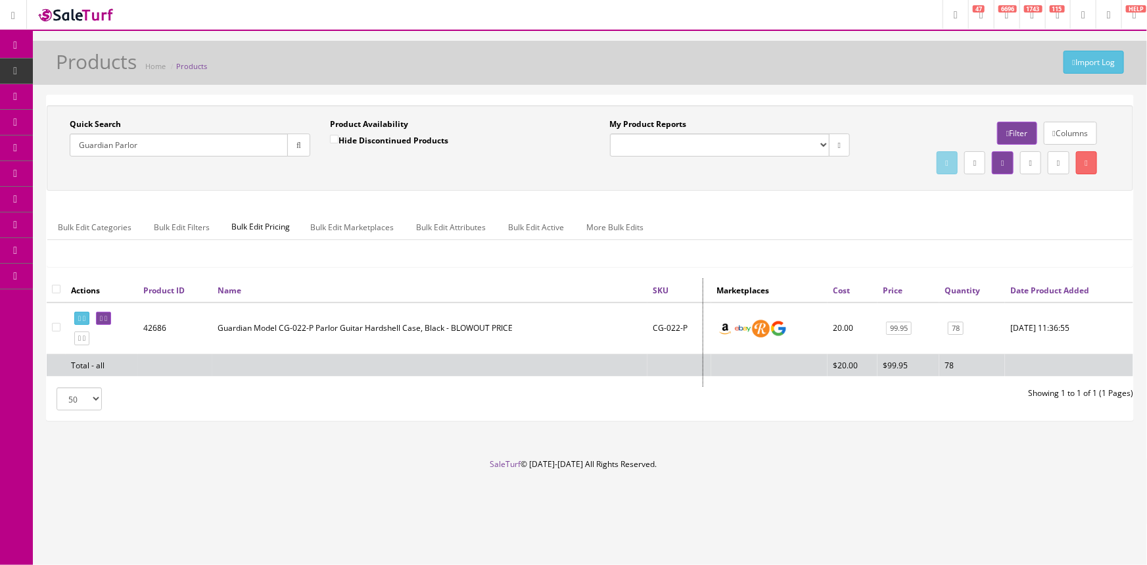
drag, startPoint x: 704, startPoint y: 356, endPoint x: 687, endPoint y: 356, distance: 16.4
drag, startPoint x: 687, startPoint y: 356, endPoint x: 72, endPoint y: 150, distance: 648.4
click at [72, 150] on input "Guardian Parlor" at bounding box center [179, 144] width 218 height 23
type input "717669781507"
click at [113, 119] on span "POS Console" at bounding box center [101, 121] width 47 height 11
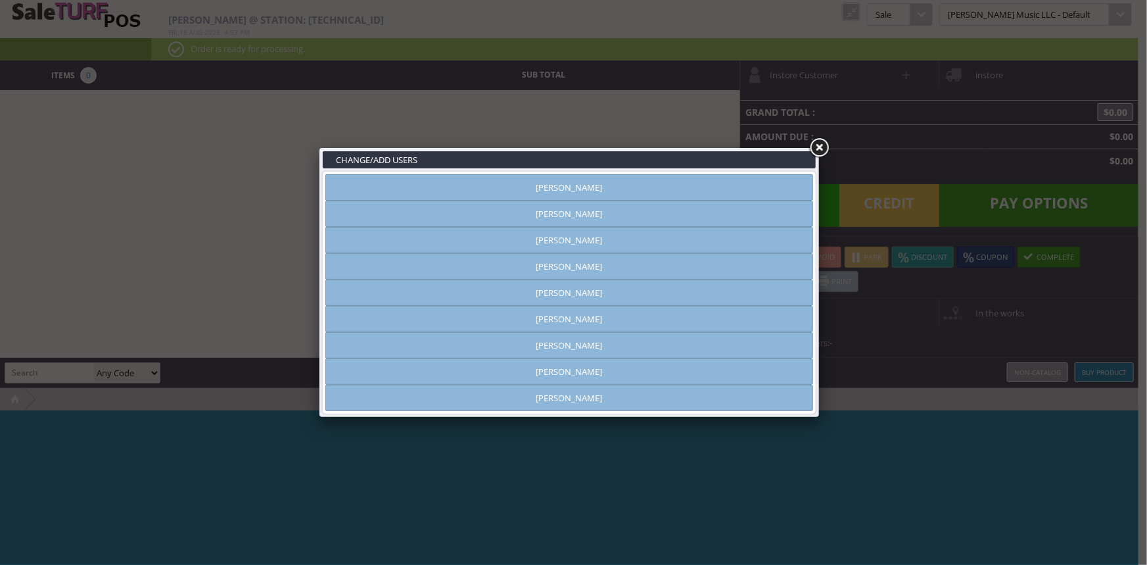
type input "[PERSON_NAME]"
click at [507, 180] on link "[PERSON_NAME]" at bounding box center [569, 187] width 488 height 26
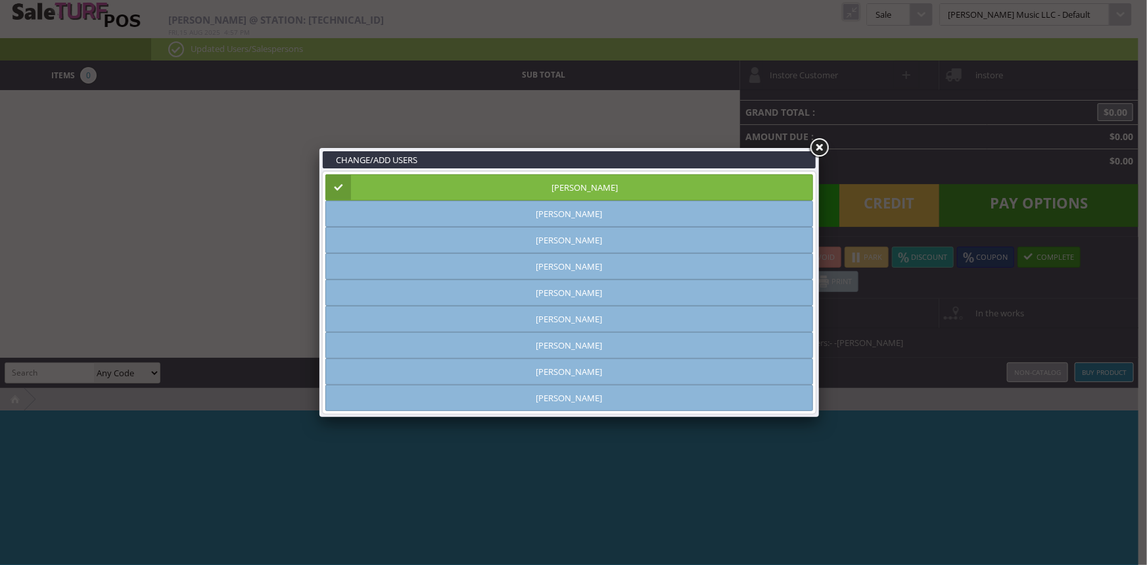
click at [821, 144] on link at bounding box center [819, 148] width 24 height 24
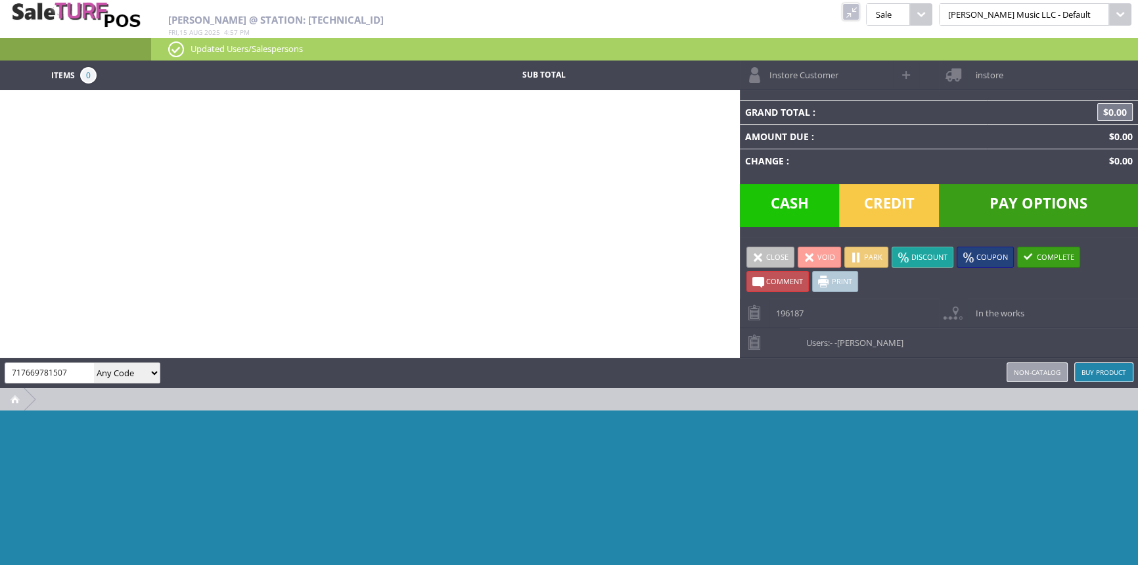
type input "717669781507"
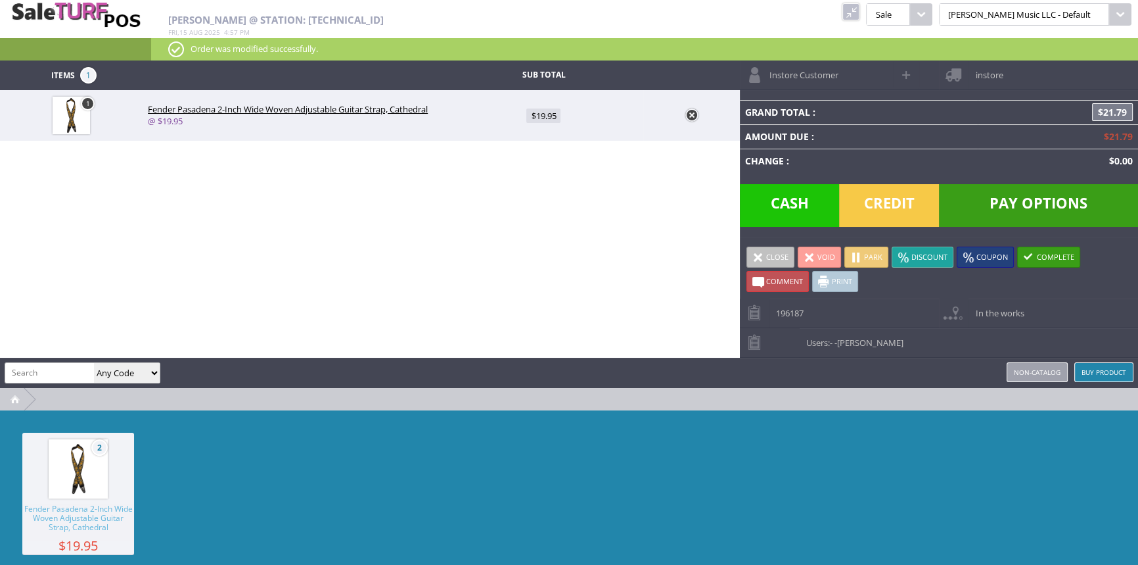
click at [877, 197] on span "Credit" at bounding box center [889, 205] width 100 height 43
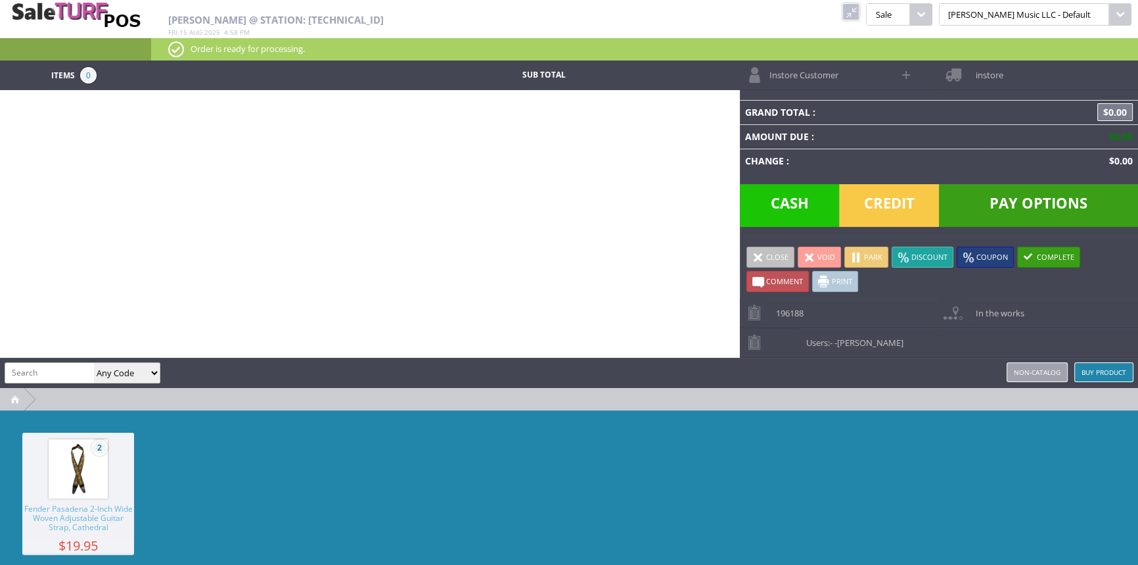
drag, startPoint x: 890, startPoint y: 12, endPoint x: 783, endPoint y: 14, distance: 106.5
click at [860, 13] on link at bounding box center [851, 11] width 17 height 17
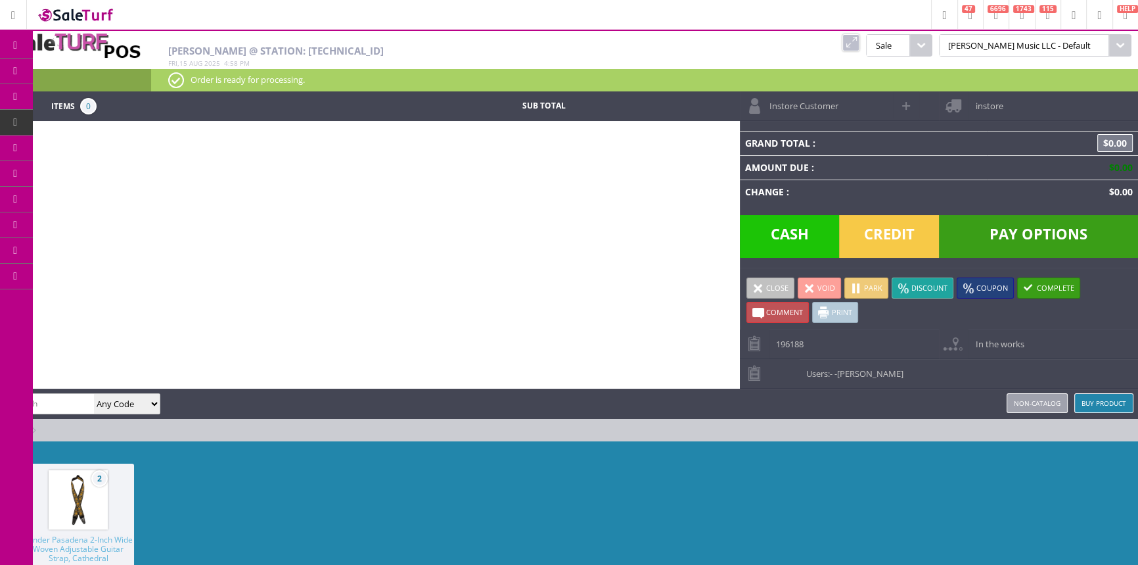
click at [91, 143] on span "Order List" at bounding box center [97, 149] width 39 height 12
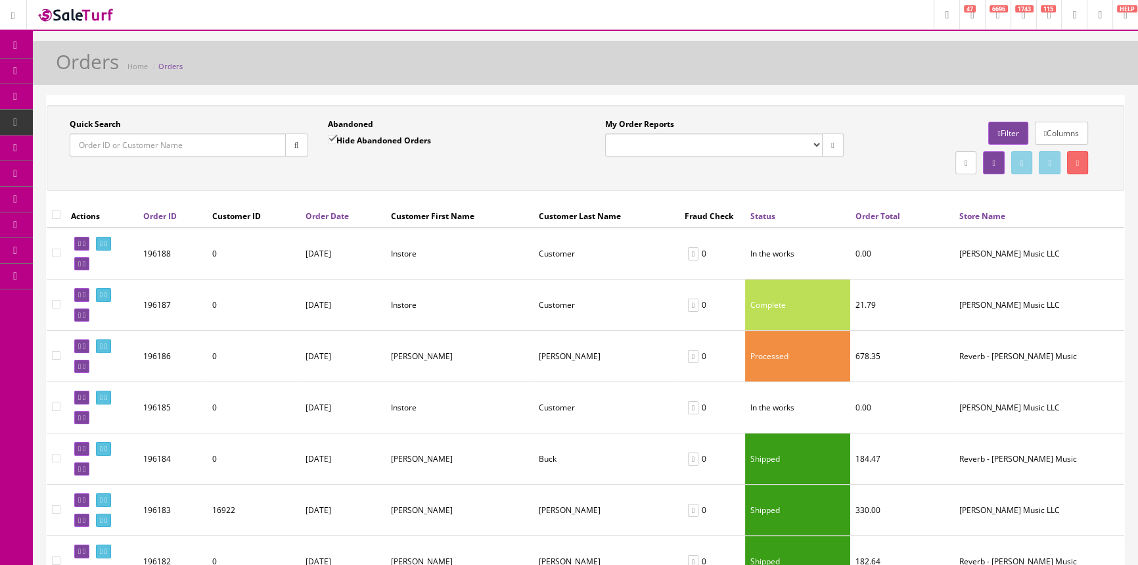
click at [159, 145] on input "Quick Search" at bounding box center [178, 144] width 216 height 23
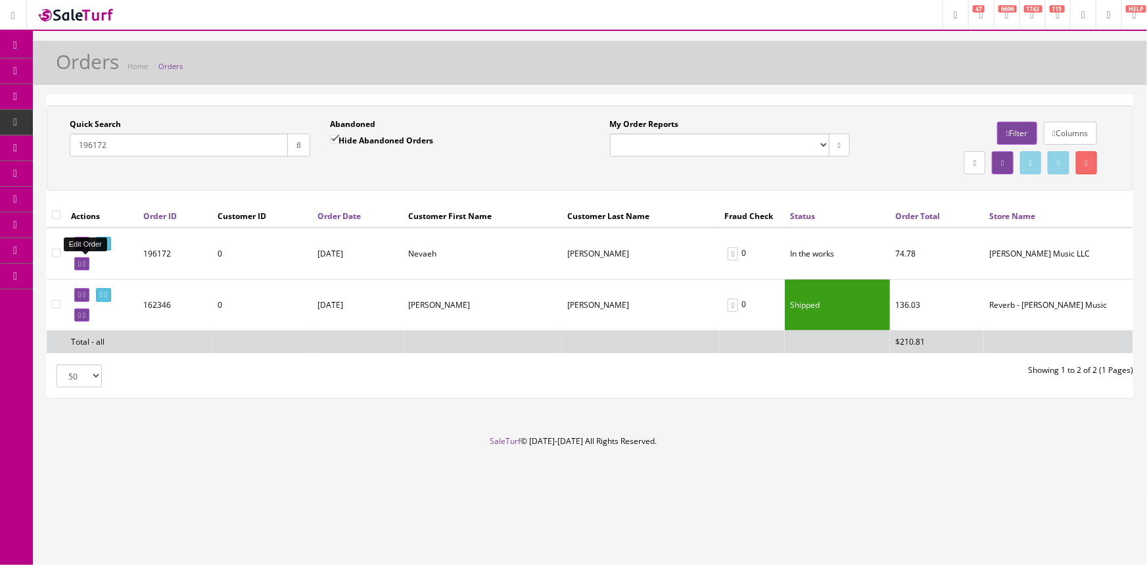
type input "196172"
click at [77, 262] on link at bounding box center [81, 264] width 15 height 14
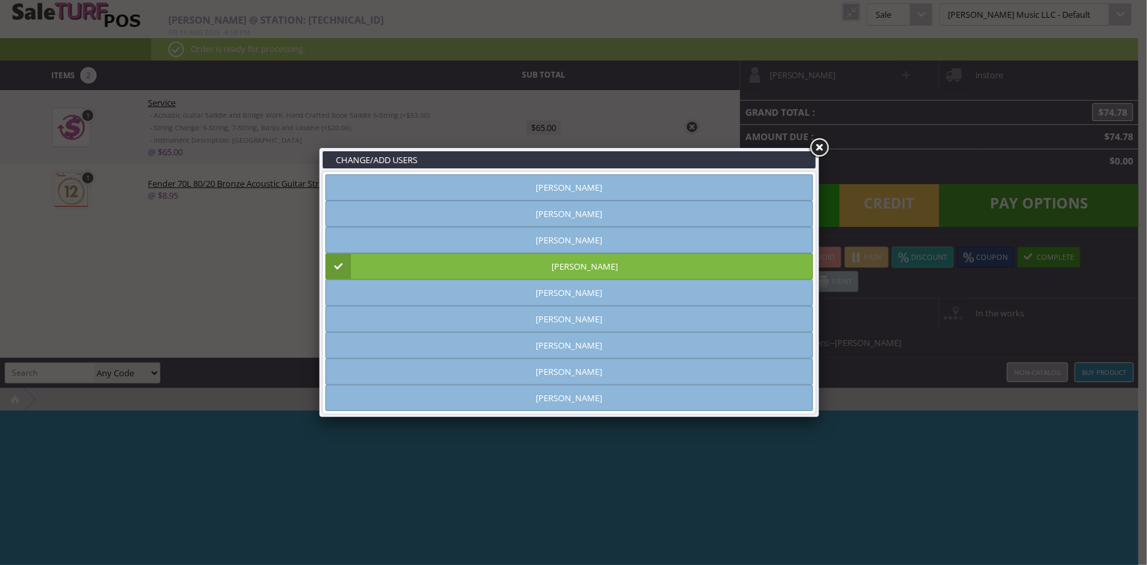
type input "[PERSON_NAME]"
click at [820, 146] on link at bounding box center [819, 148] width 24 height 24
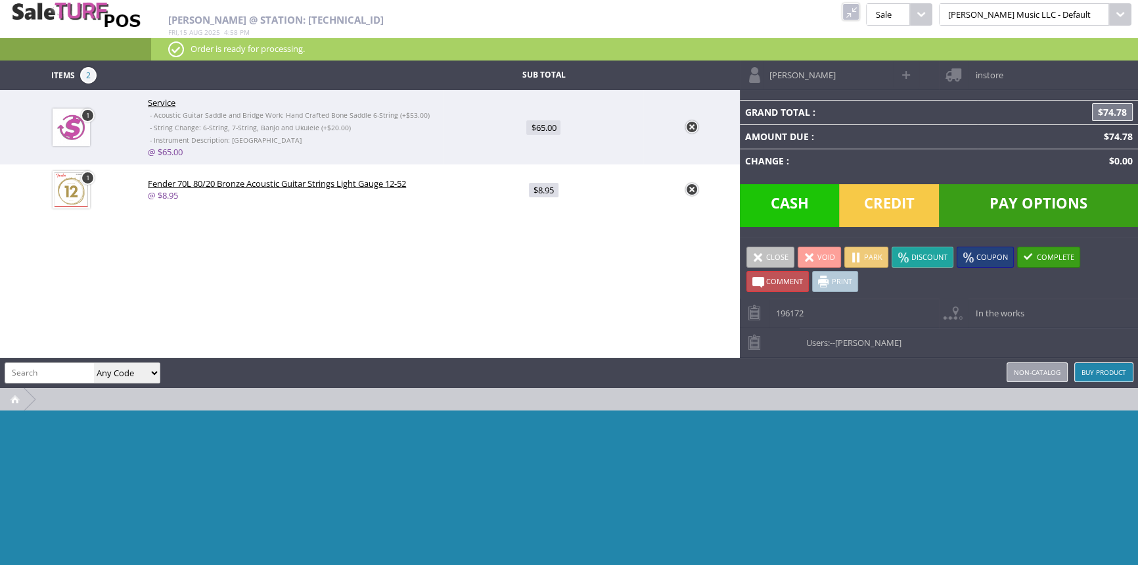
click at [892, 194] on span "Credit" at bounding box center [889, 205] width 100 height 43
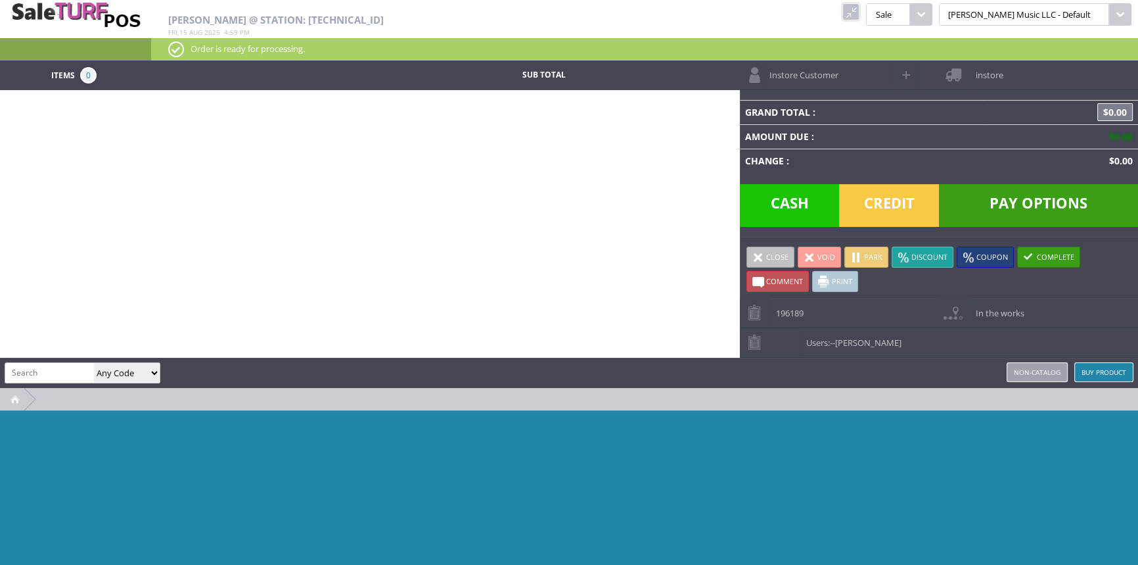
click at [860, 12] on link at bounding box center [851, 11] width 17 height 17
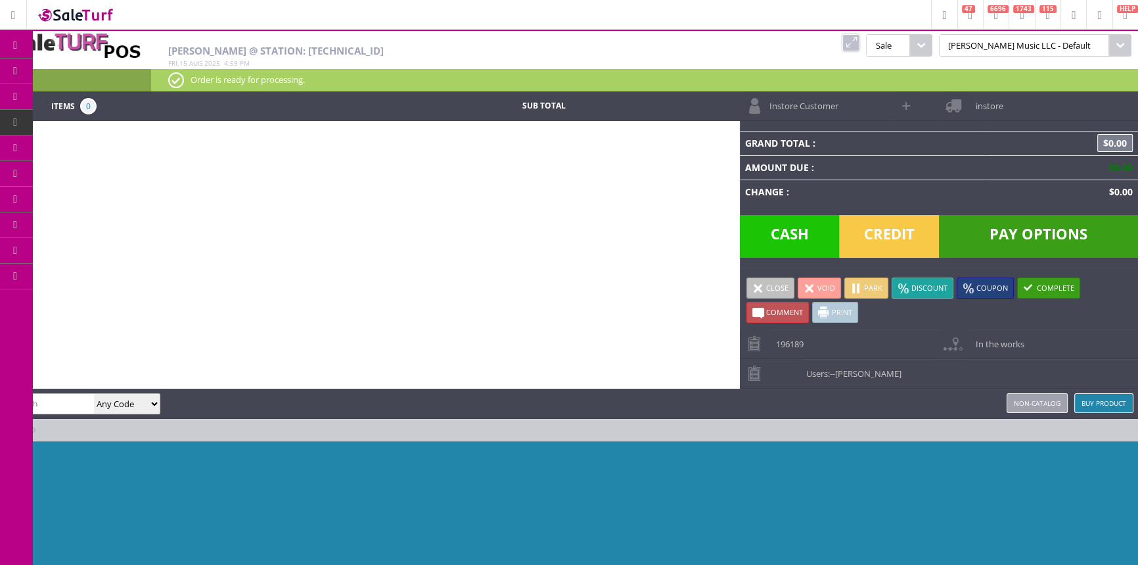
click at [93, 118] on span "POS Console" at bounding box center [103, 122] width 50 height 12
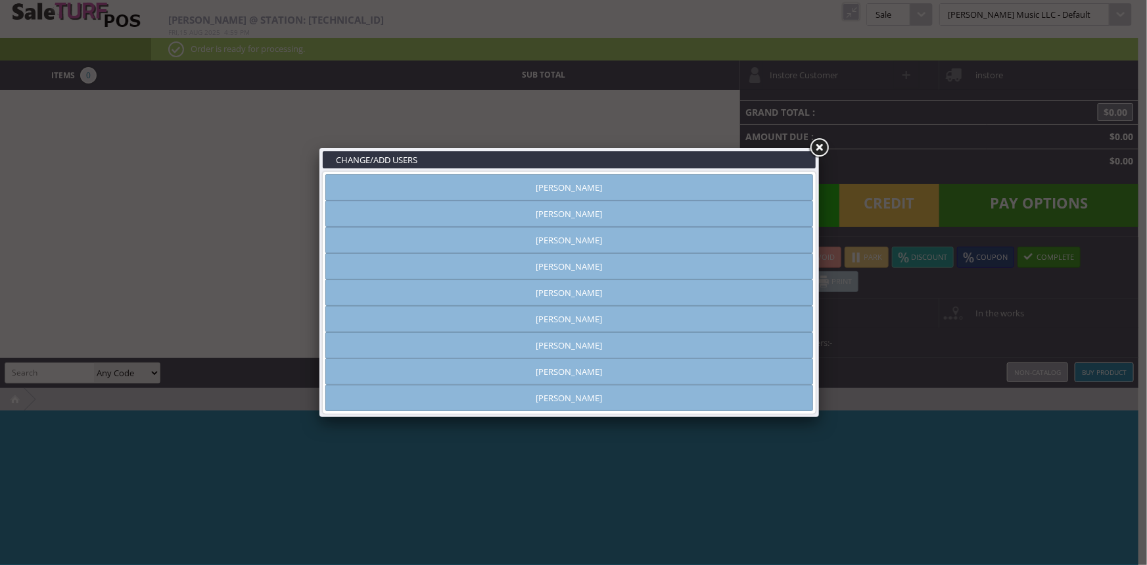
type input "[PERSON_NAME]"
click at [724, 368] on link "Vincent VanBebber" at bounding box center [569, 371] width 488 height 26
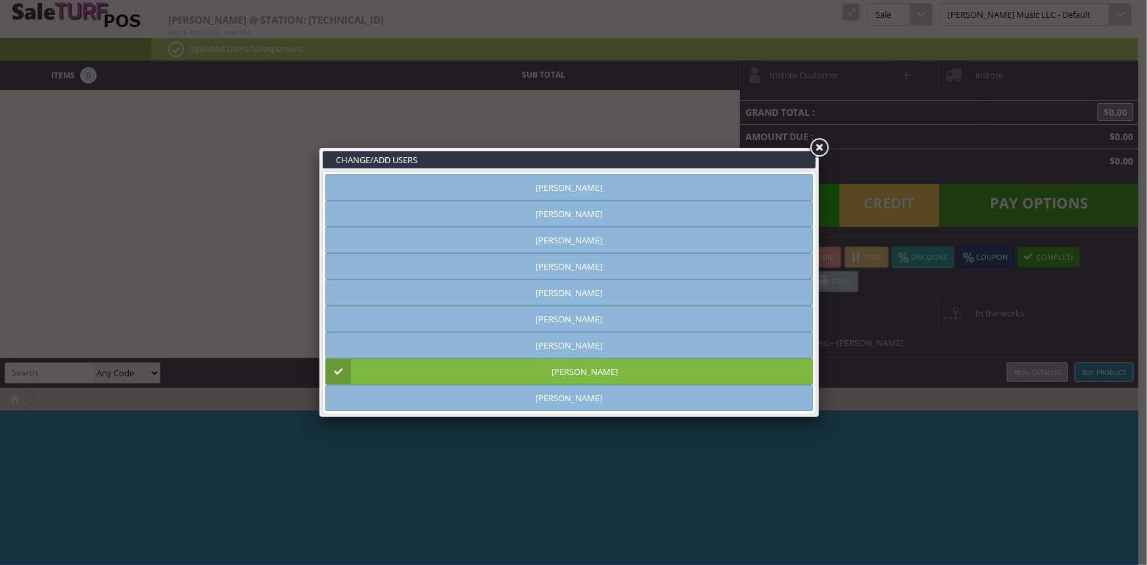
click at [817, 147] on link at bounding box center [819, 148] width 24 height 24
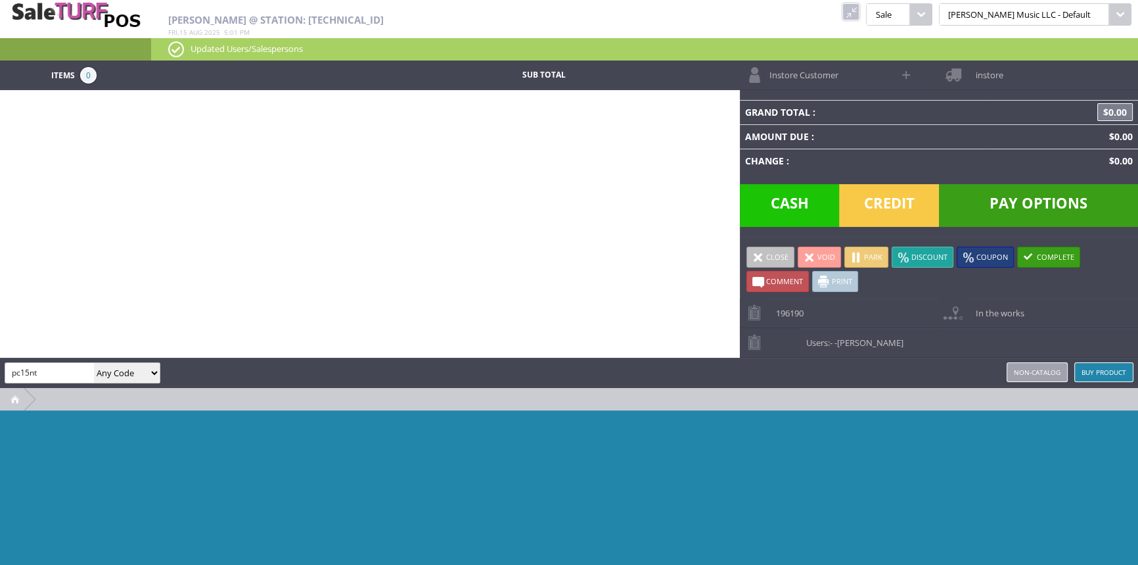
type input "pc15nt"
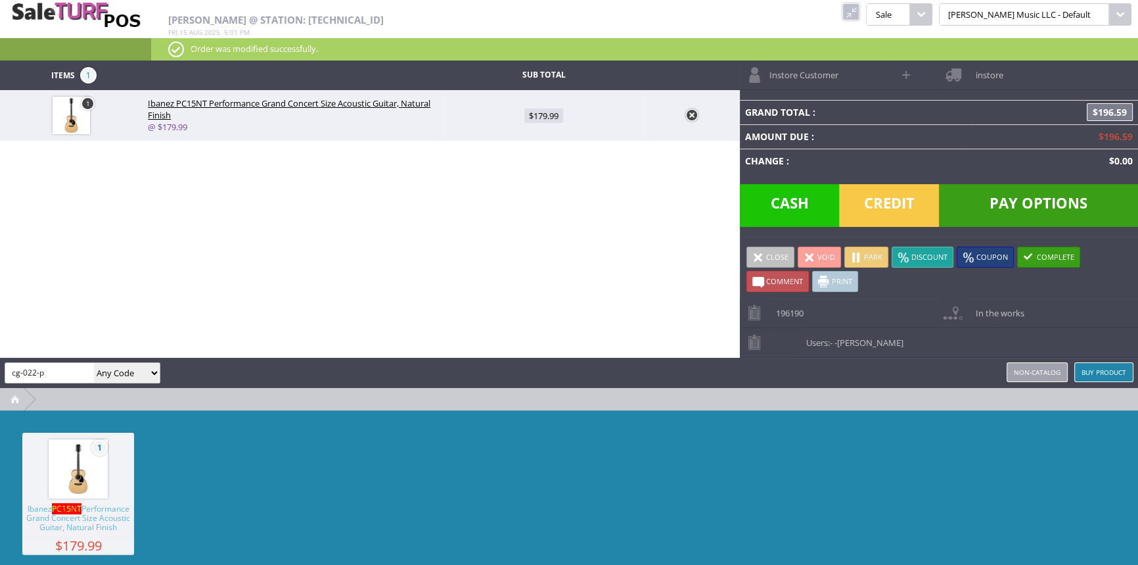
type input "cg-022-p"
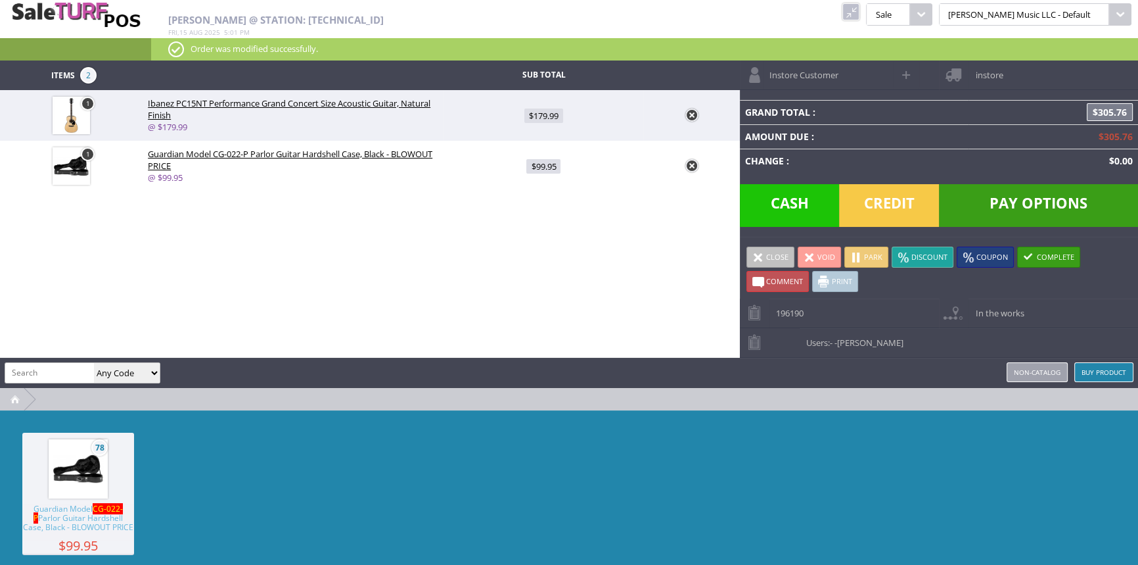
click at [538, 167] on span "$99.95" at bounding box center [543, 166] width 34 height 14
type input "99.95"
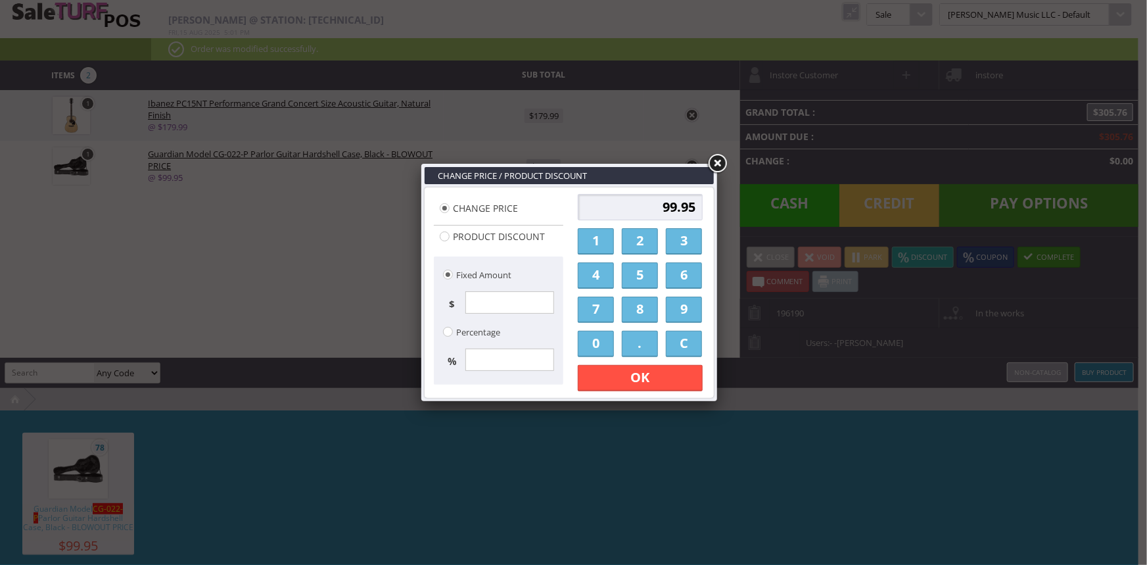
click at [643, 215] on input "99.95" at bounding box center [640, 207] width 125 height 26
type input "5"
type input "80.00"
click at [641, 371] on link "OK" at bounding box center [640, 378] width 125 height 26
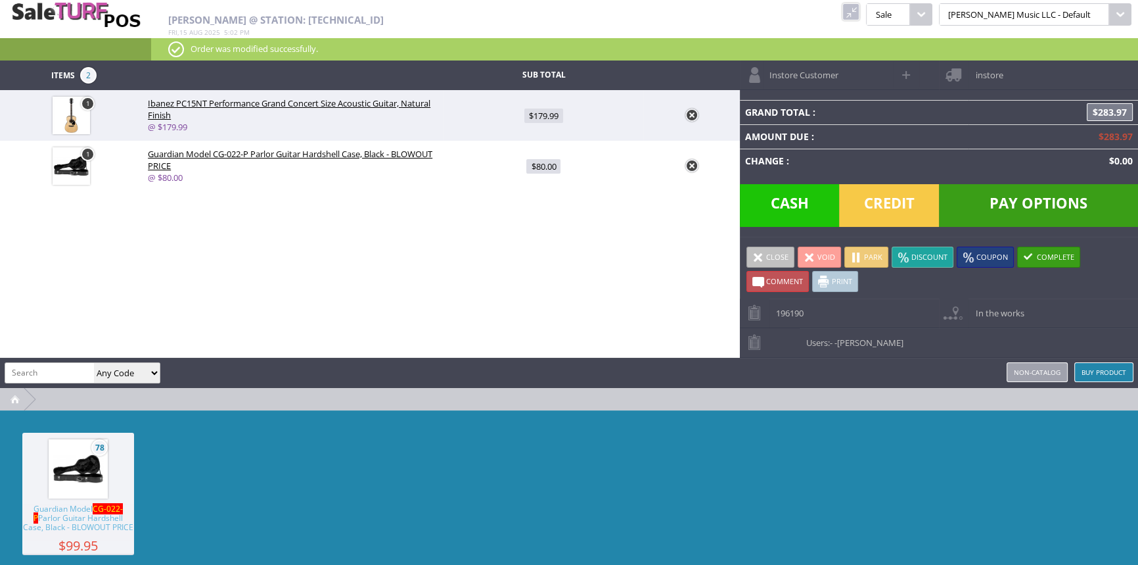
click at [891, 197] on span "Credit" at bounding box center [889, 205] width 100 height 43
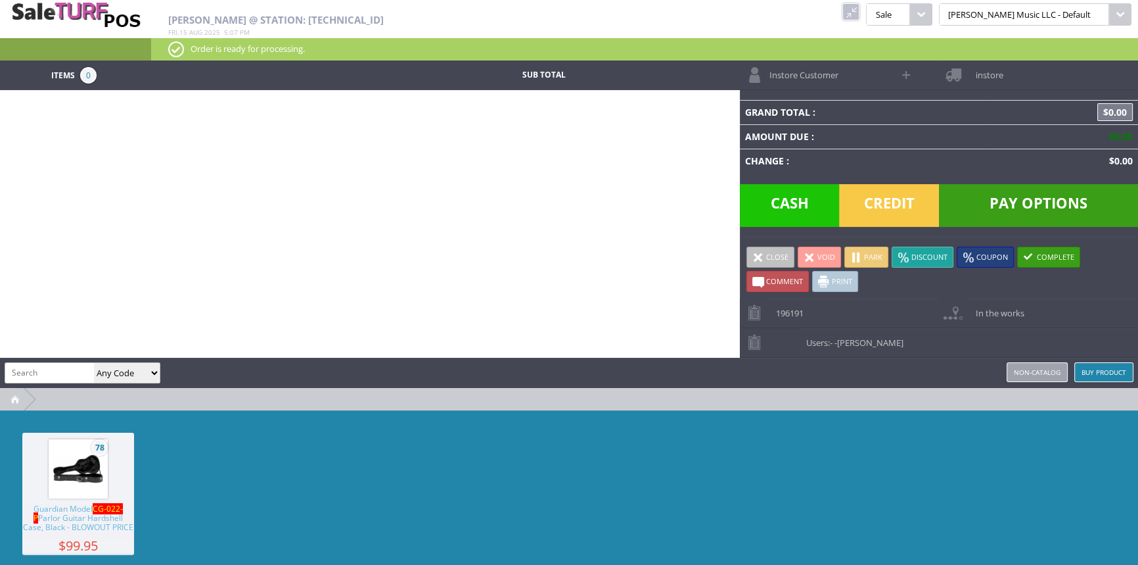
drag, startPoint x: 889, startPoint y: 11, endPoint x: 825, endPoint y: 19, distance: 64.3
click at [860, 11] on link at bounding box center [851, 11] width 17 height 17
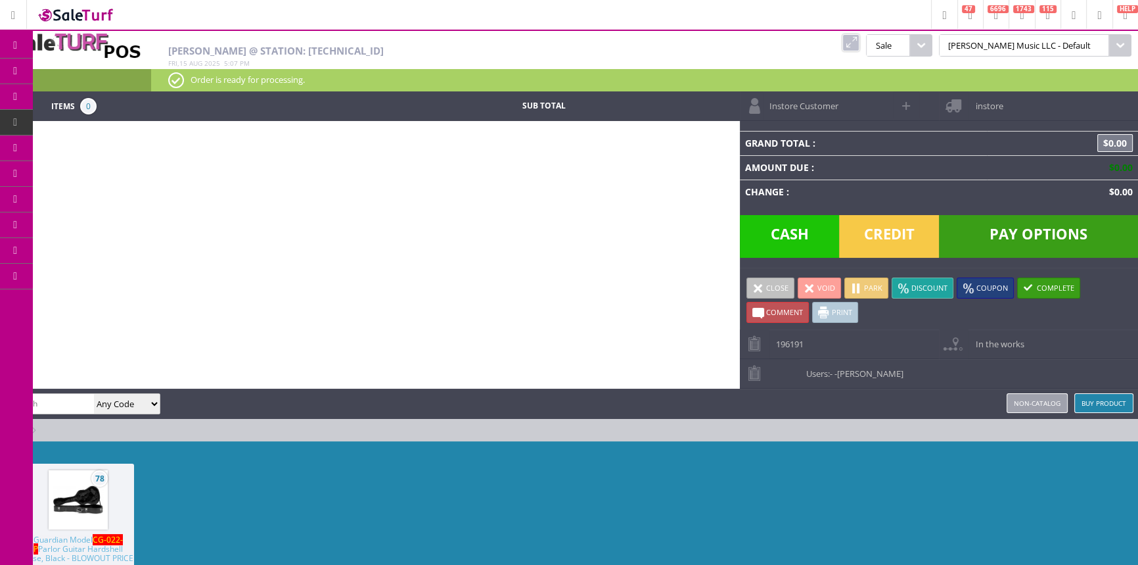
click at [114, 67] on span "Products" at bounding box center [95, 71] width 35 height 12
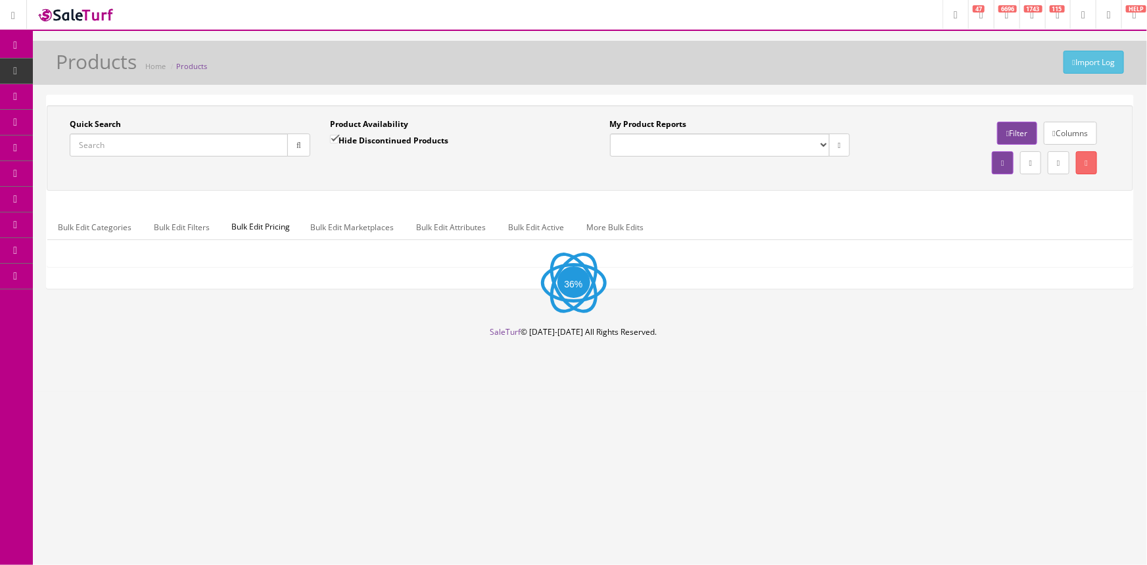
click at [125, 139] on input "Quick Search" at bounding box center [179, 144] width 218 height 23
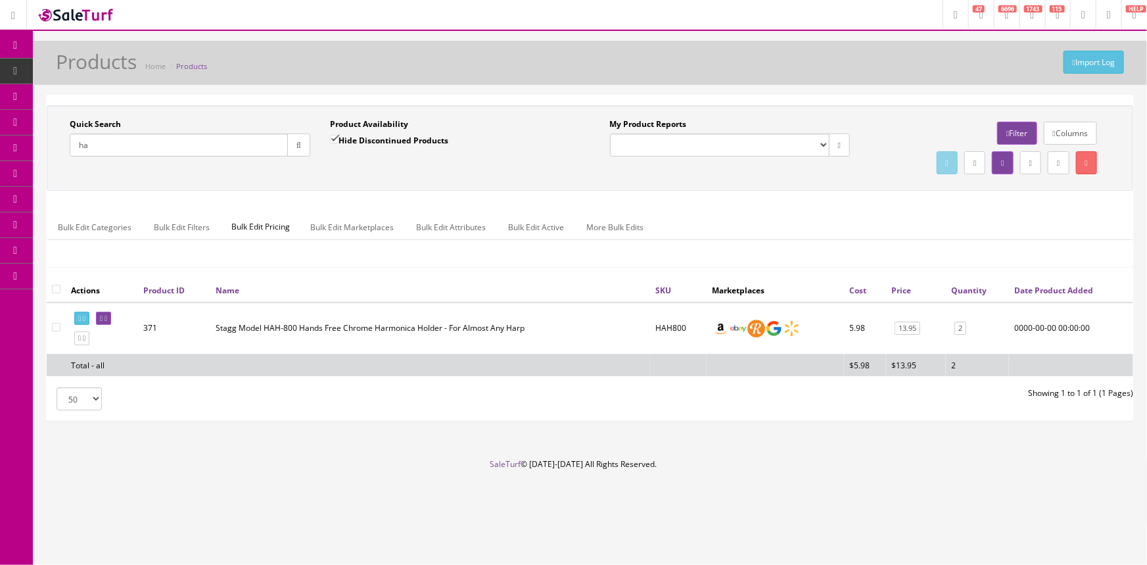
type input "h"
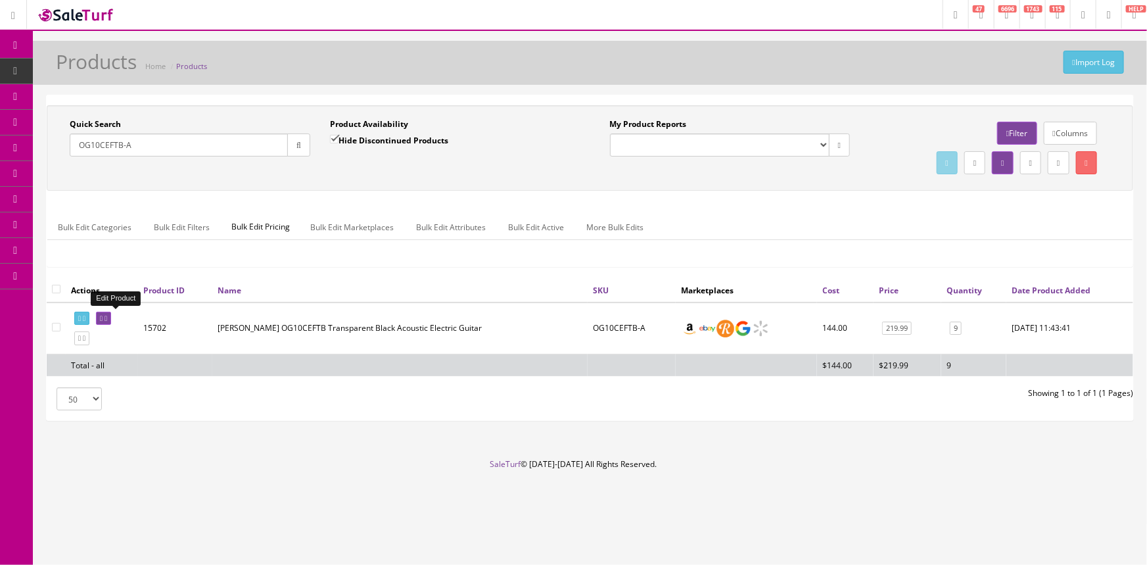
type input "OG10CEFTB-A"
click at [103, 319] on icon at bounding box center [101, 318] width 3 height 7
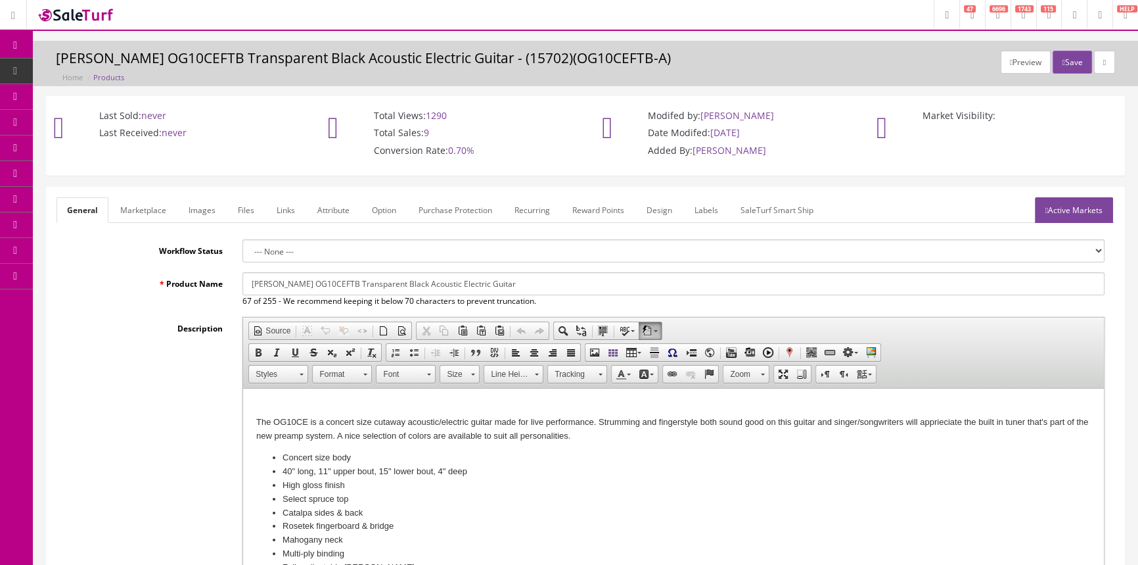
click at [205, 212] on link "Images" at bounding box center [202, 210] width 48 height 26
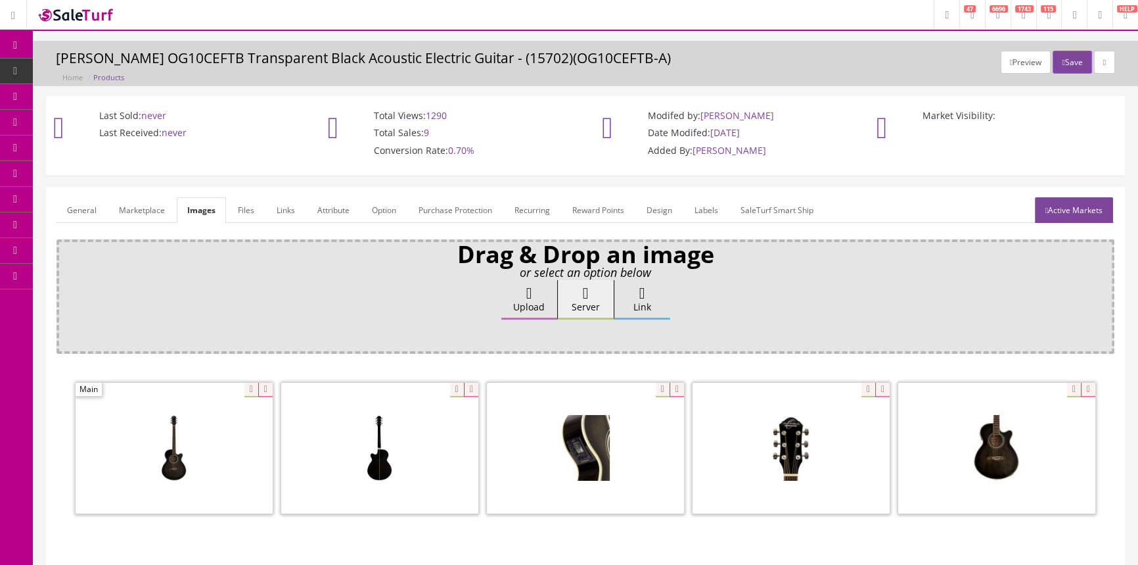
click at [697, 212] on link "Labels" at bounding box center [706, 210] width 45 height 26
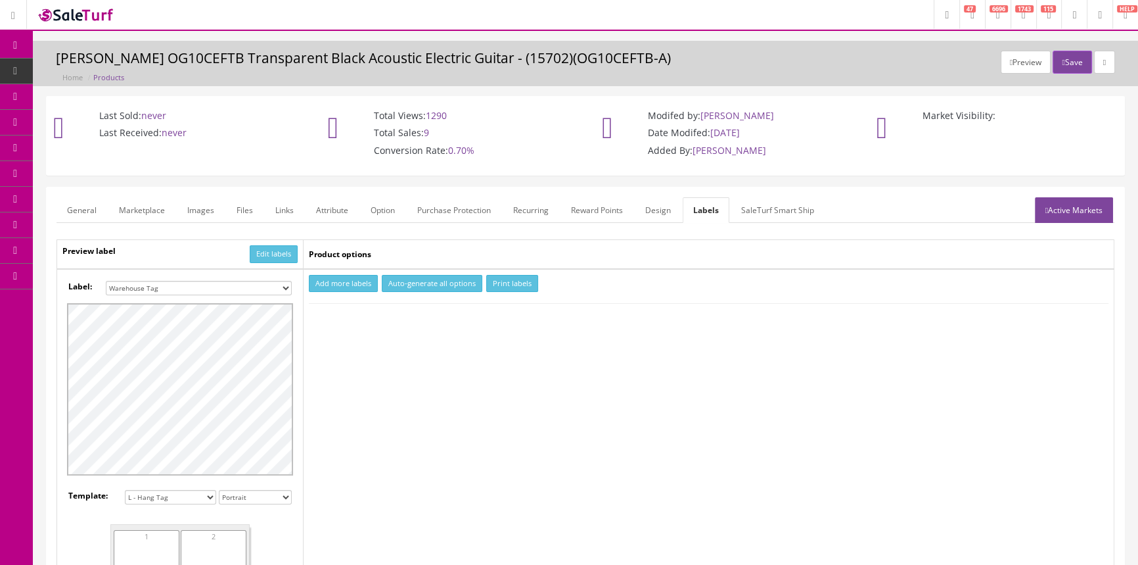
click at [143, 294] on select "Small Label 2 x 1 Label Shoe label 100 barcodes Dymo Label 2 X 1 Sticker Labels…" at bounding box center [199, 288] width 186 height 14
select select "16"
click at [106, 281] on select "Small Label 2 x 1 Label Shoe label 100 barcodes Dymo Label 2 X 1 Sticker Labels…" at bounding box center [199, 288] width 186 height 14
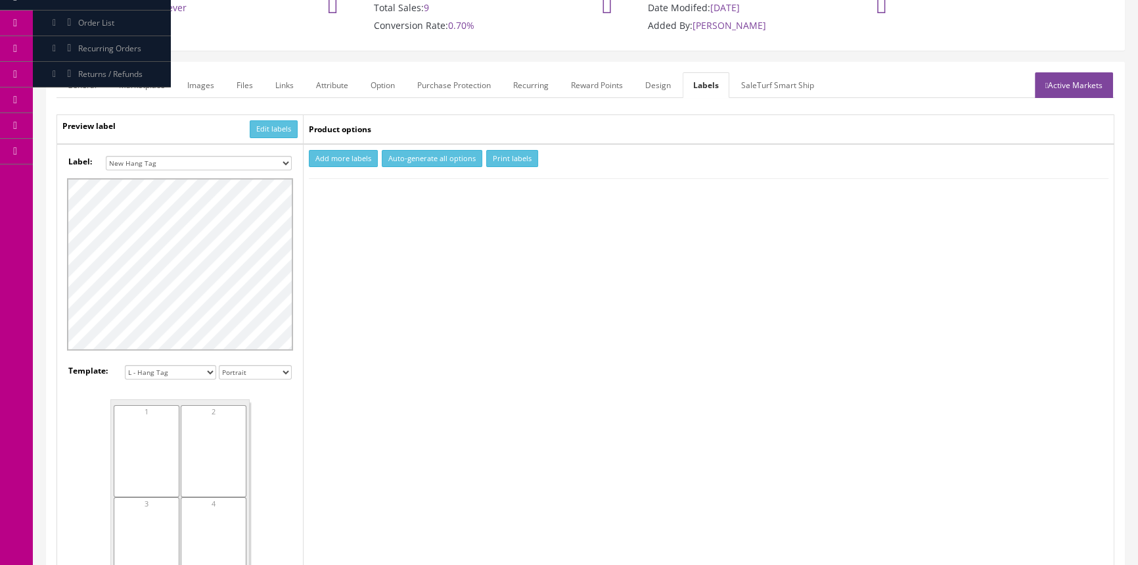
scroll to position [111, 0]
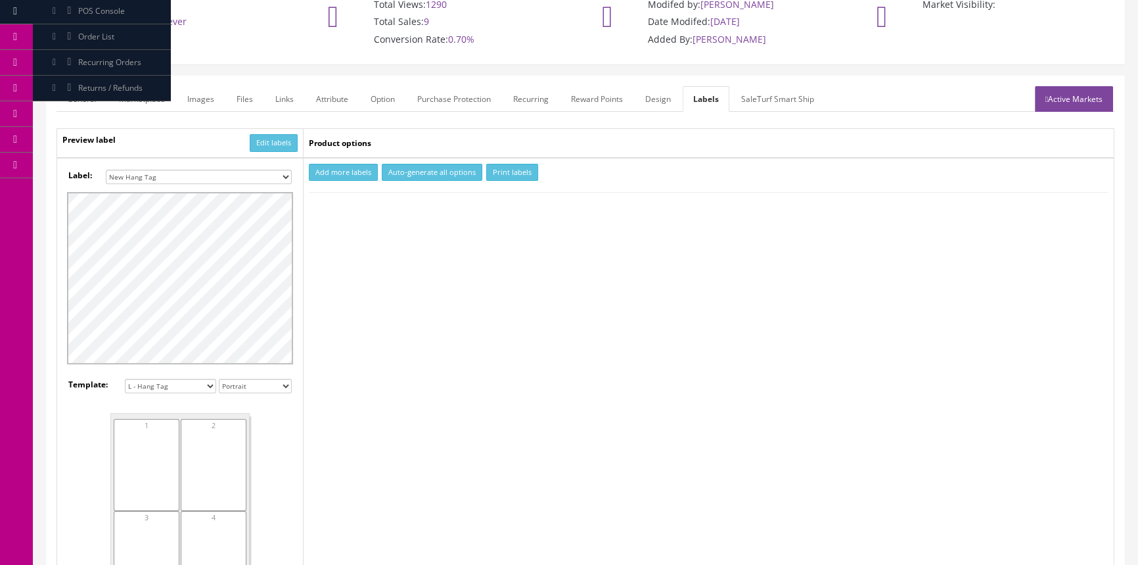
click at [351, 177] on button "Add more labels" at bounding box center [343, 173] width 69 height 18
type input "1"
click at [361, 208] on input "1" at bounding box center [339, 212] width 58 height 14
click at [503, 172] on button "Print labels" at bounding box center [512, 173] width 52 height 18
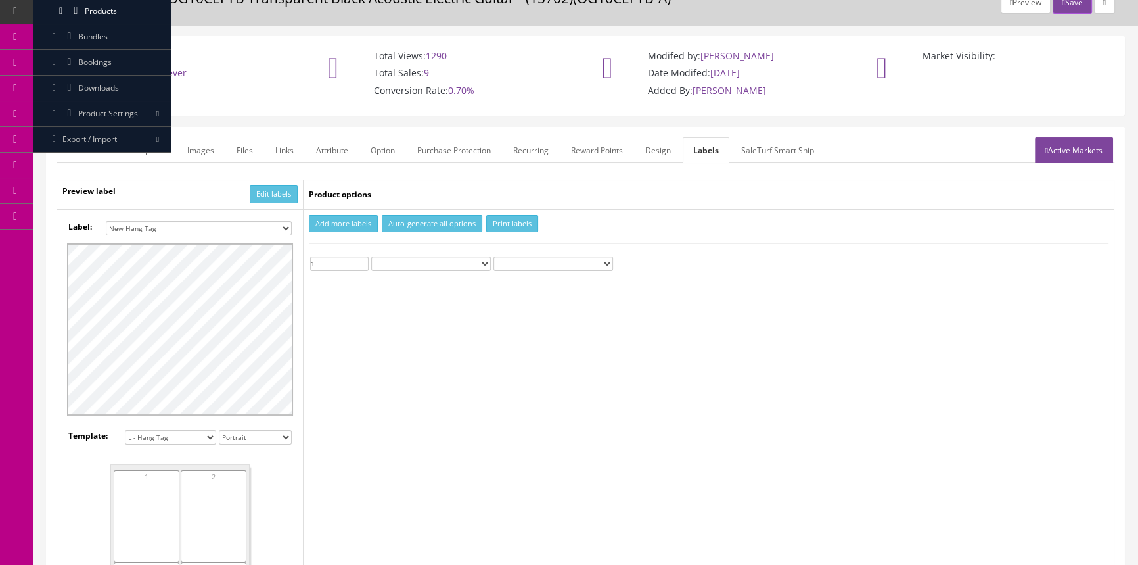
scroll to position [0, 0]
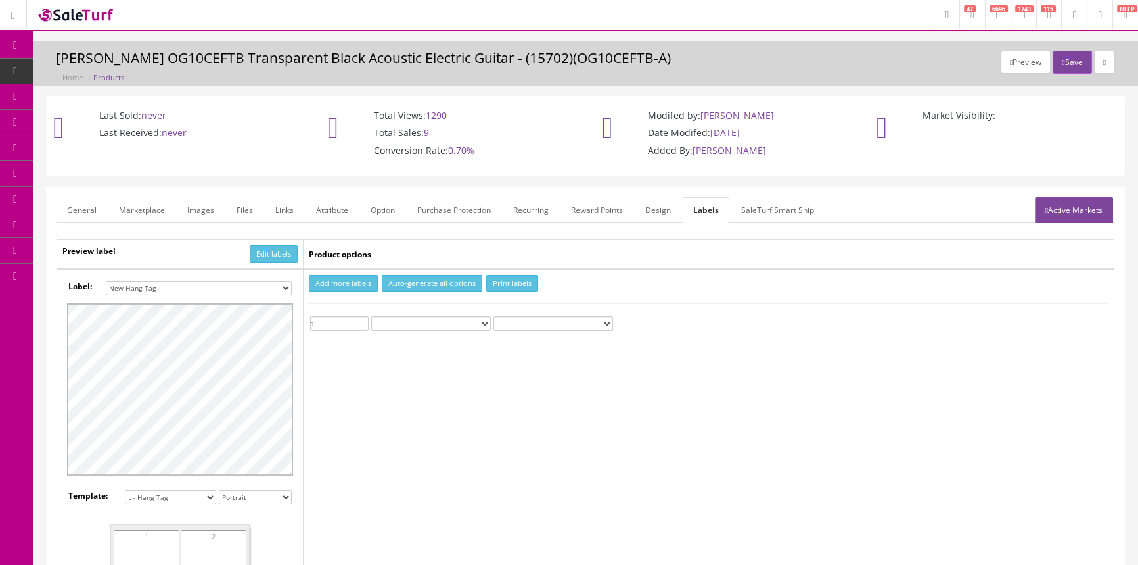
click at [144, 71] on link "Products" at bounding box center [102, 71] width 138 height 26
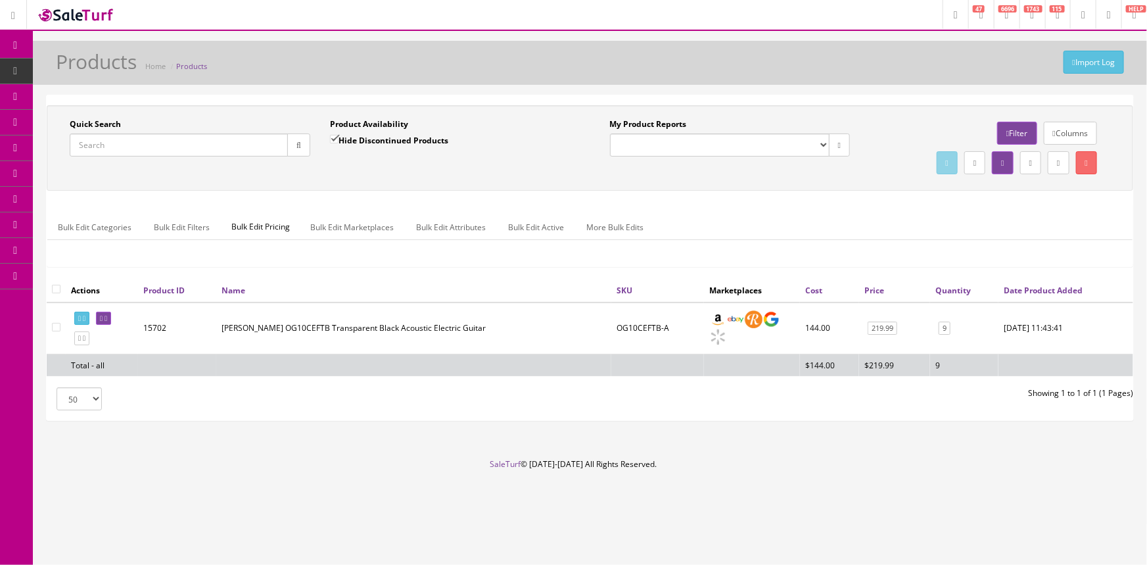
click at [220, 141] on input "Quick Search" at bounding box center [179, 144] width 218 height 23
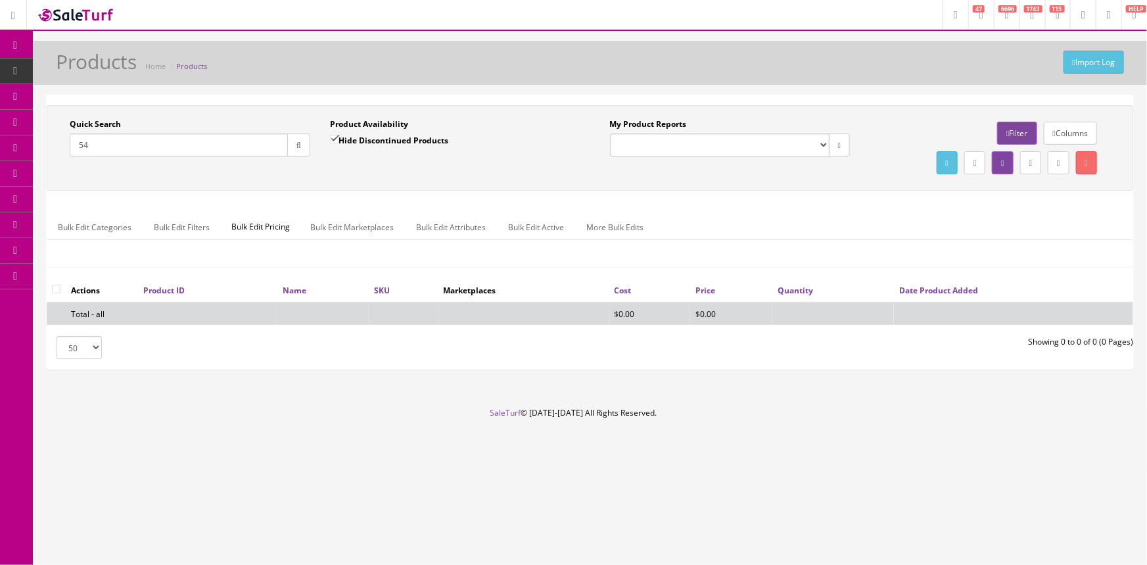
type input "5"
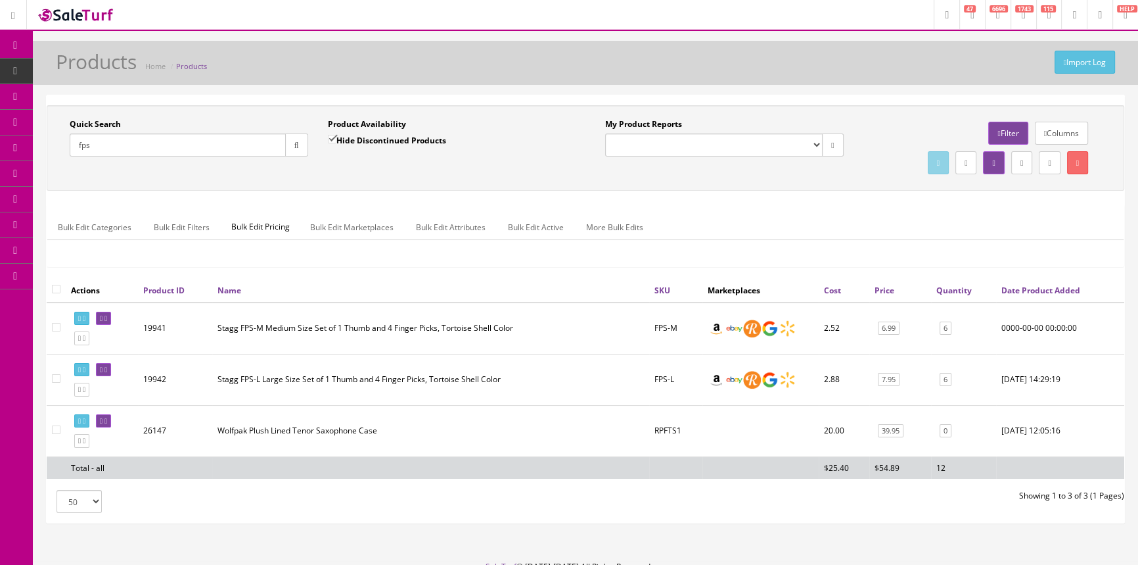
type input "fps"
click at [105, 273] on link "Report Builder" at bounding box center [102, 277] width 138 height 26
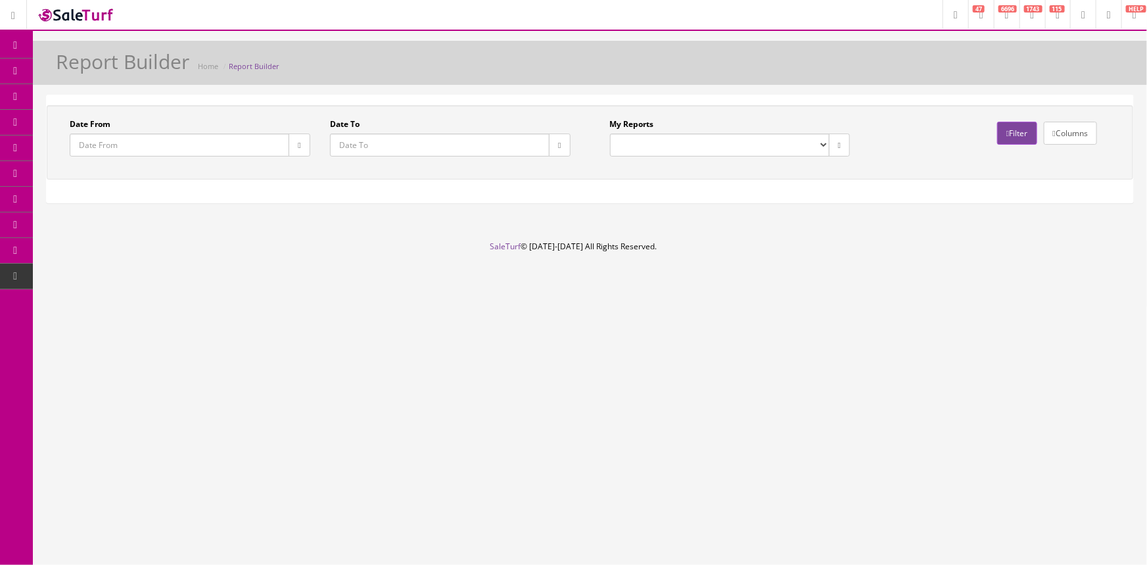
click at [808, 143] on select "Drawer Balancing Report" at bounding box center [720, 144] width 220 height 23
select select "133"
click at [610, 133] on select "Drawer Balancing Report" at bounding box center [720, 144] width 220 height 23
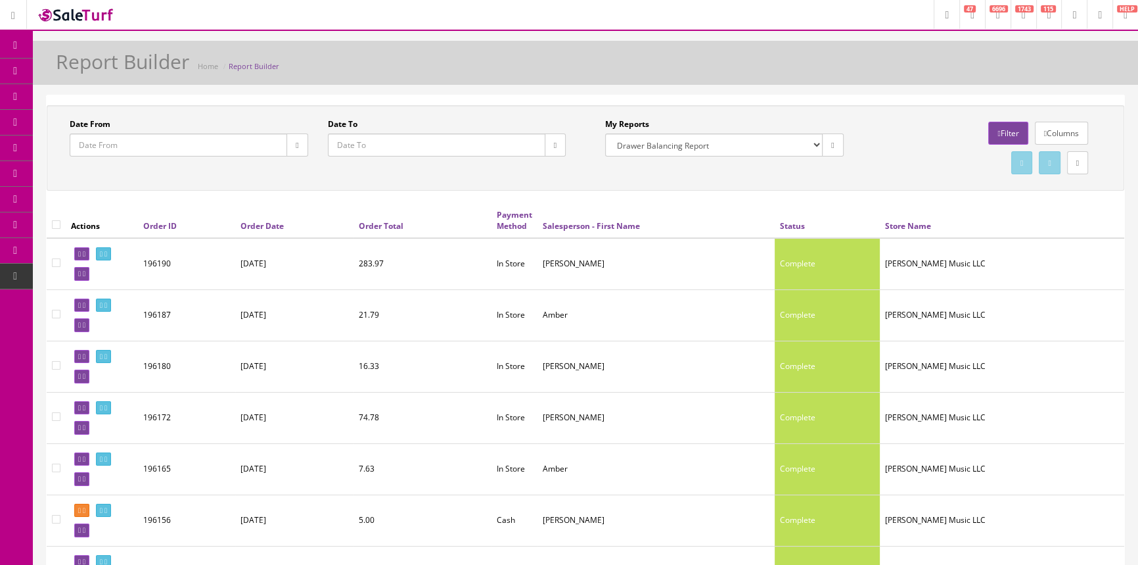
click at [549, 149] on button "button" at bounding box center [555, 144] width 21 height 23
type input "[DATE]"
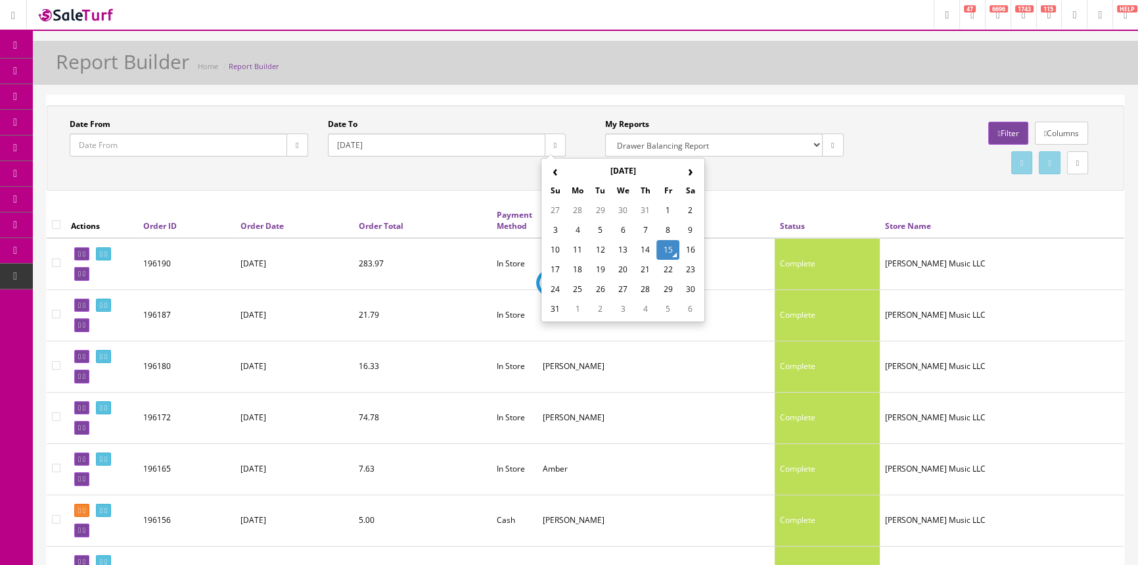
click at [665, 248] on td "15" at bounding box center [668, 250] width 22 height 20
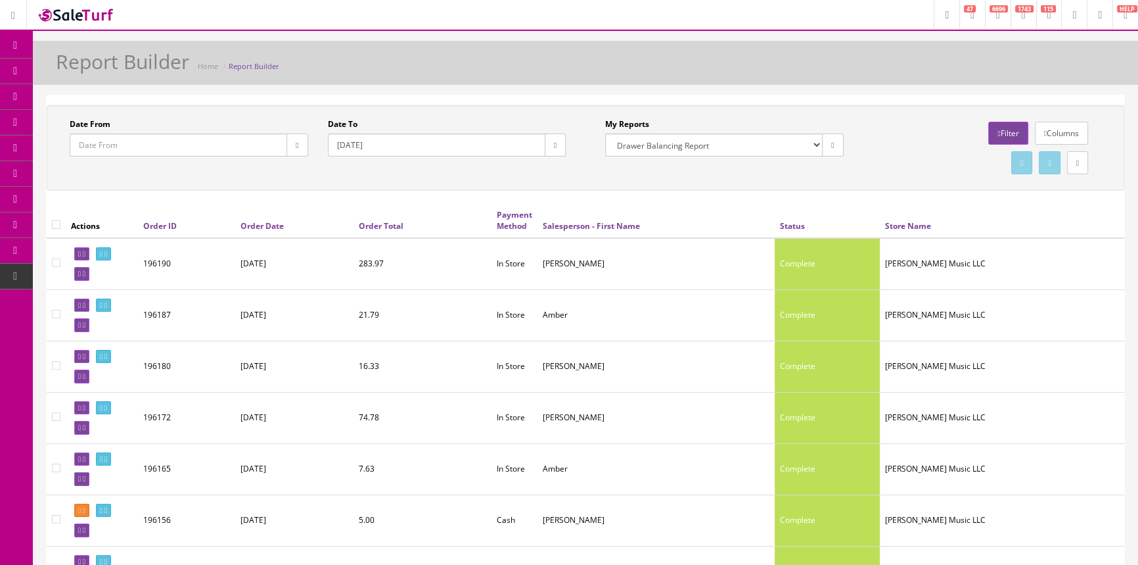
click at [298, 141] on icon "button" at bounding box center [297, 145] width 3 height 8
type input "[DATE]"
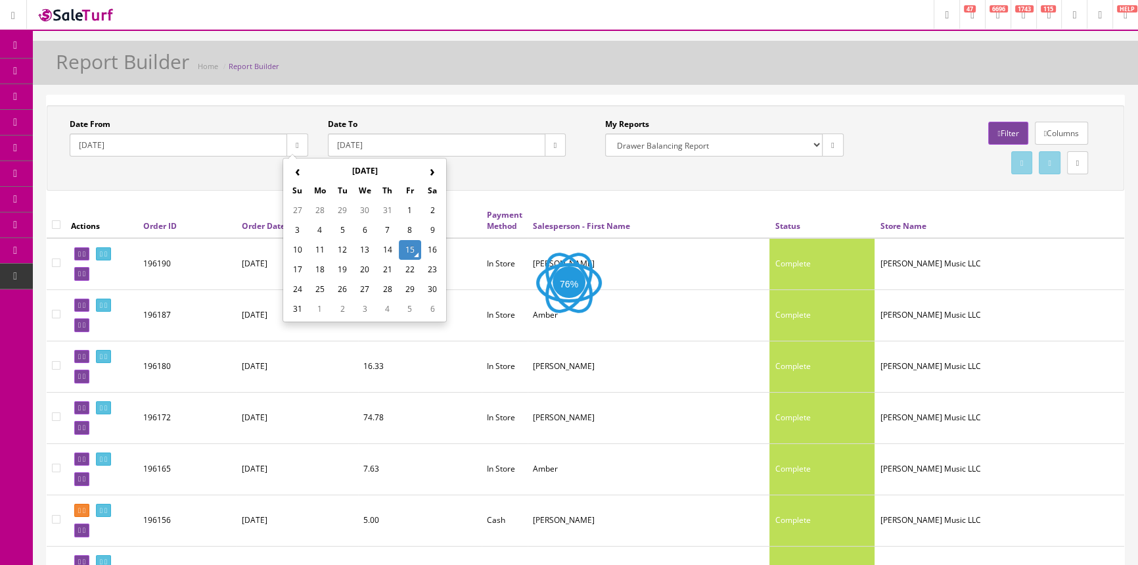
click at [411, 246] on td "15" at bounding box center [410, 250] width 22 height 20
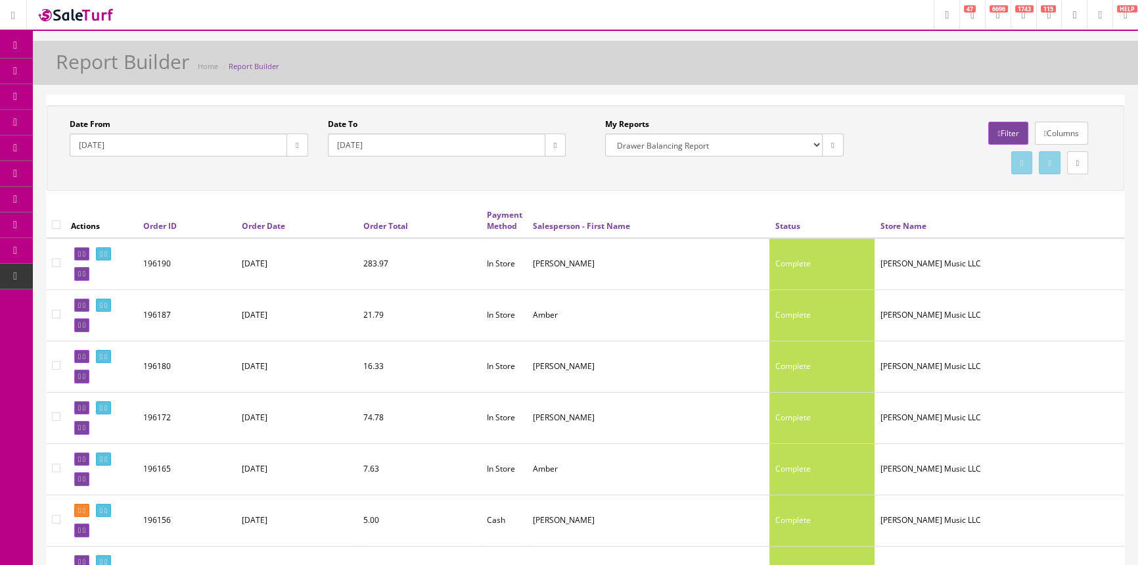
click at [10, 35] on link "Dashboard" at bounding box center [16, 46] width 33 height 26
